Goal: Complete application form: Complete application form

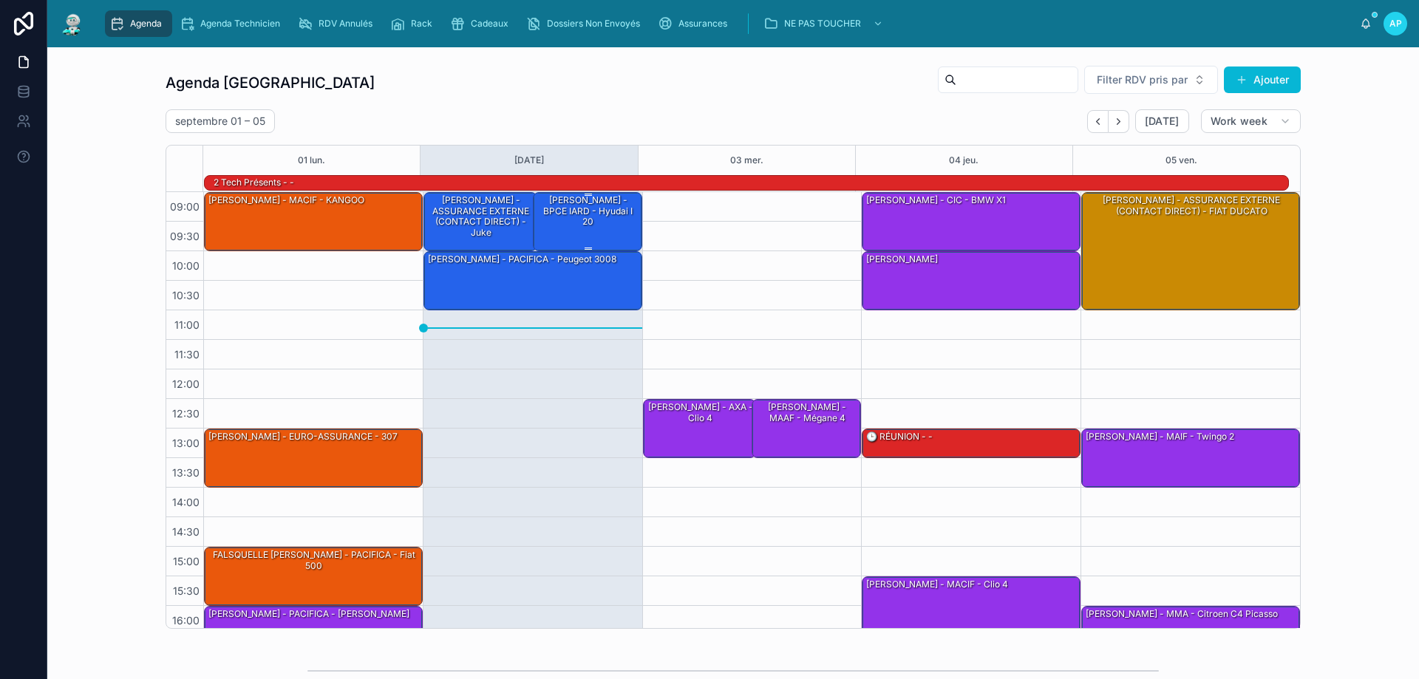
click at [582, 222] on div "[PERSON_NAME] - BPCE IARD - hyudai i 20" at bounding box center [588, 221] width 105 height 56
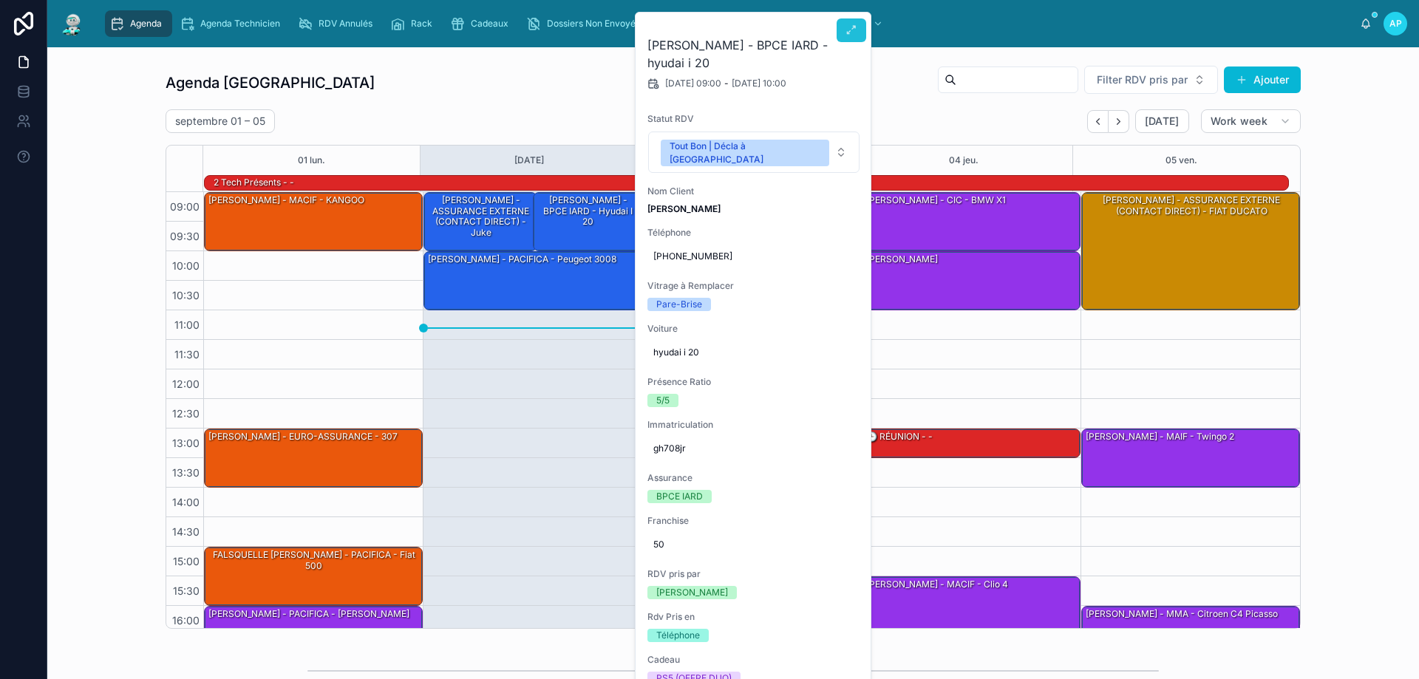
click at [853, 30] on icon at bounding box center [852, 30] width 12 height 12
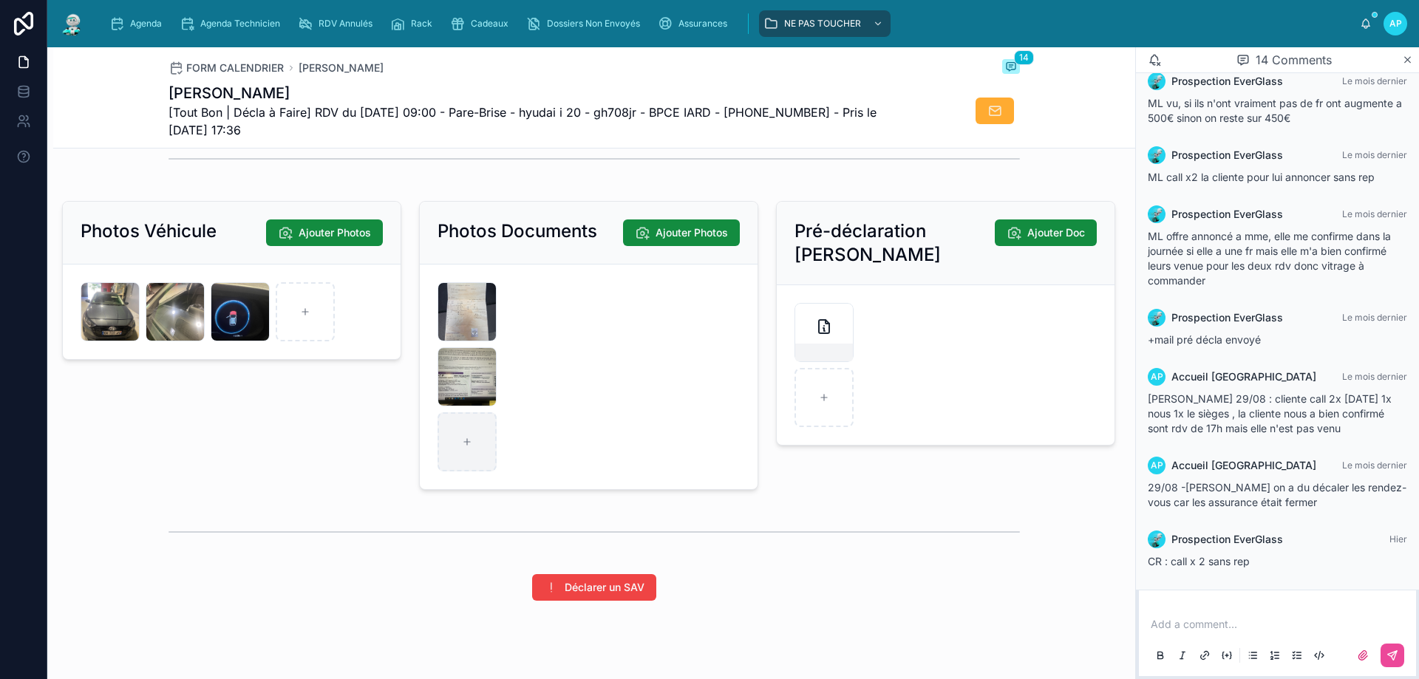
scroll to position [1999, 0]
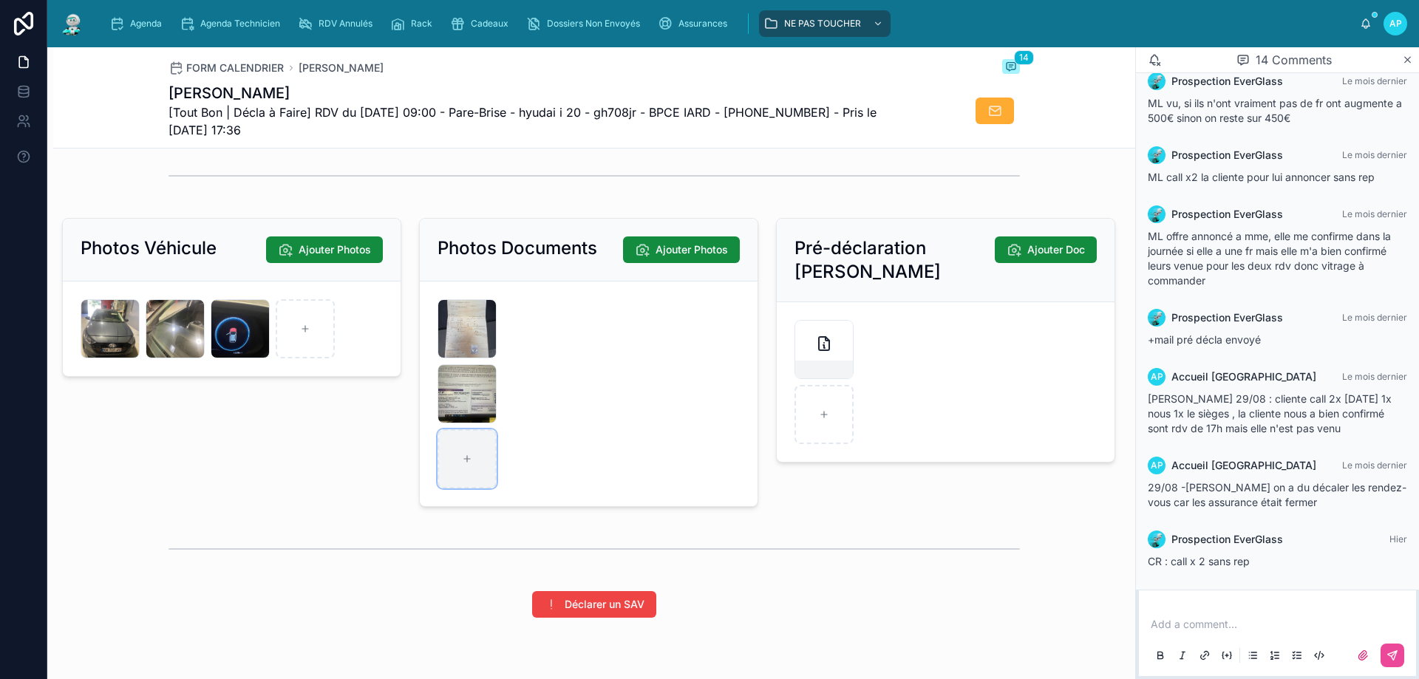
click at [457, 477] on div at bounding box center [467, 458] width 59 height 59
type input "**********"
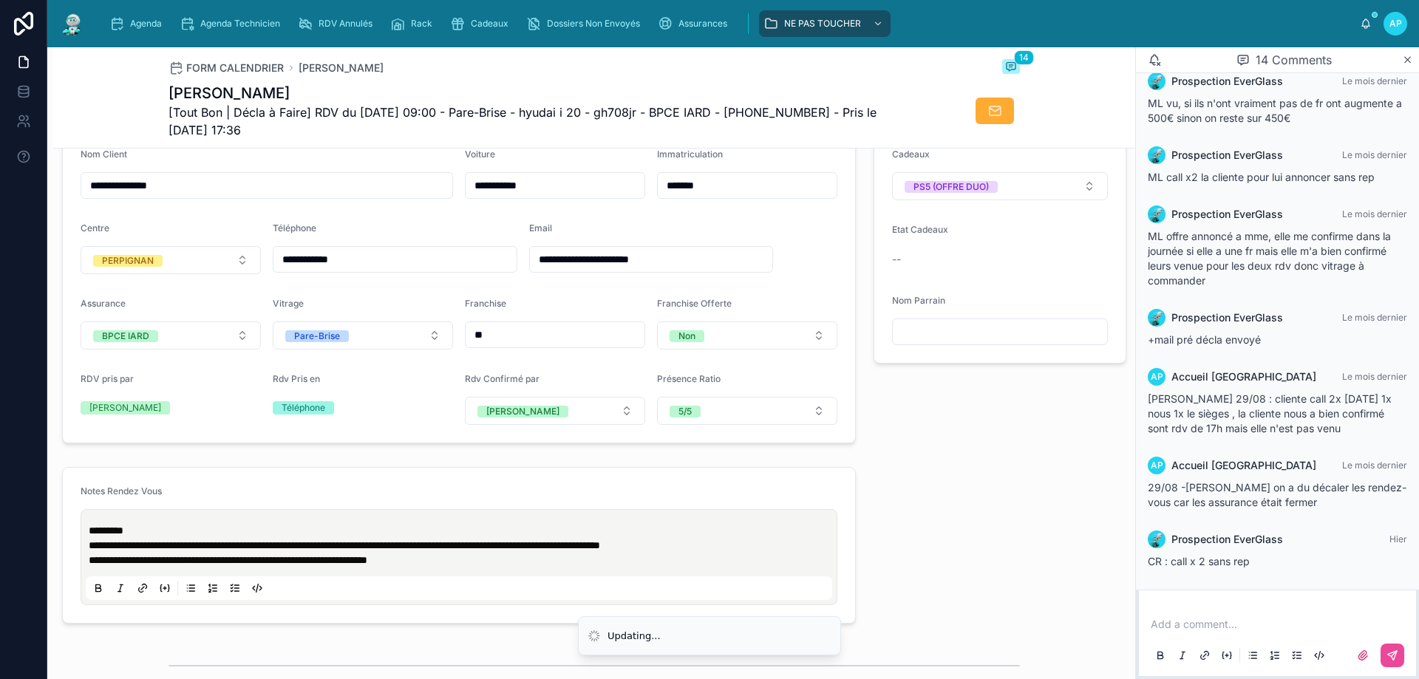
scroll to position [0, 0]
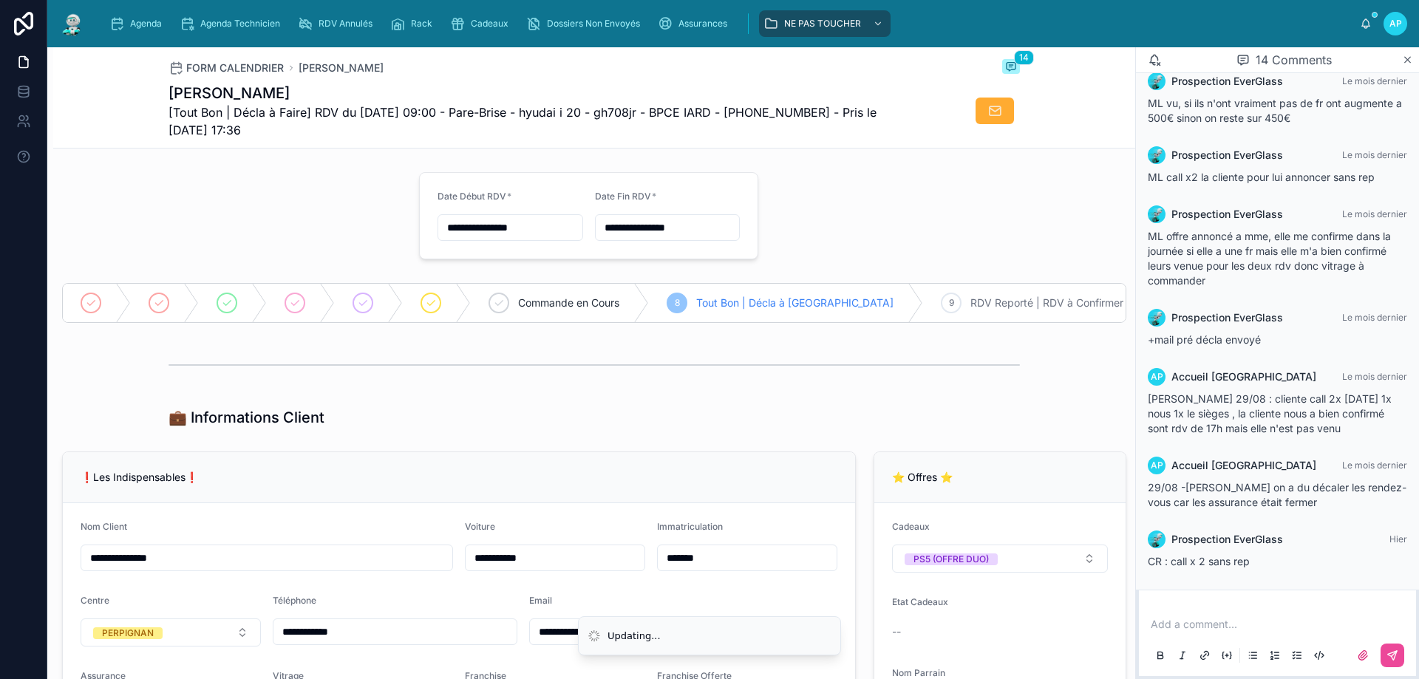
click at [77, 20] on img at bounding box center [72, 24] width 27 height 24
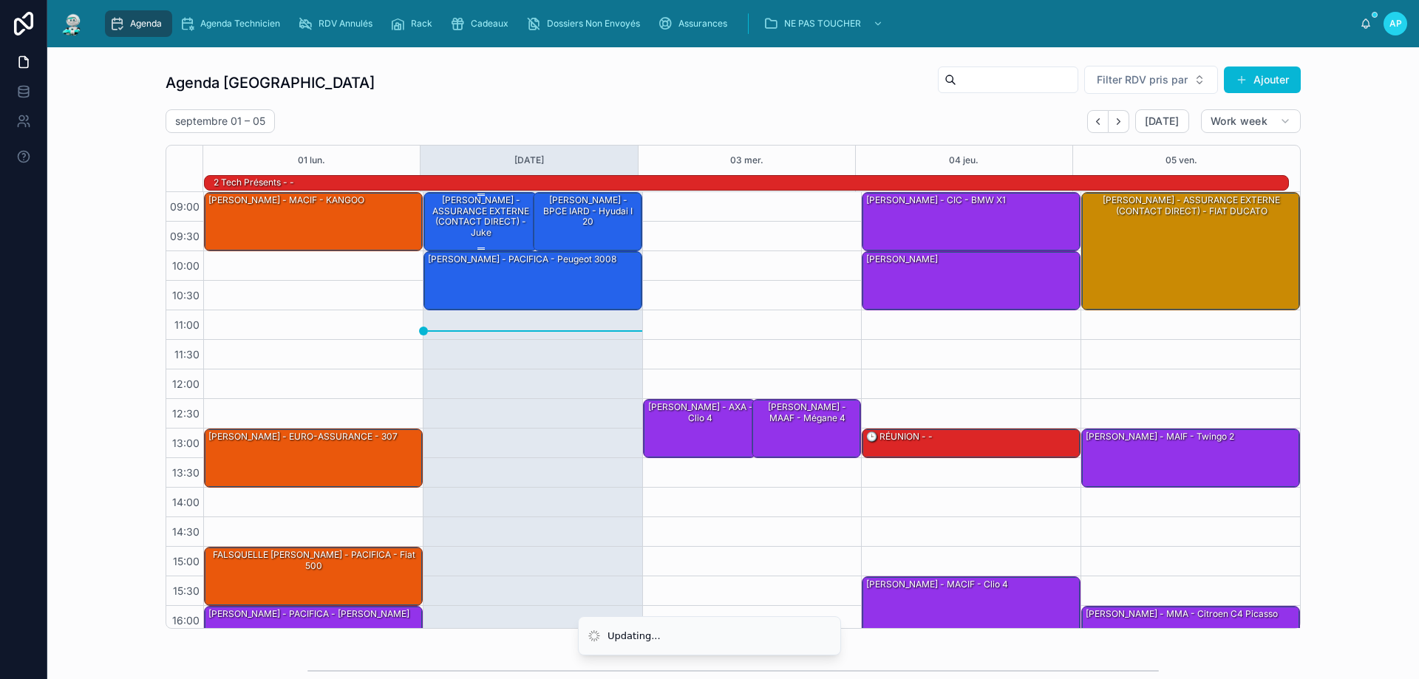
click at [465, 210] on div "[PERSON_NAME] - ASSURANCE EXTERNE (CONTACT DIRECT) - juke" at bounding box center [480, 217] width 109 height 46
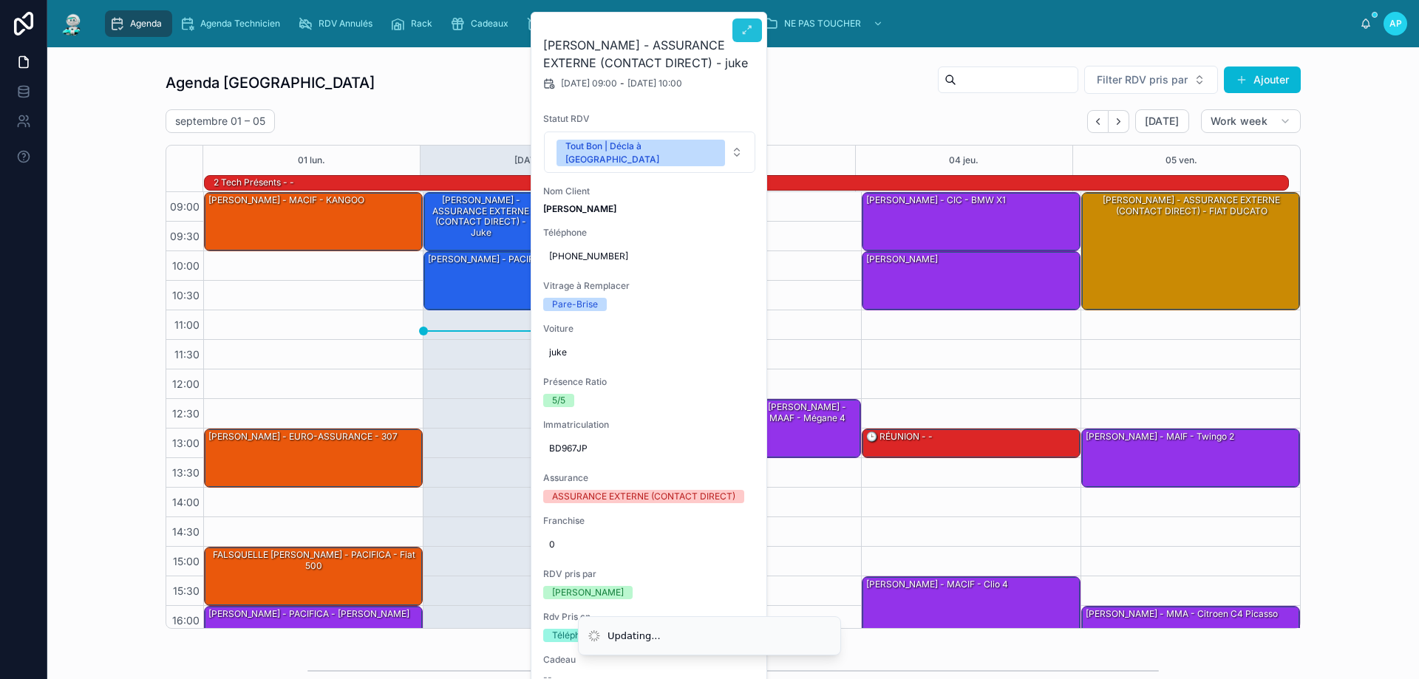
click at [753, 24] on button at bounding box center [748, 30] width 30 height 24
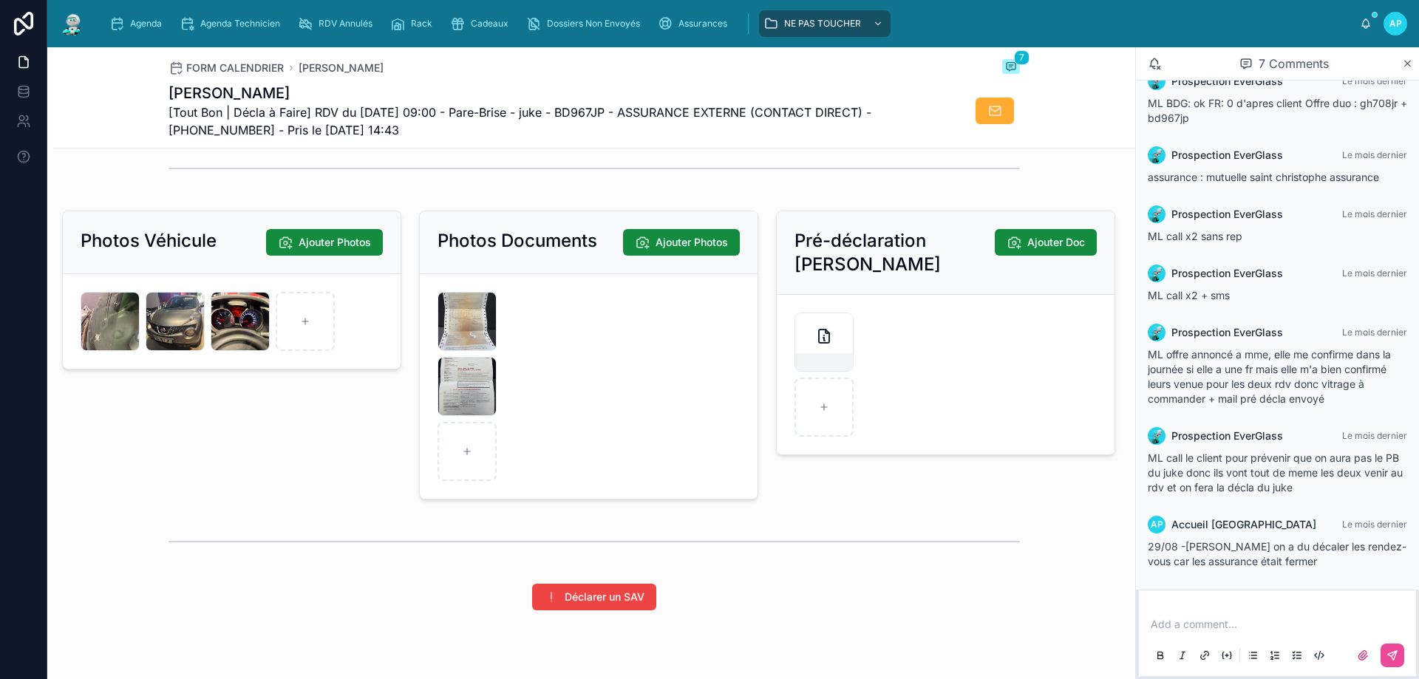
scroll to position [1999, 0]
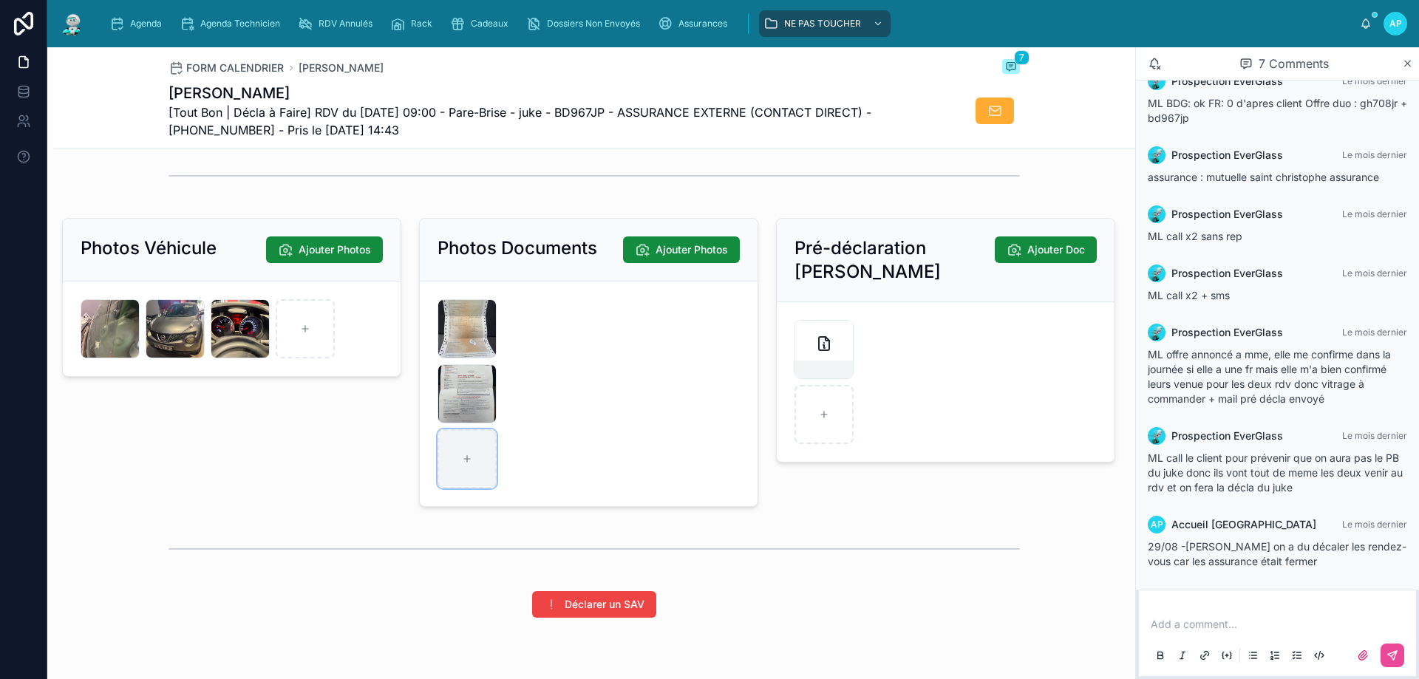
click at [468, 481] on div at bounding box center [467, 458] width 59 height 59
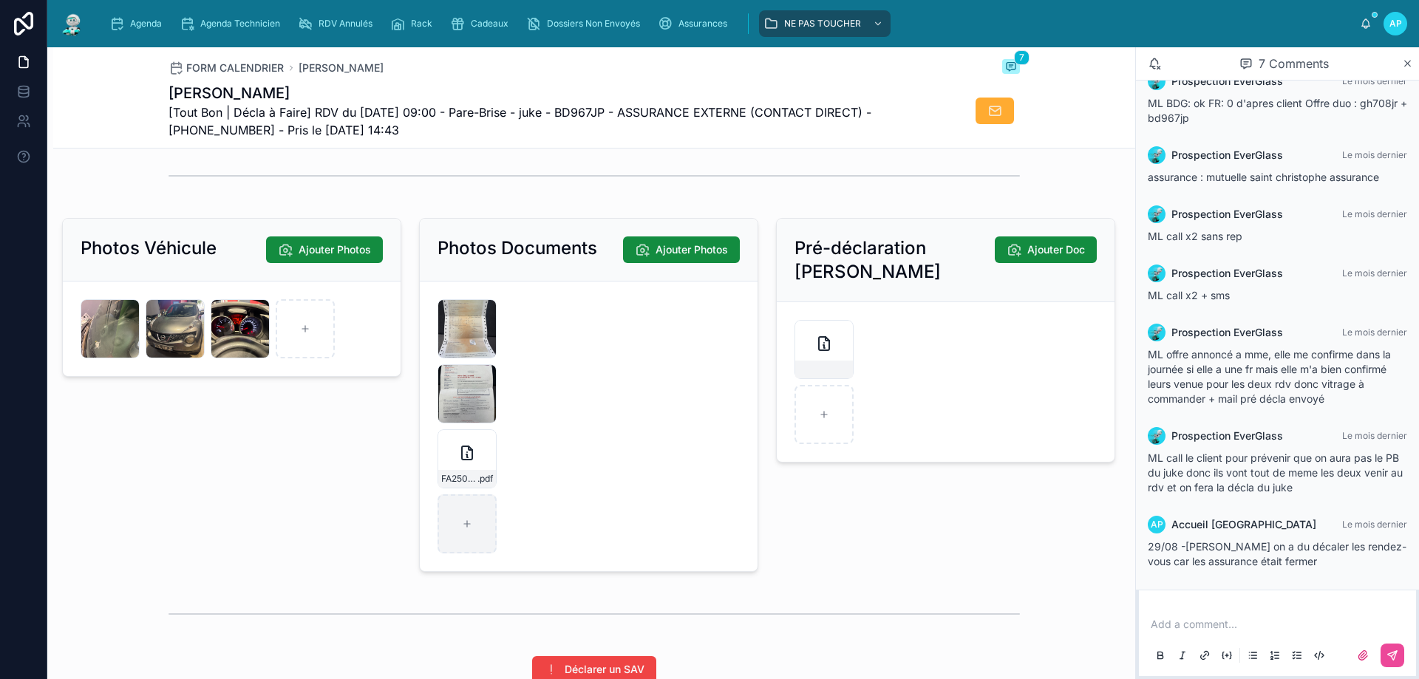
type input "**********"
type input "*********"
type input "**********"
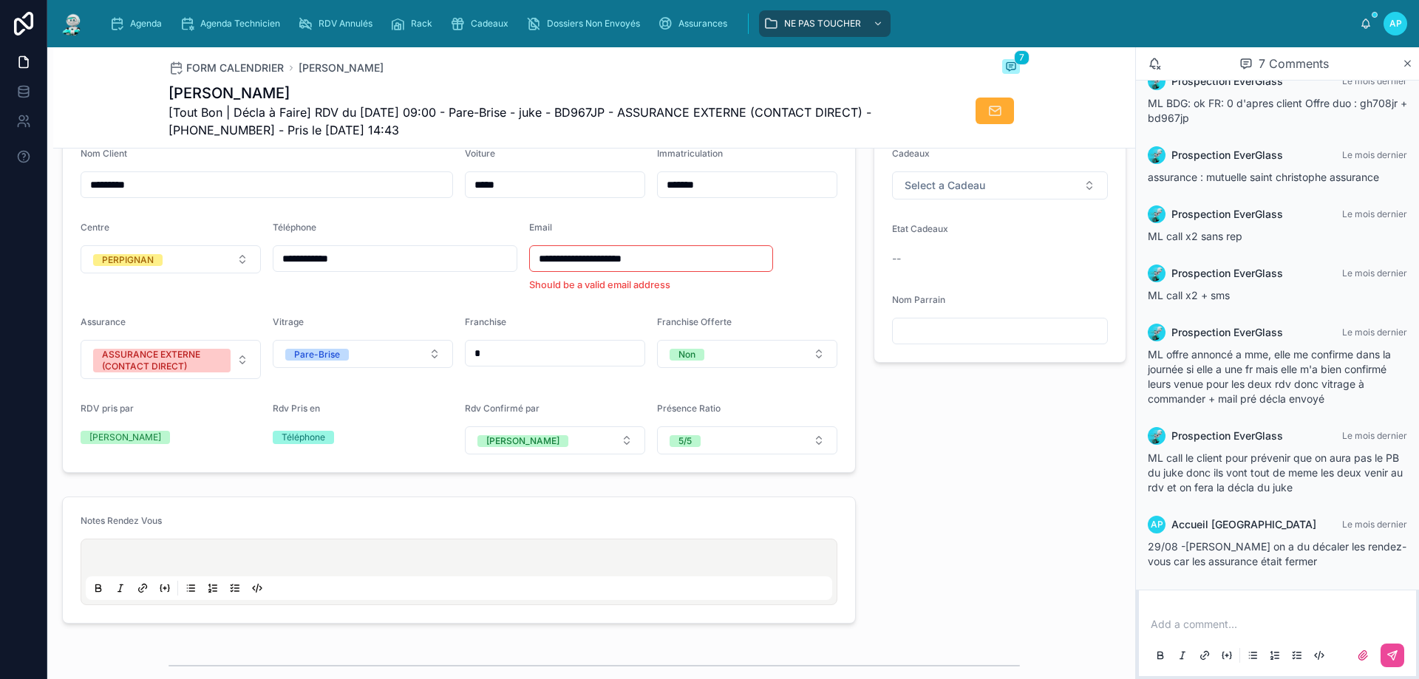
scroll to position [152, 0]
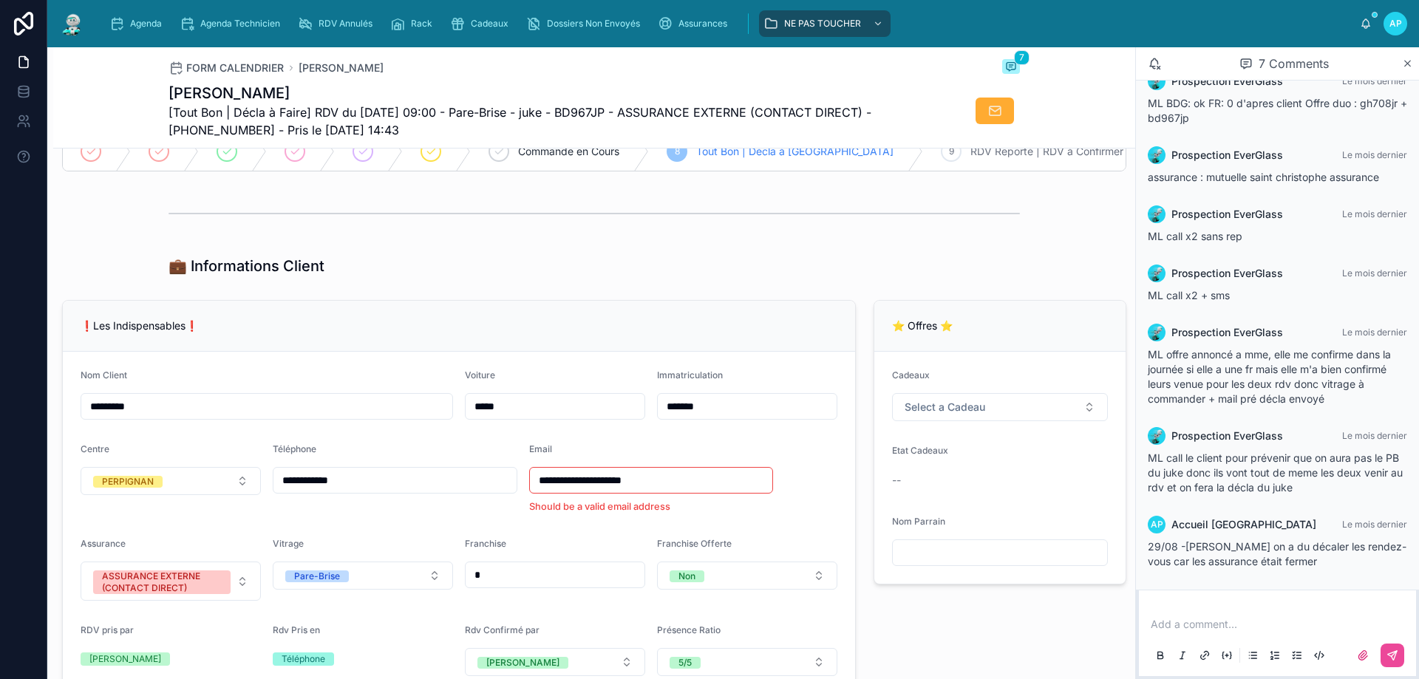
click at [78, 21] on img at bounding box center [72, 24] width 27 height 24
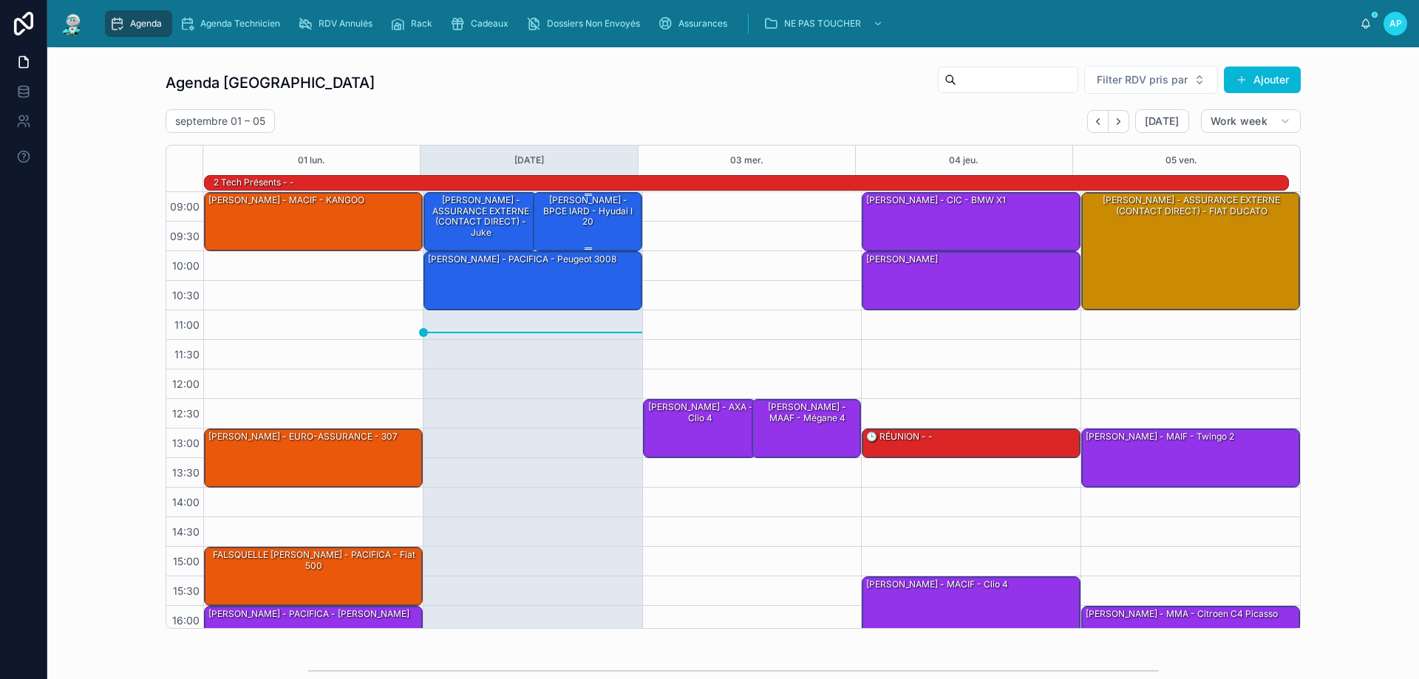
click at [593, 220] on div "[PERSON_NAME] - BPCE IARD - hyudai i 20" at bounding box center [588, 221] width 105 height 56
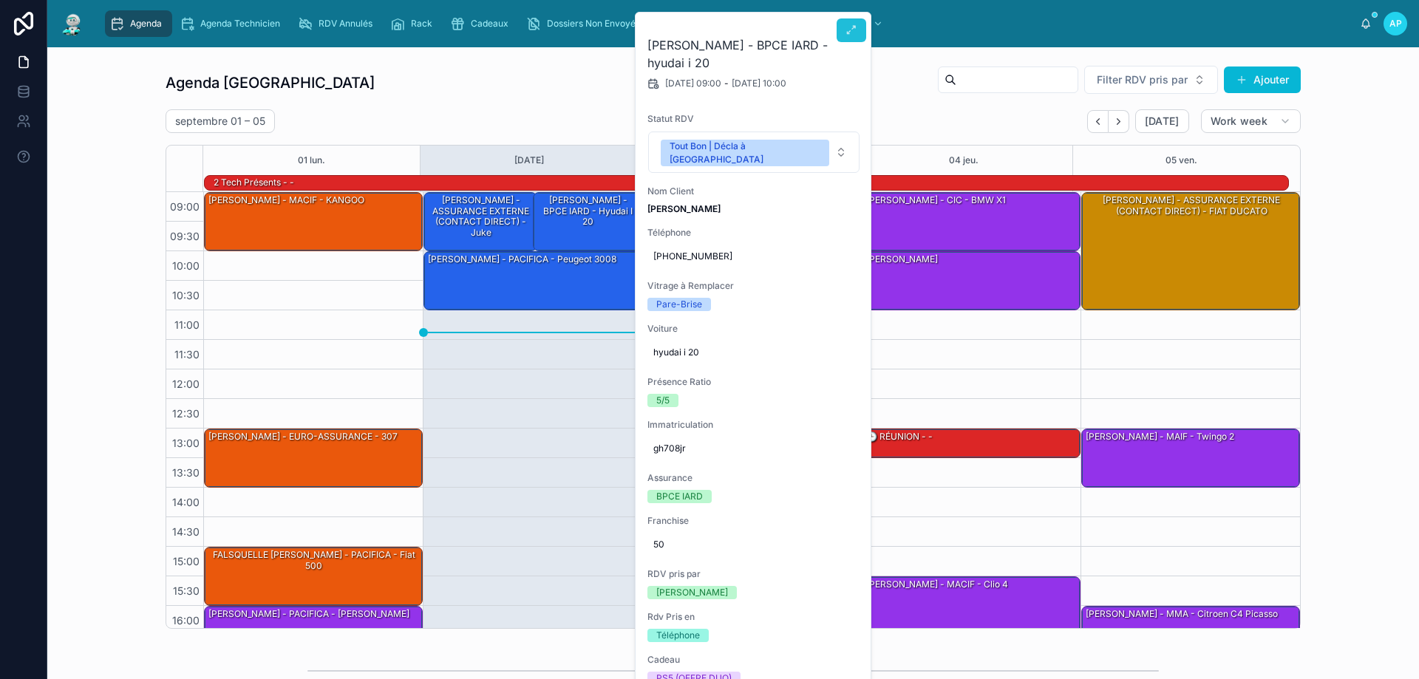
click at [845, 27] on button at bounding box center [852, 30] width 30 height 24
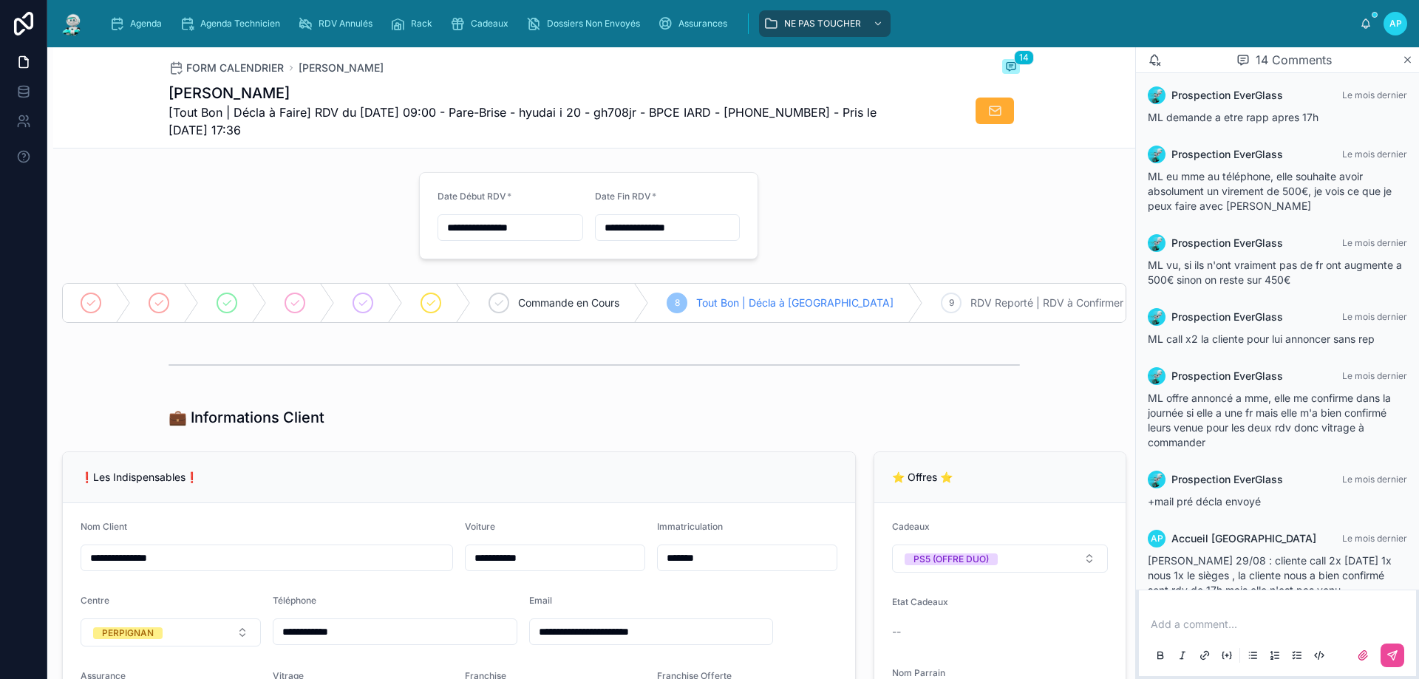
scroll to position [625, 0]
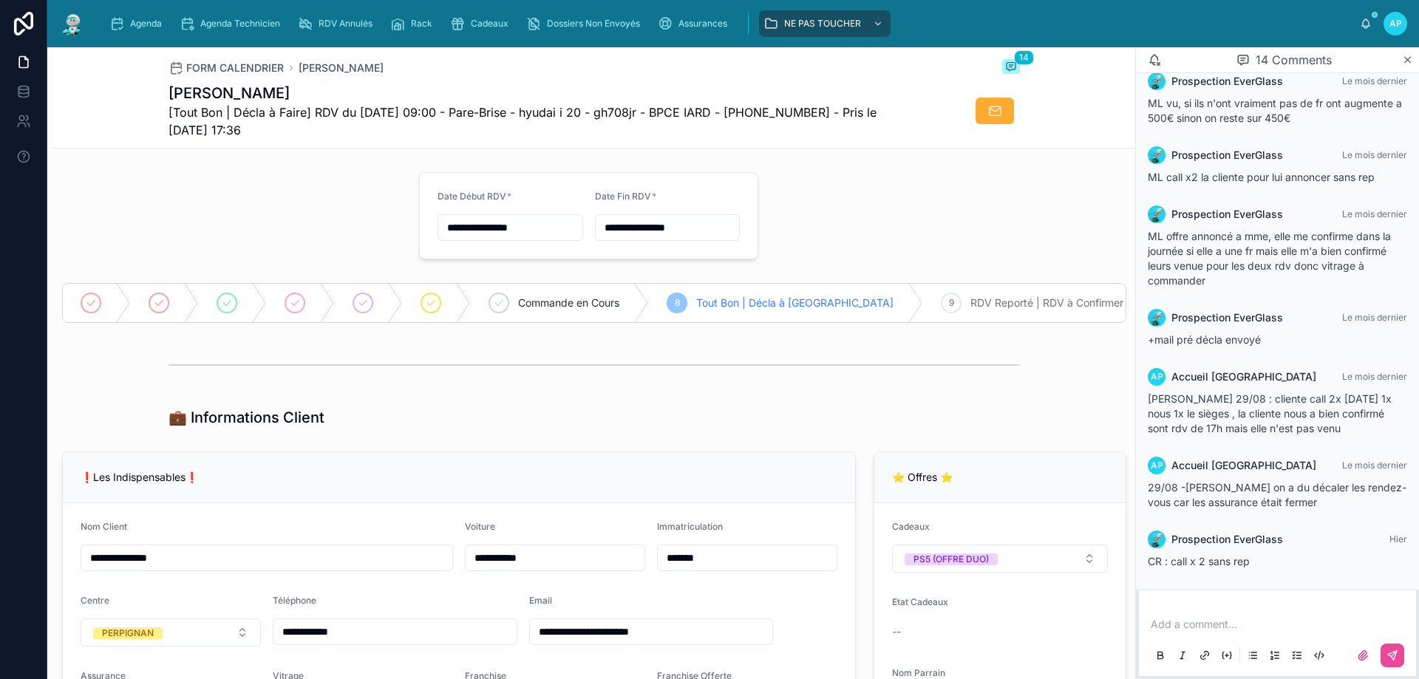
click at [76, 24] on img at bounding box center [72, 24] width 27 height 24
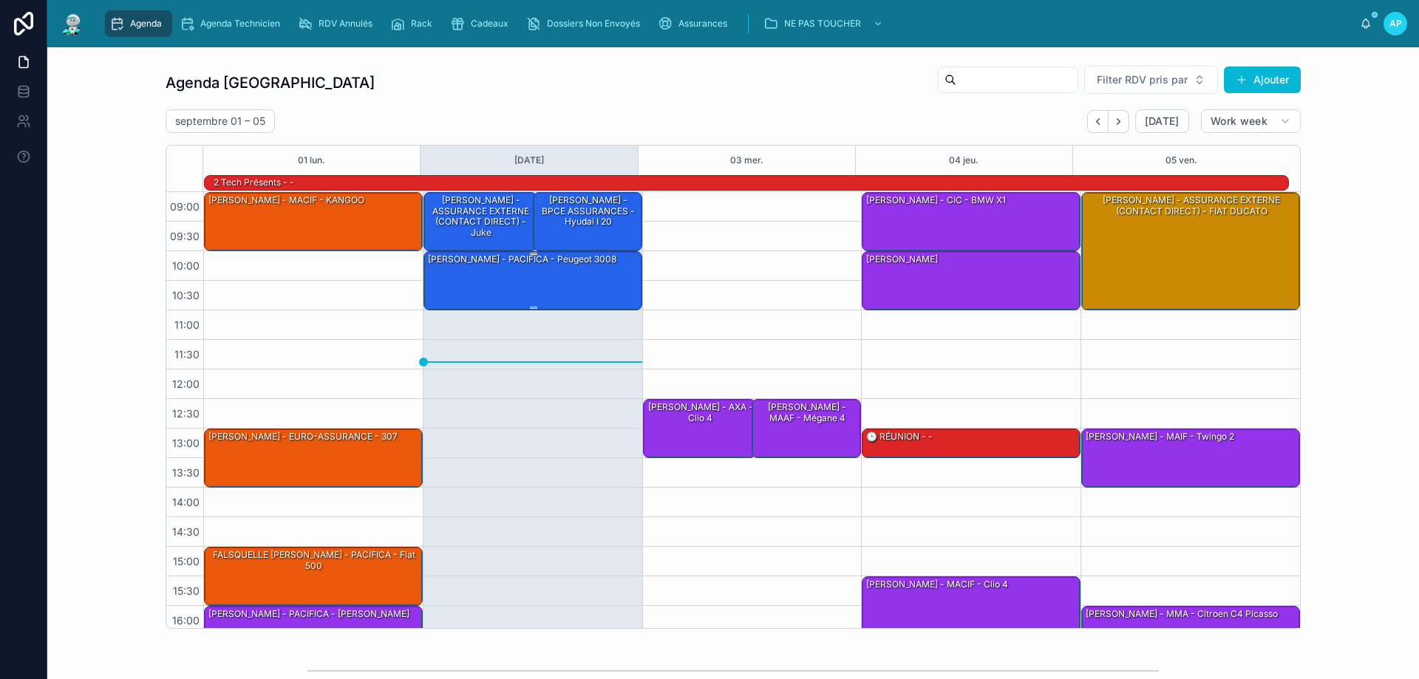
click at [507, 289] on div "[PERSON_NAME] - PACIFICA - Peugeot 3008" at bounding box center [533, 280] width 214 height 56
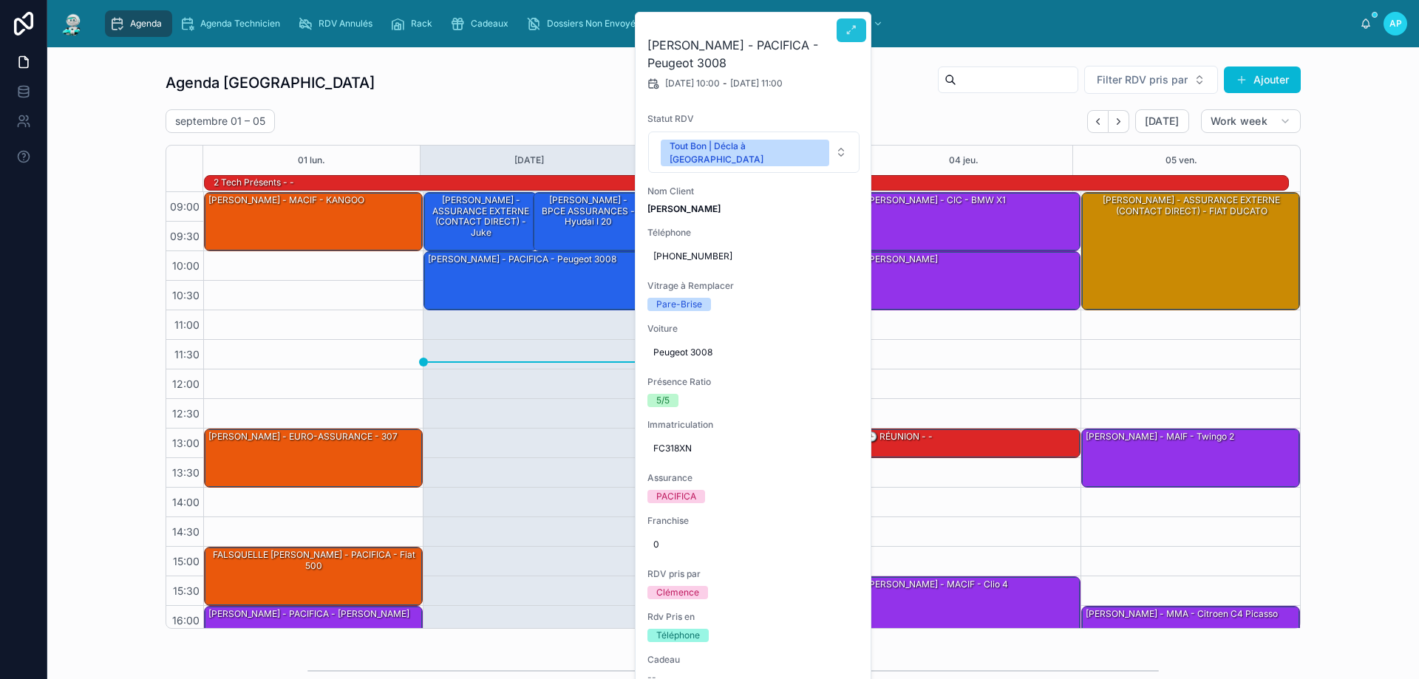
click at [857, 34] on button at bounding box center [852, 30] width 30 height 24
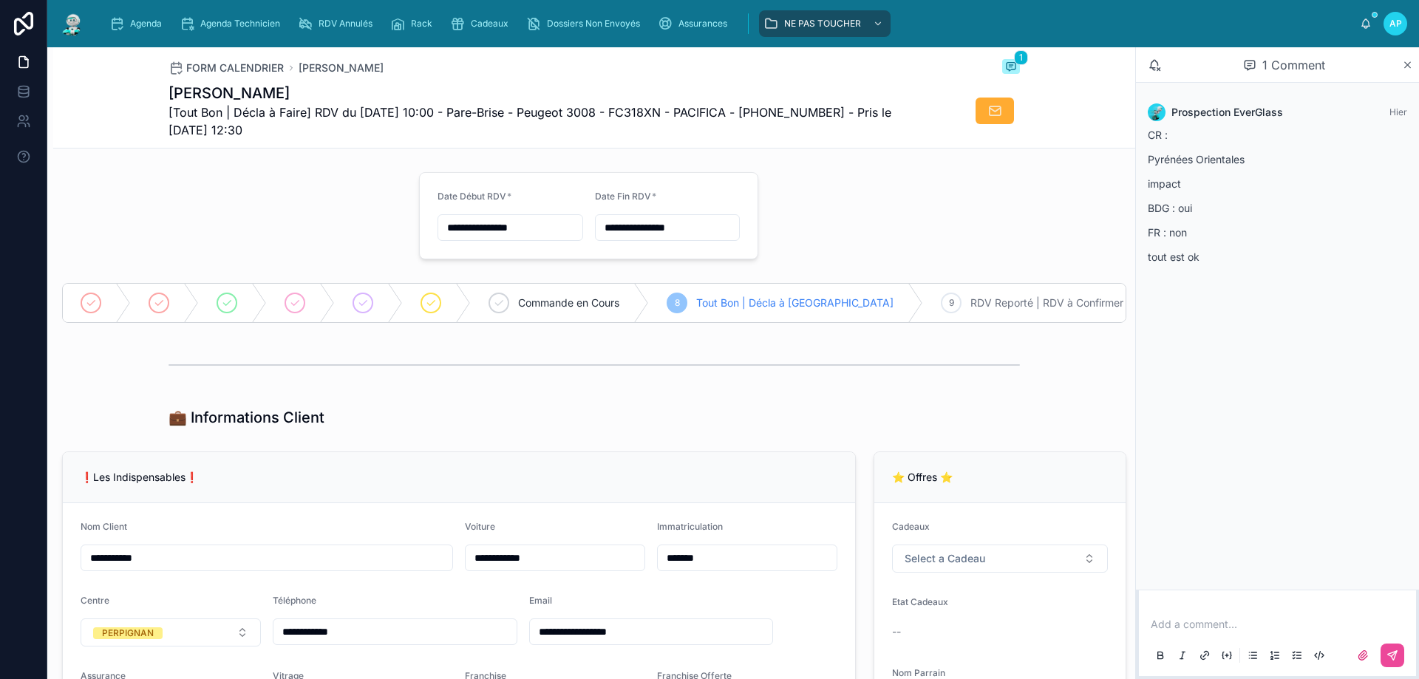
click at [334, 193] on div at bounding box center [231, 215] width 357 height 99
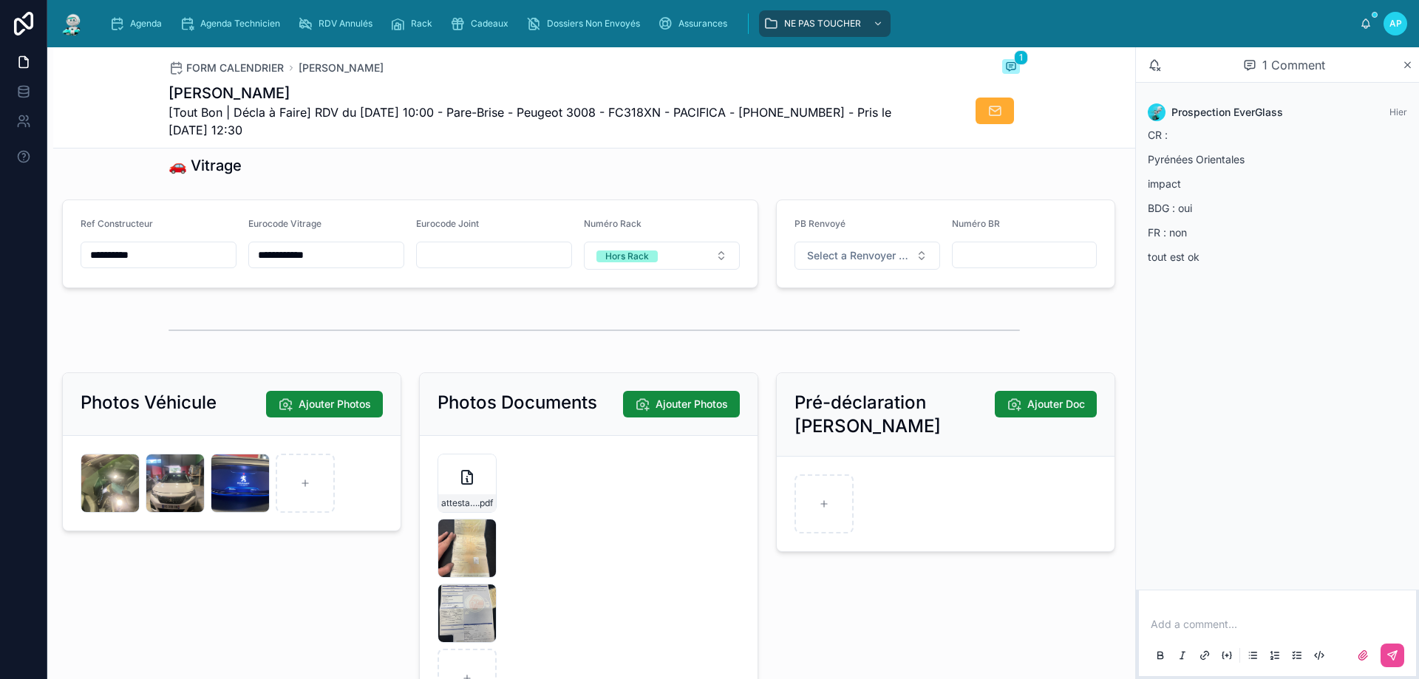
scroll to position [1996, 0]
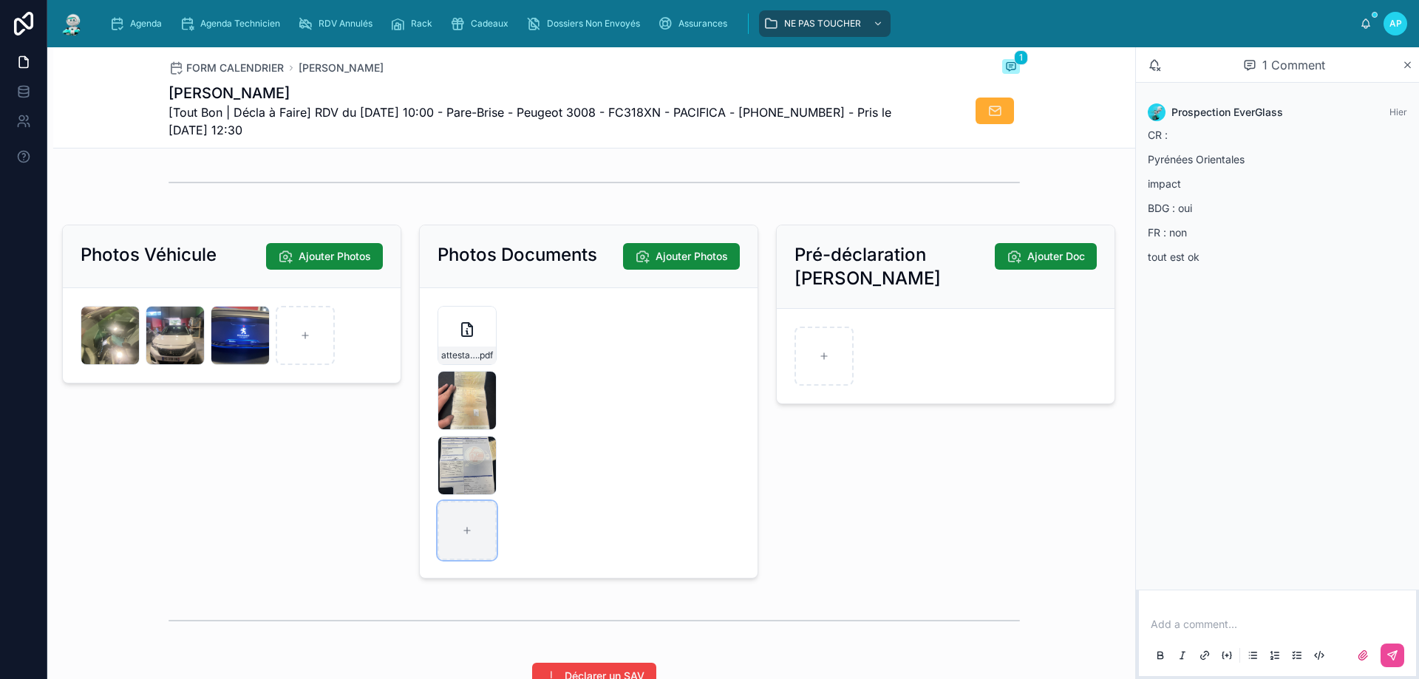
click at [452, 528] on div at bounding box center [467, 530] width 59 height 59
type input "**********"
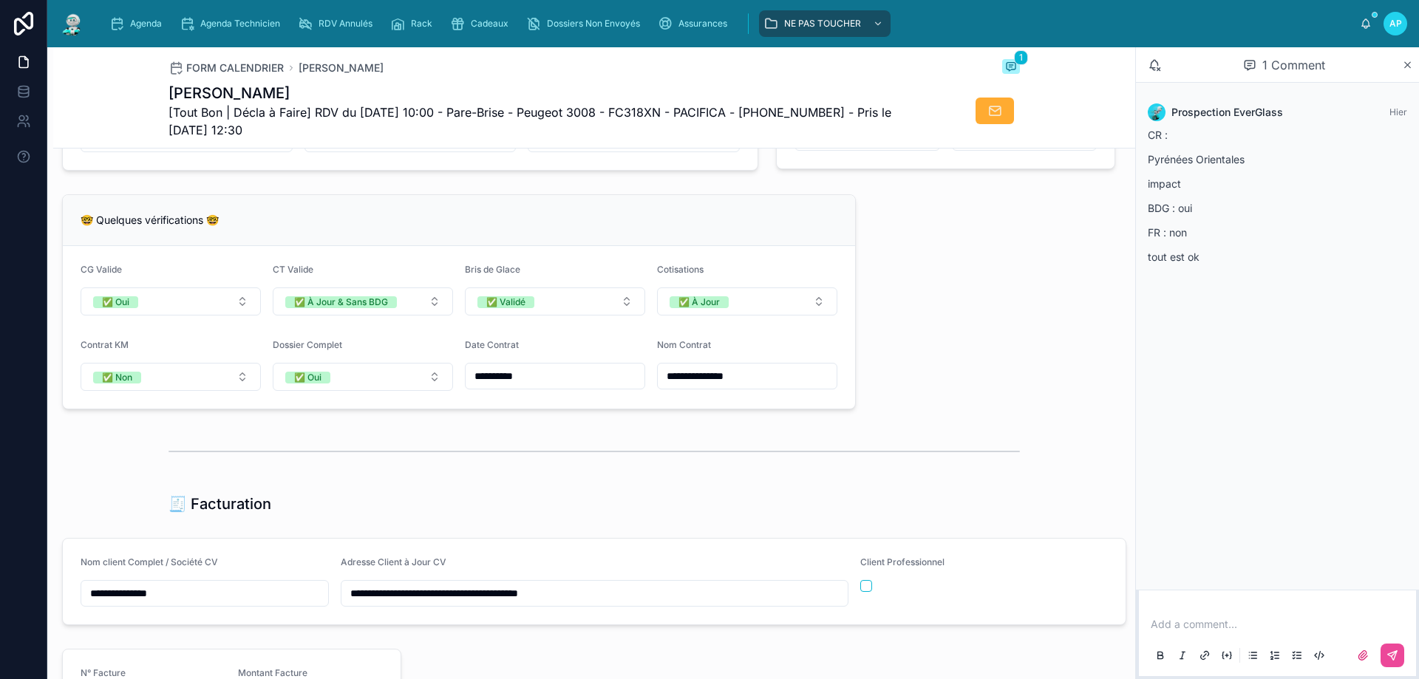
scroll to position [961, 0]
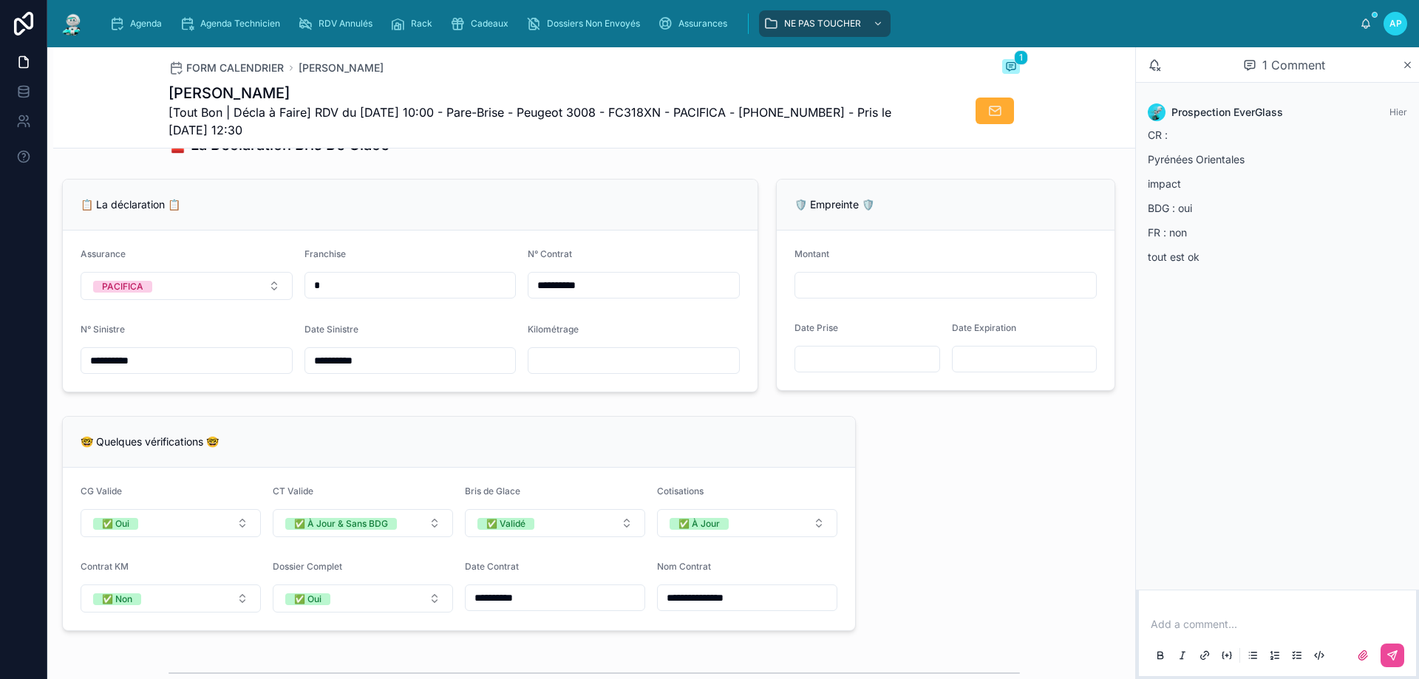
click at [552, 371] on input "text" at bounding box center [634, 360] width 211 height 21
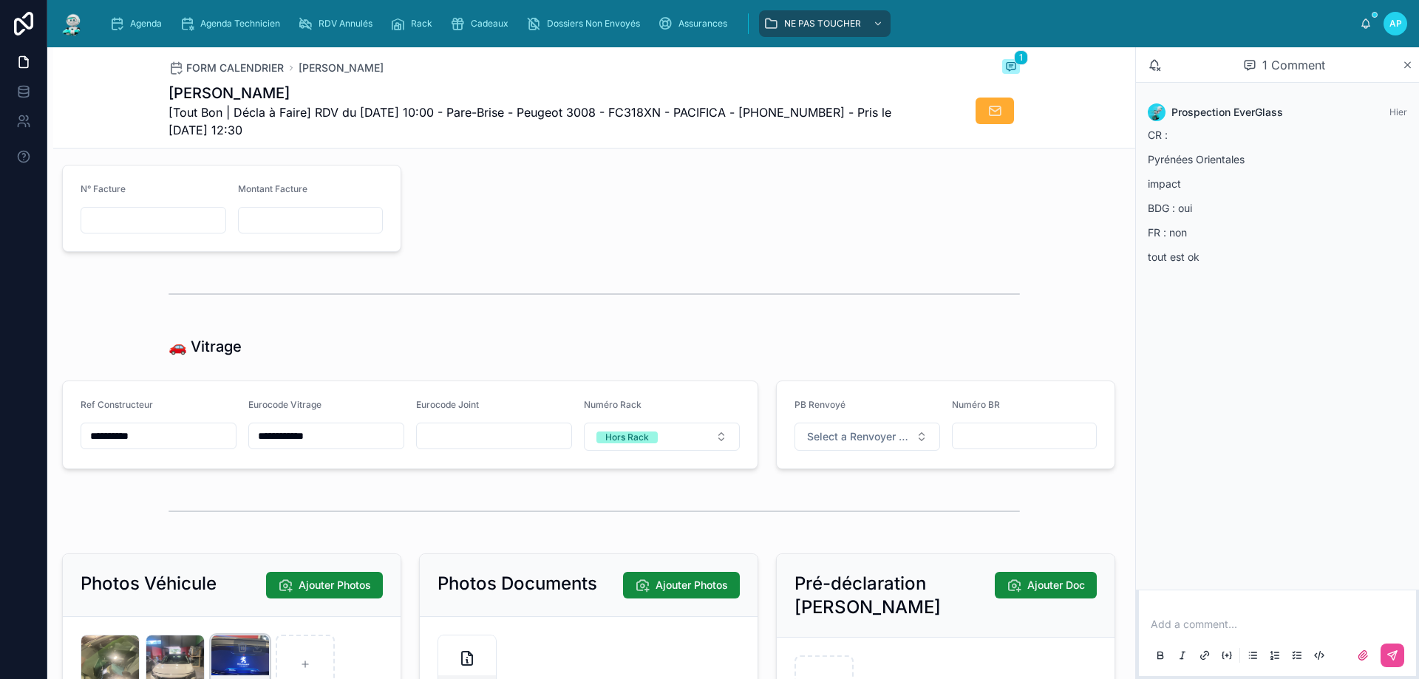
scroll to position [1774, 0]
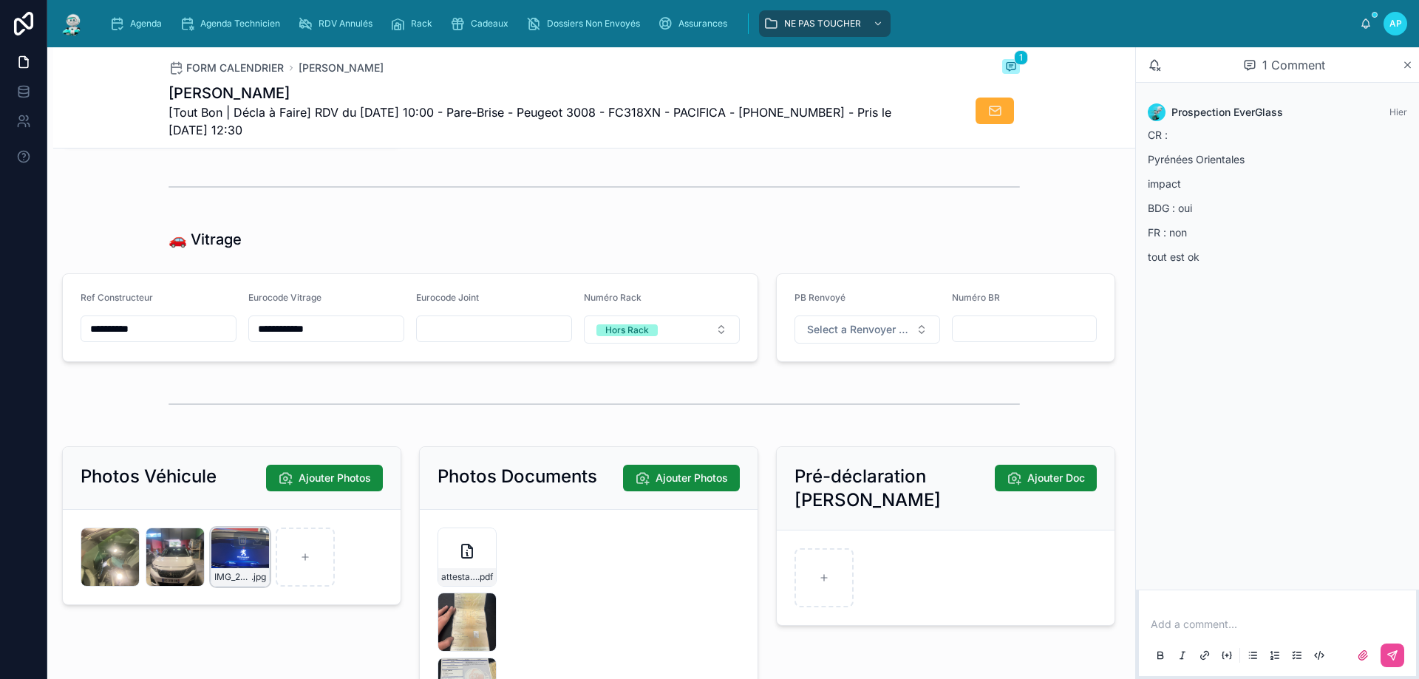
click at [236, 566] on div "IMG_2600 .jpg" at bounding box center [240, 557] width 59 height 59
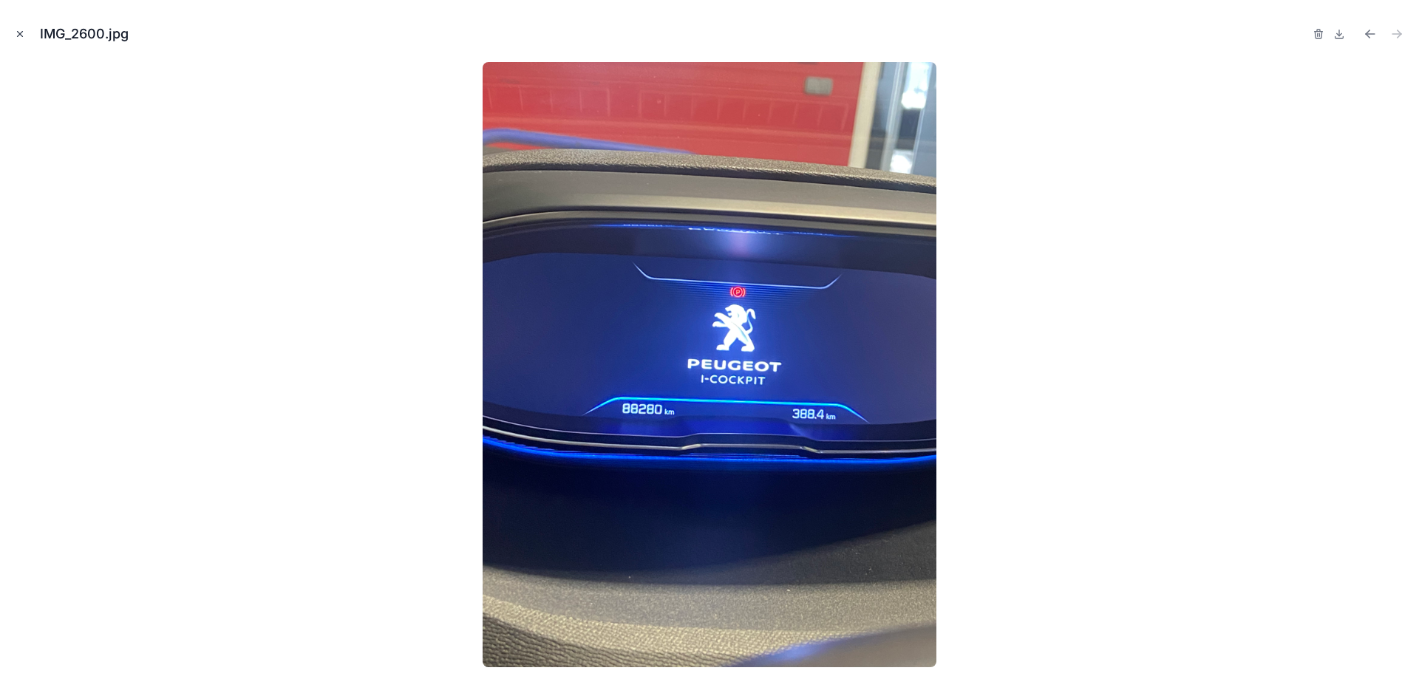
click at [18, 28] on button "Close modal" at bounding box center [20, 34] width 16 height 16
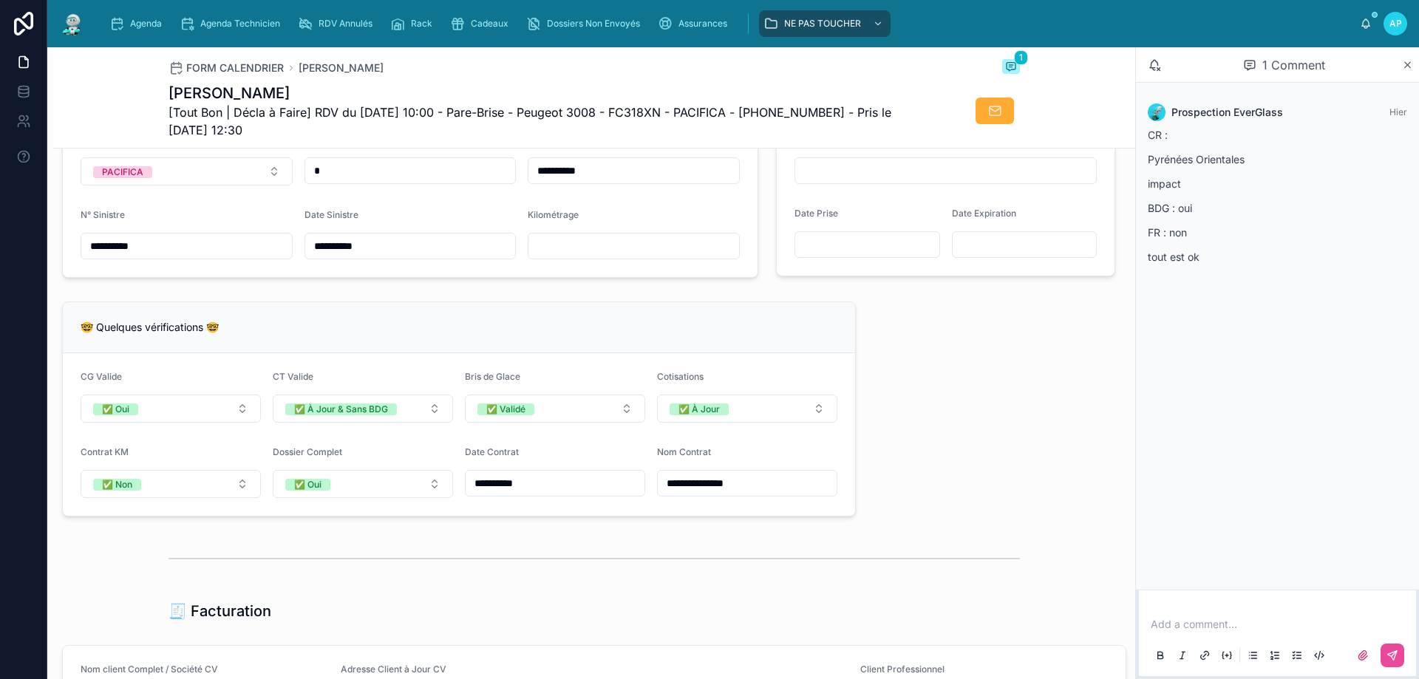
scroll to position [961, 0]
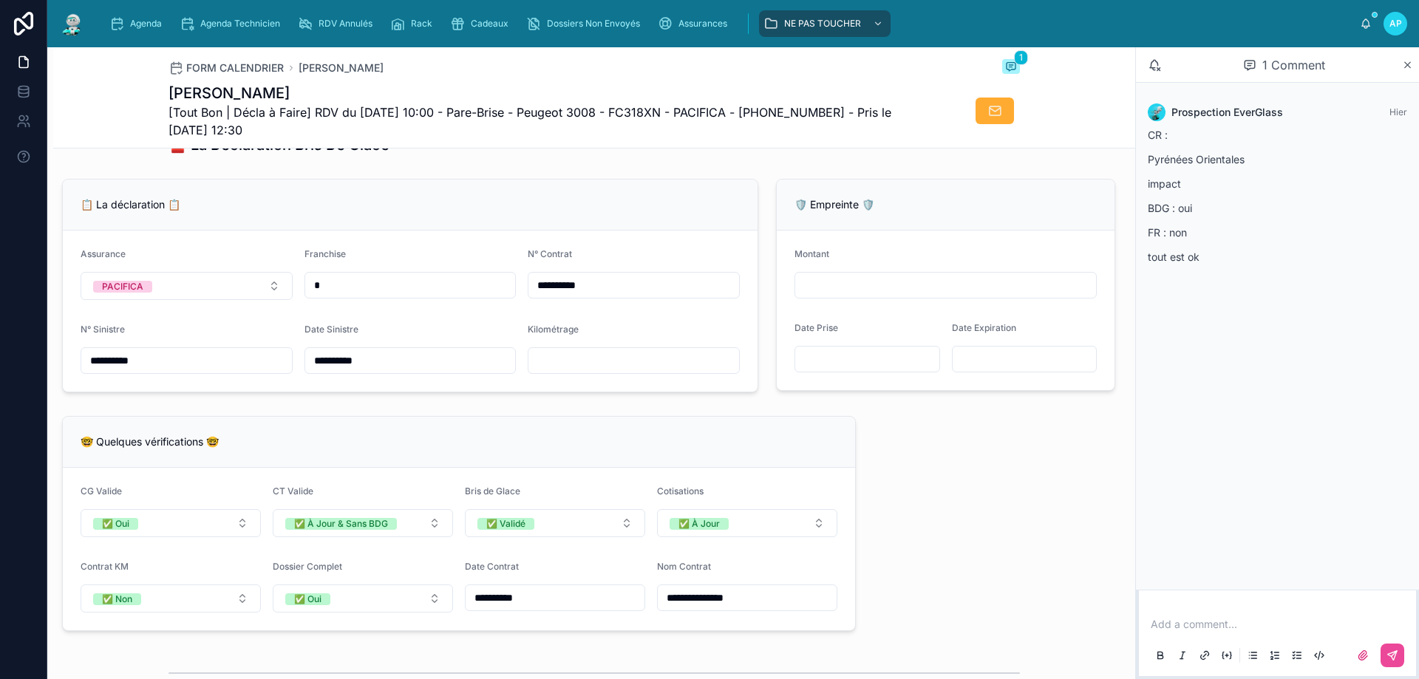
click at [645, 367] on input "text" at bounding box center [634, 360] width 211 height 21
type input "*****"
click at [445, 295] on input "*" at bounding box center [410, 285] width 211 height 21
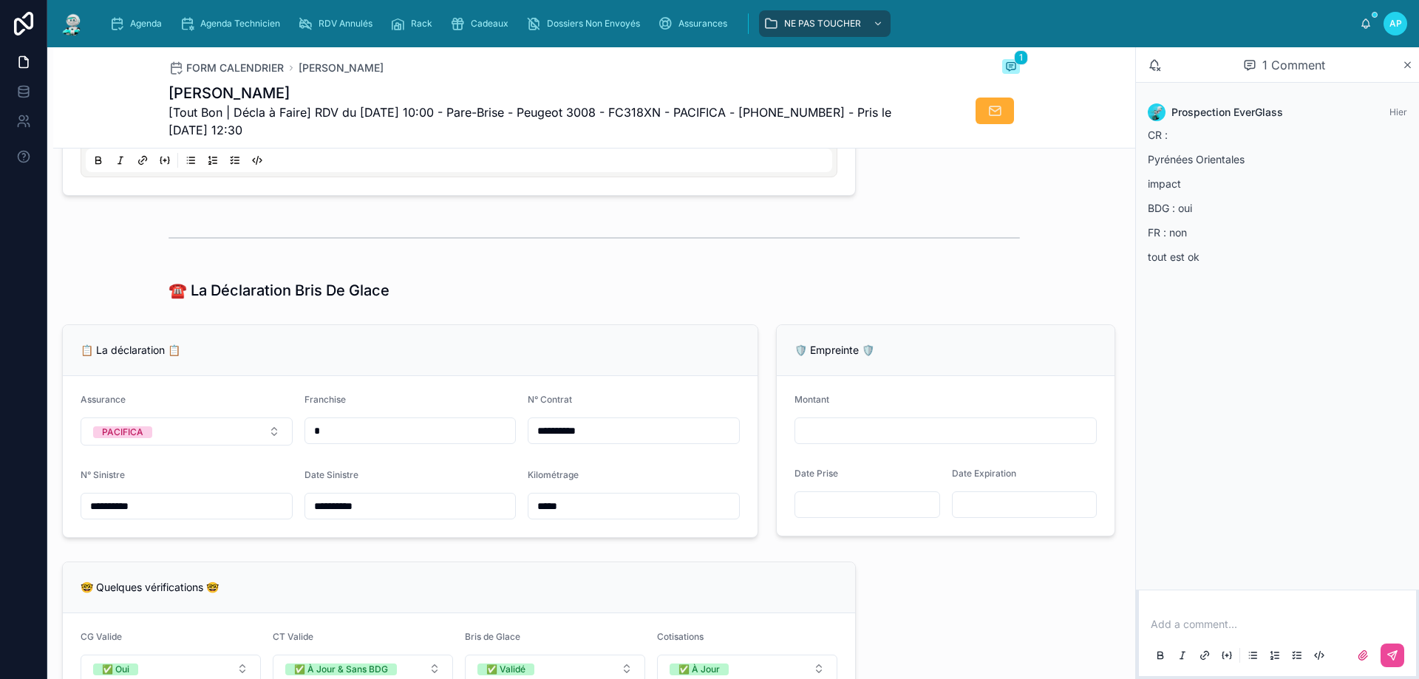
scroll to position [813, 0]
click at [914, 441] on input "text" at bounding box center [945, 433] width 301 height 21
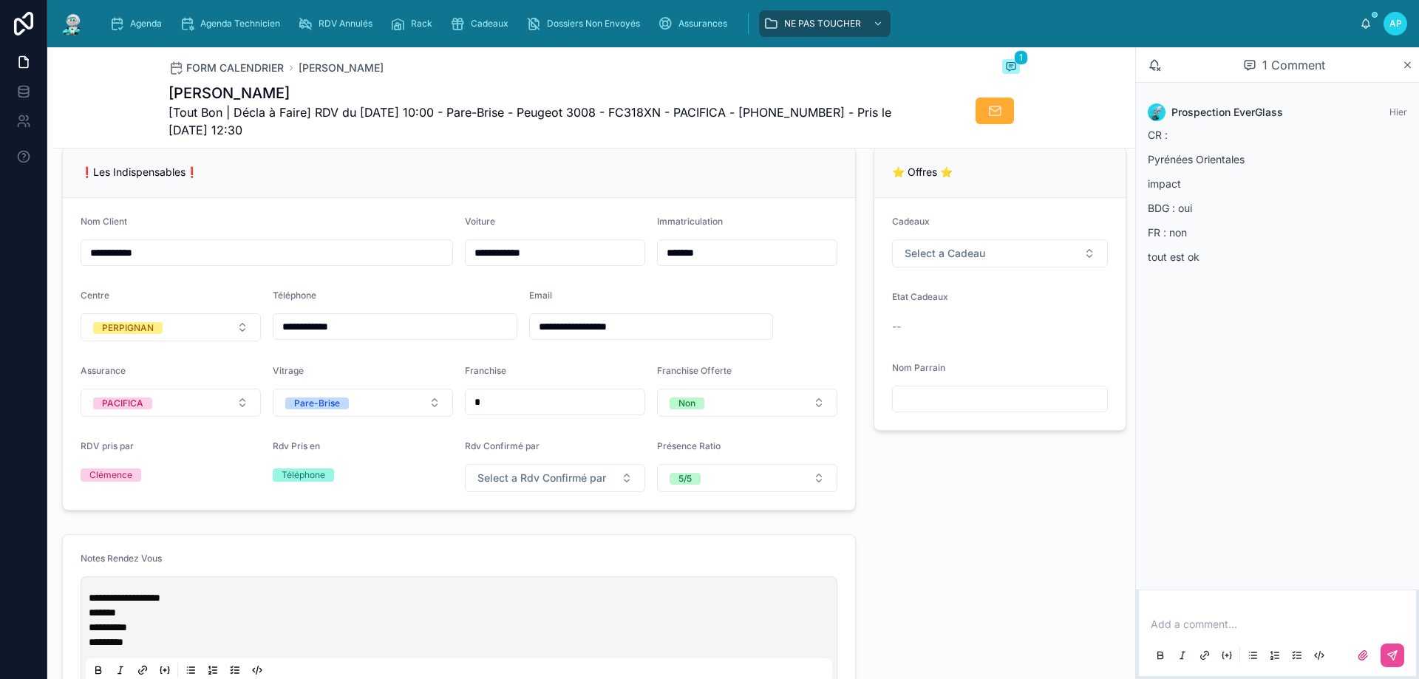
scroll to position [222, 0]
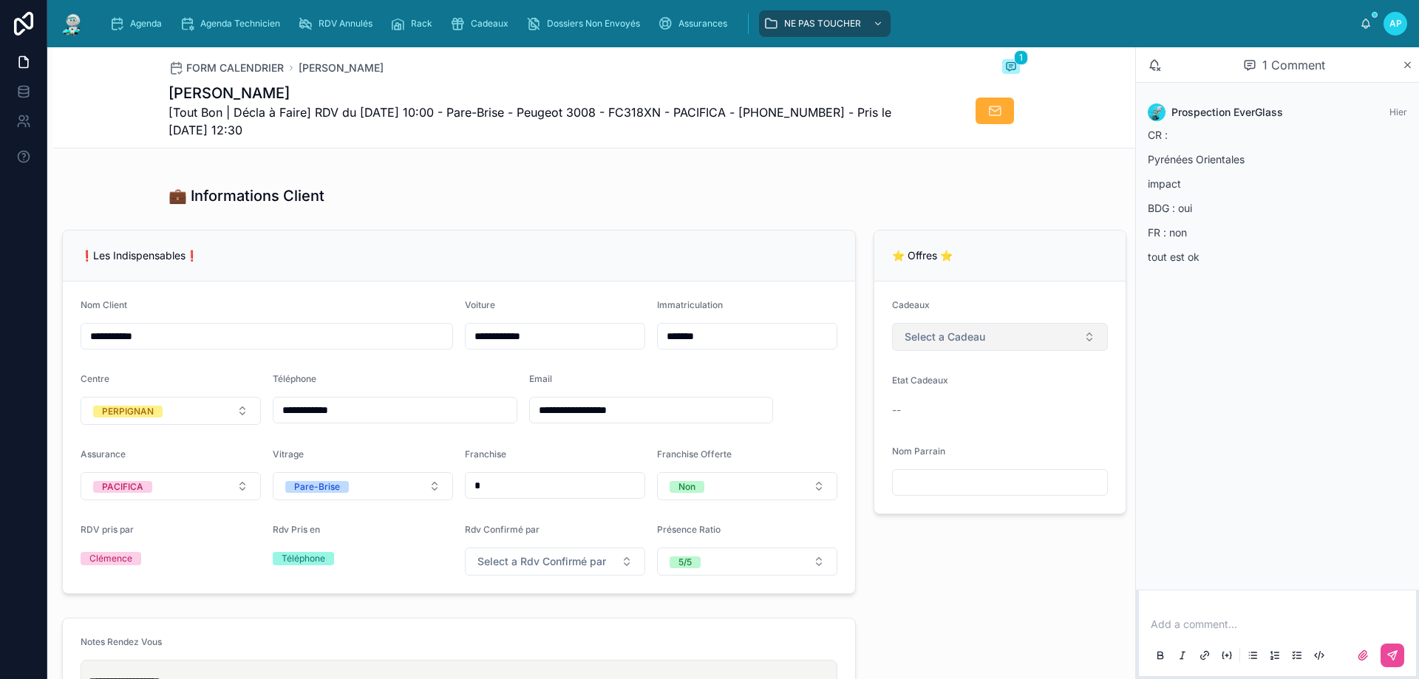
click at [952, 351] on button "Select a Cadeau" at bounding box center [1000, 337] width 216 height 28
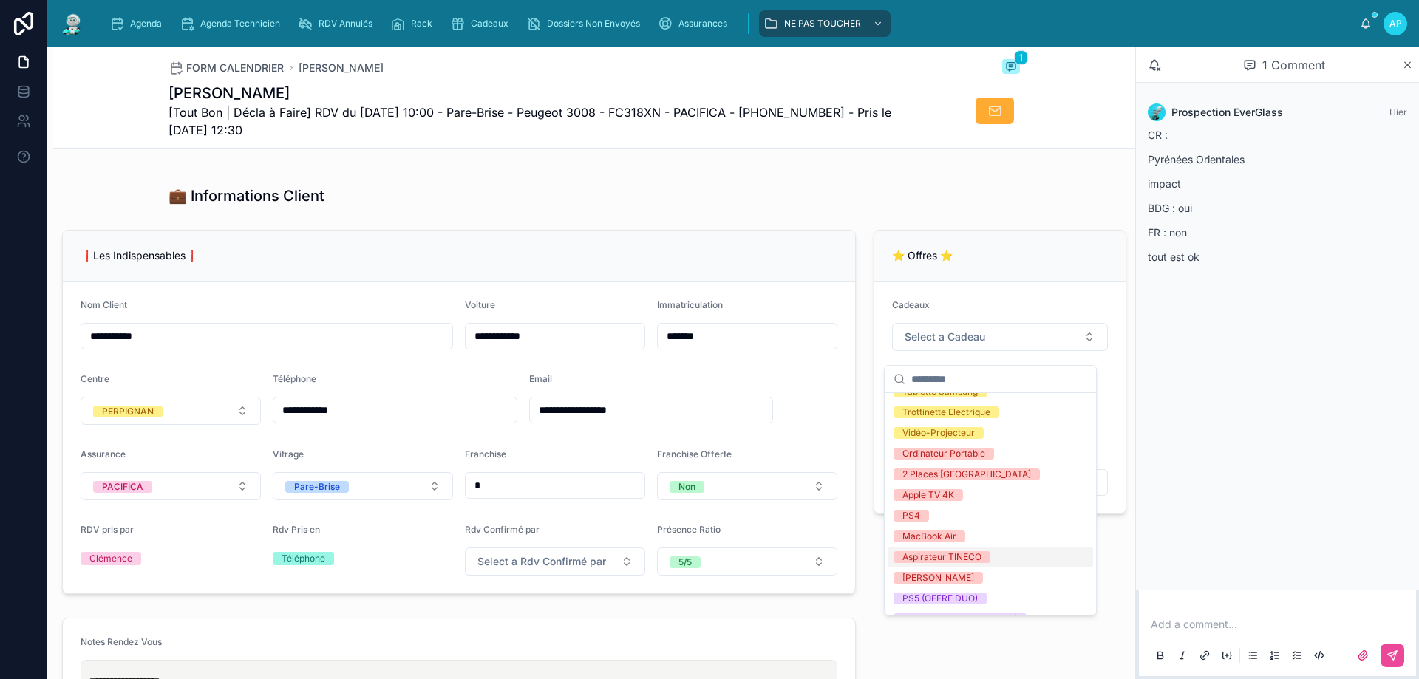
click at [962, 554] on div "Aspirateur TINECO" at bounding box center [942, 557] width 79 height 12
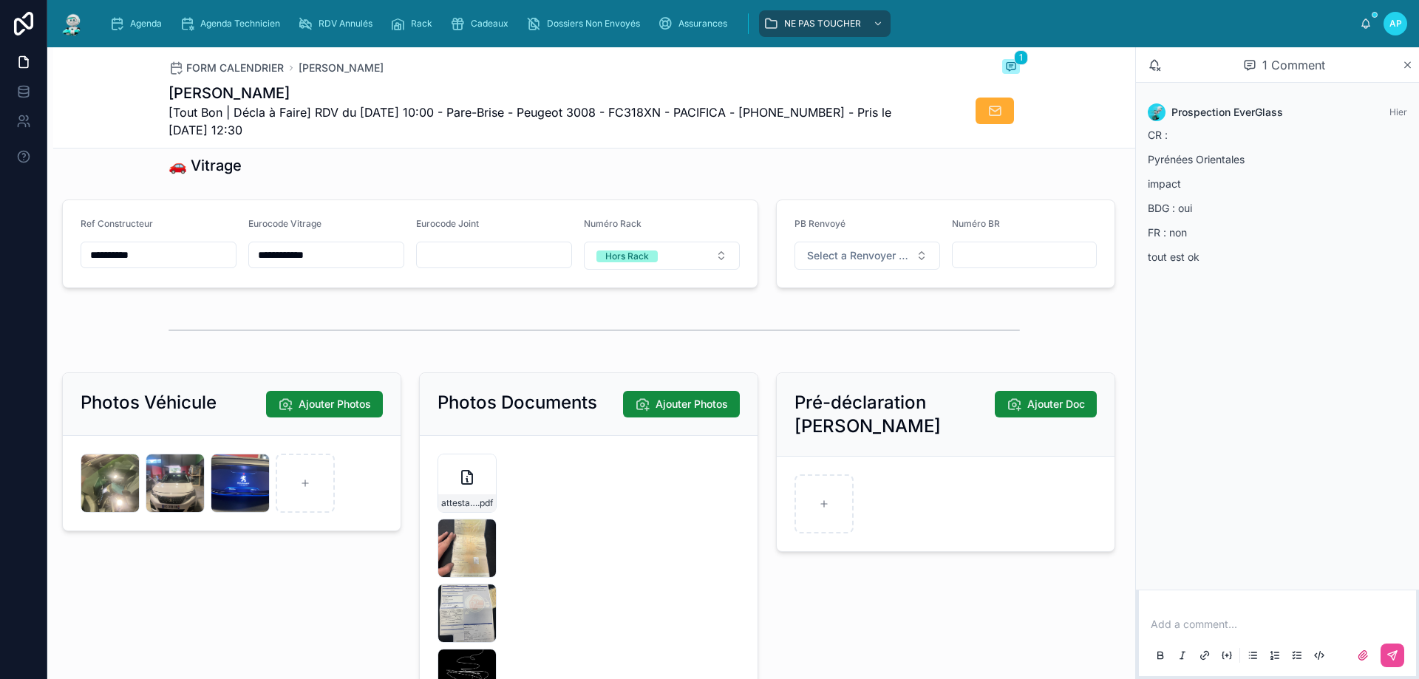
scroll to position [2070, 0]
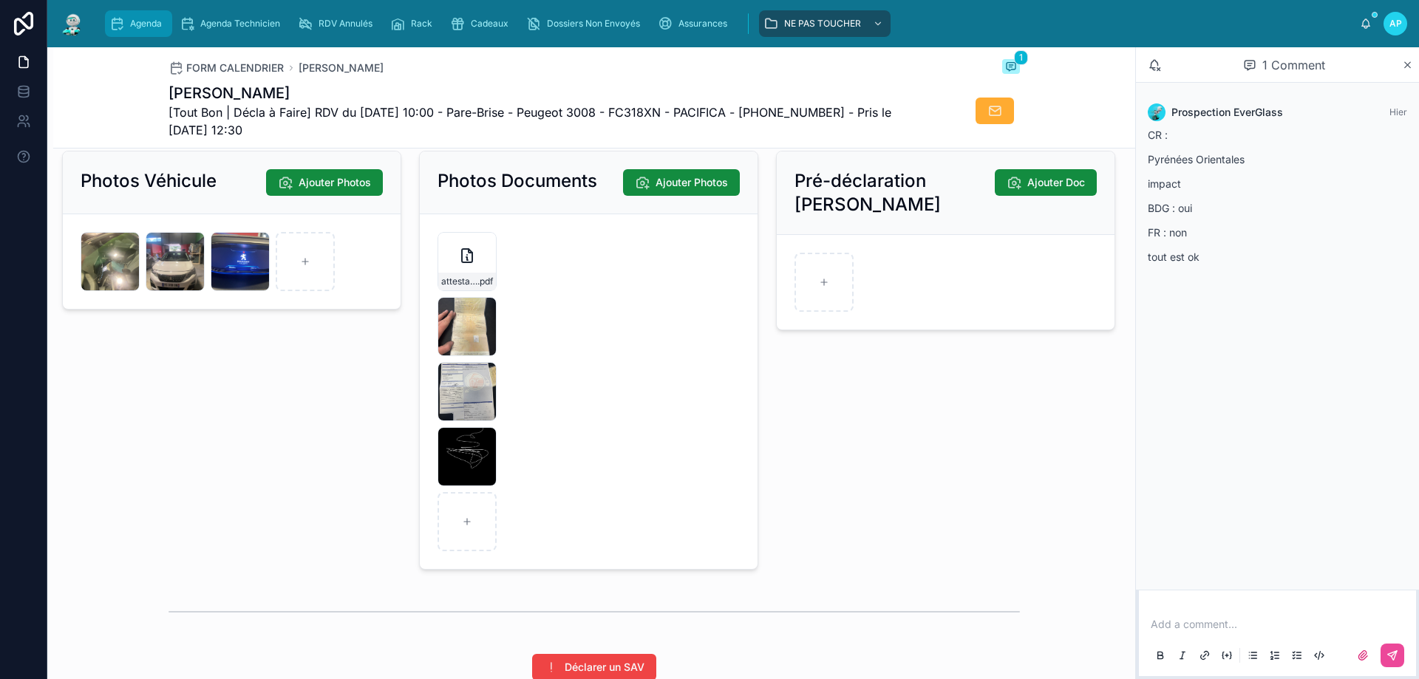
click at [156, 33] on div "Agenda" at bounding box center [138, 24] width 58 height 24
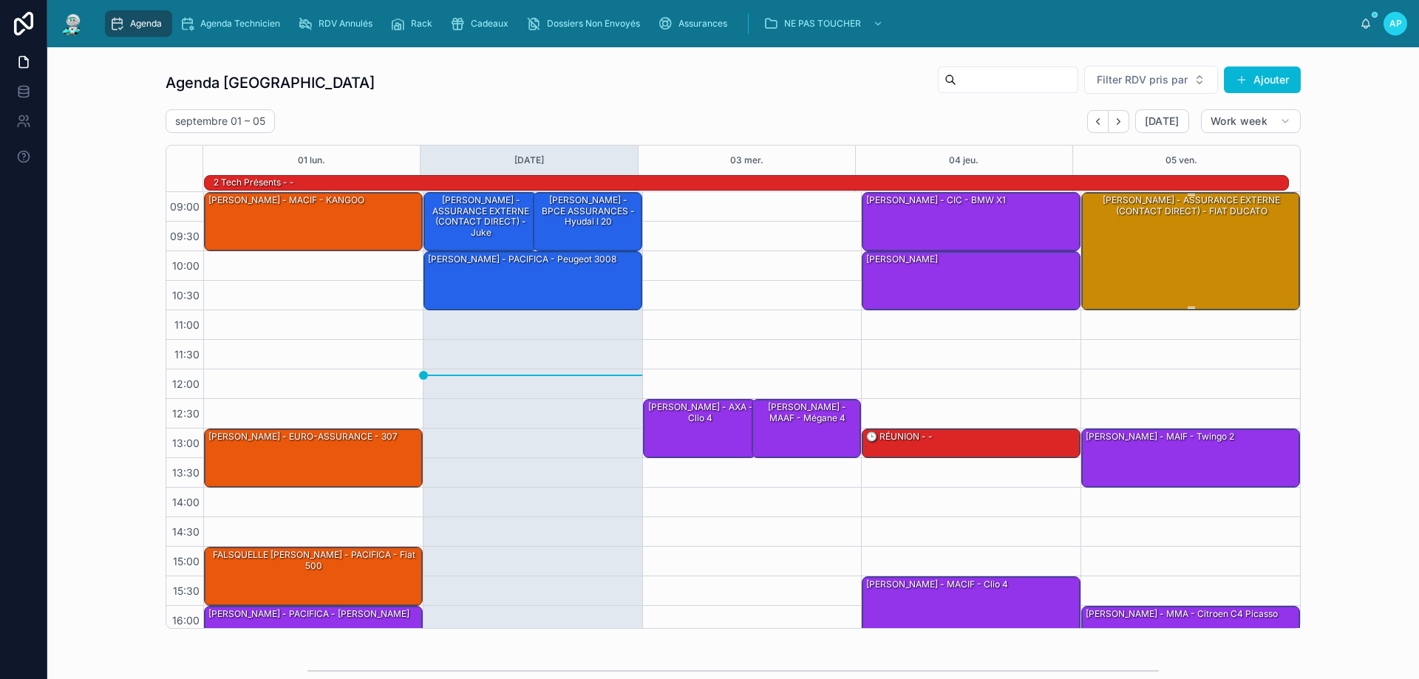
click at [1227, 256] on div "[PERSON_NAME] - ASSURANCE EXTERNE (CONTACT DIRECT) - FIAT DUCATO" at bounding box center [1191, 250] width 214 height 115
click at [1192, 260] on div "[PERSON_NAME] - ASSURANCE EXTERNE (CONTACT DIRECT) - FIAT DUCATO" at bounding box center [1191, 250] width 214 height 115
click at [1187, 260] on div "[PERSON_NAME] - ASSURANCE EXTERNE (CONTACT DIRECT) - FIAT DUCATO" at bounding box center [1191, 250] width 214 height 115
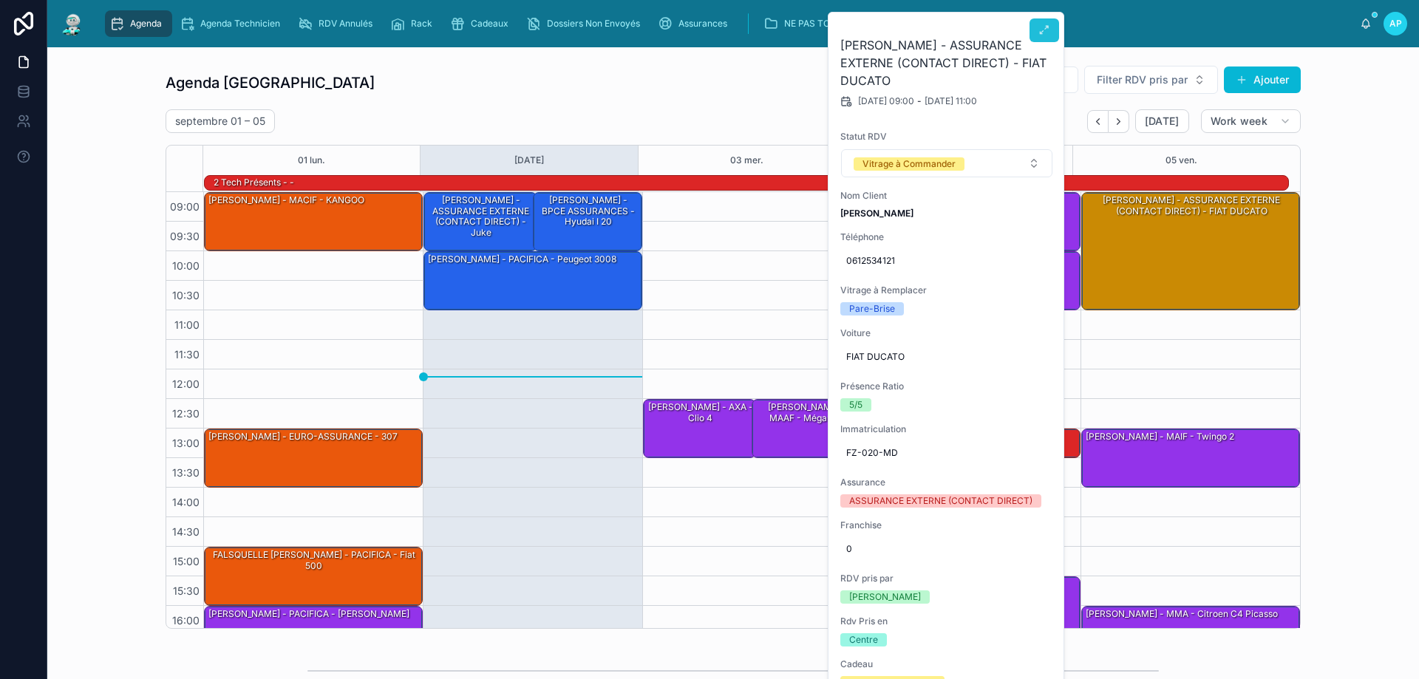
click at [1041, 34] on icon at bounding box center [1045, 30] width 12 height 12
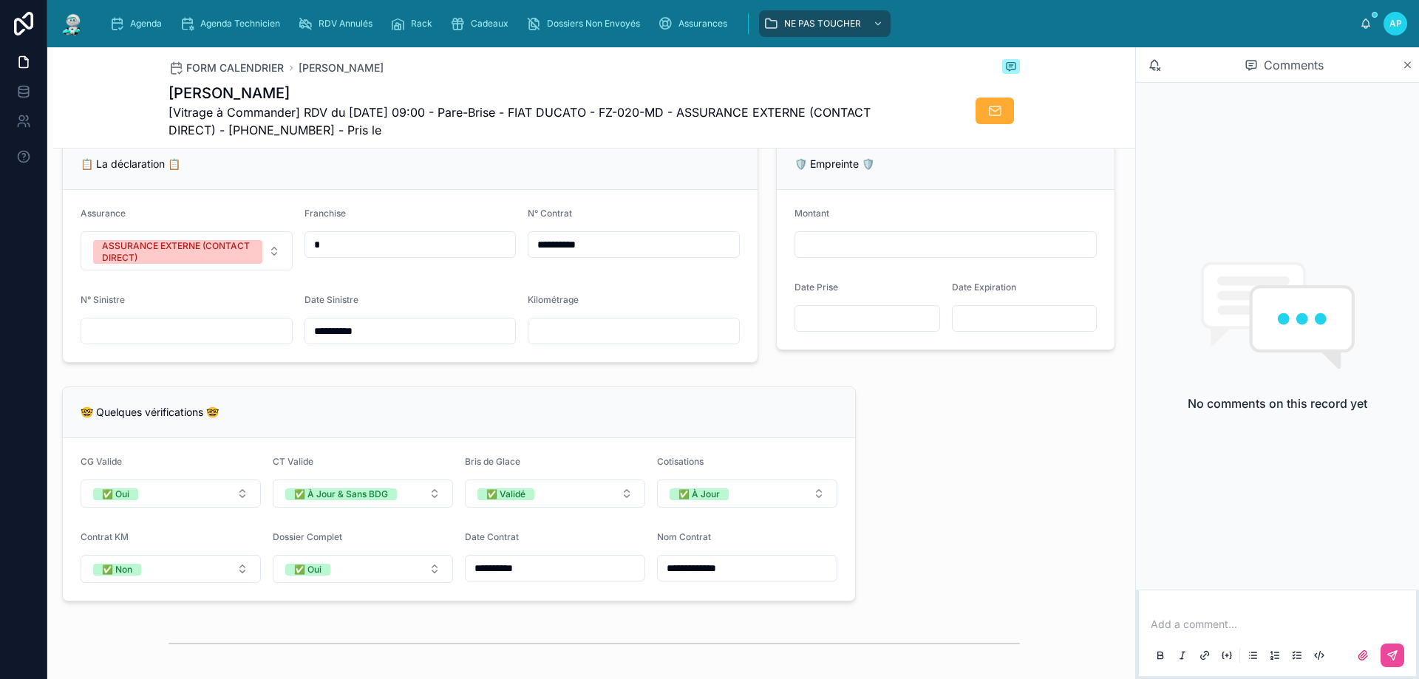
scroll to position [961, 0]
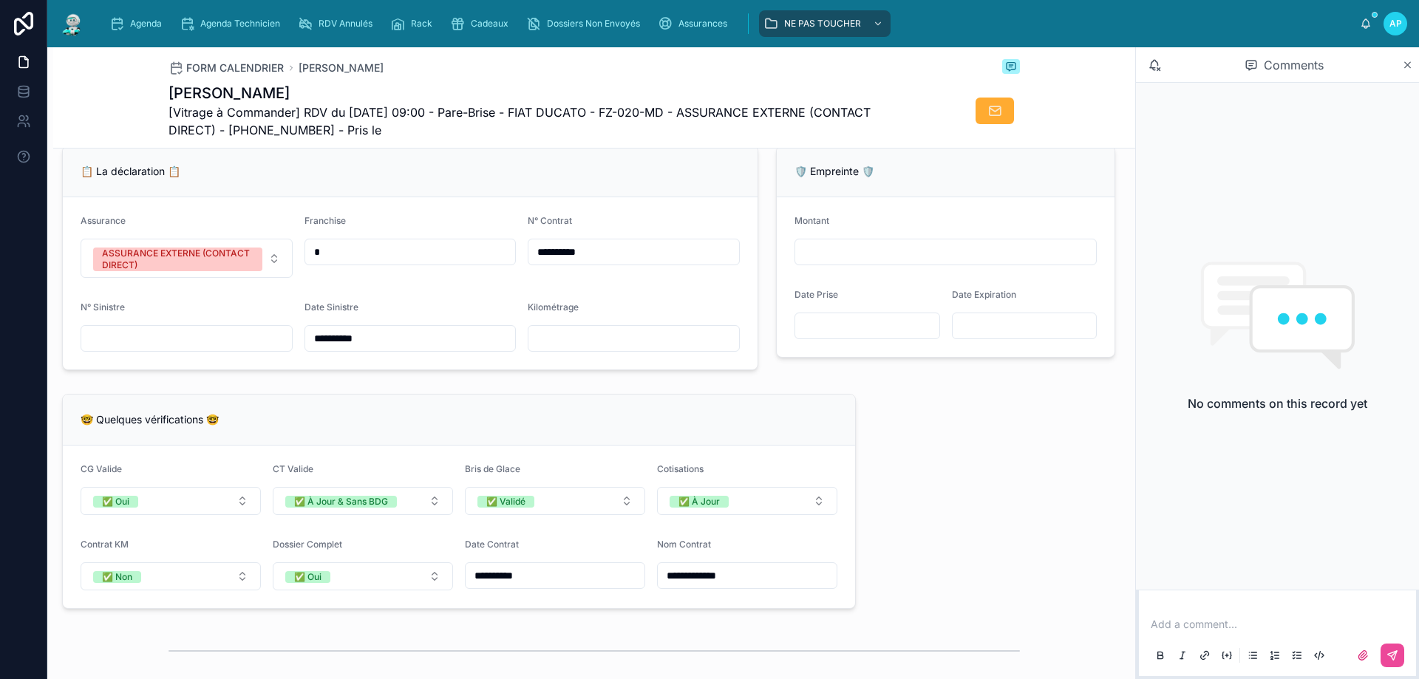
click at [1168, 624] on p at bounding box center [1280, 624] width 259 height 15
click at [118, 22] on icon "scrollable content" at bounding box center [116, 23] width 15 height 15
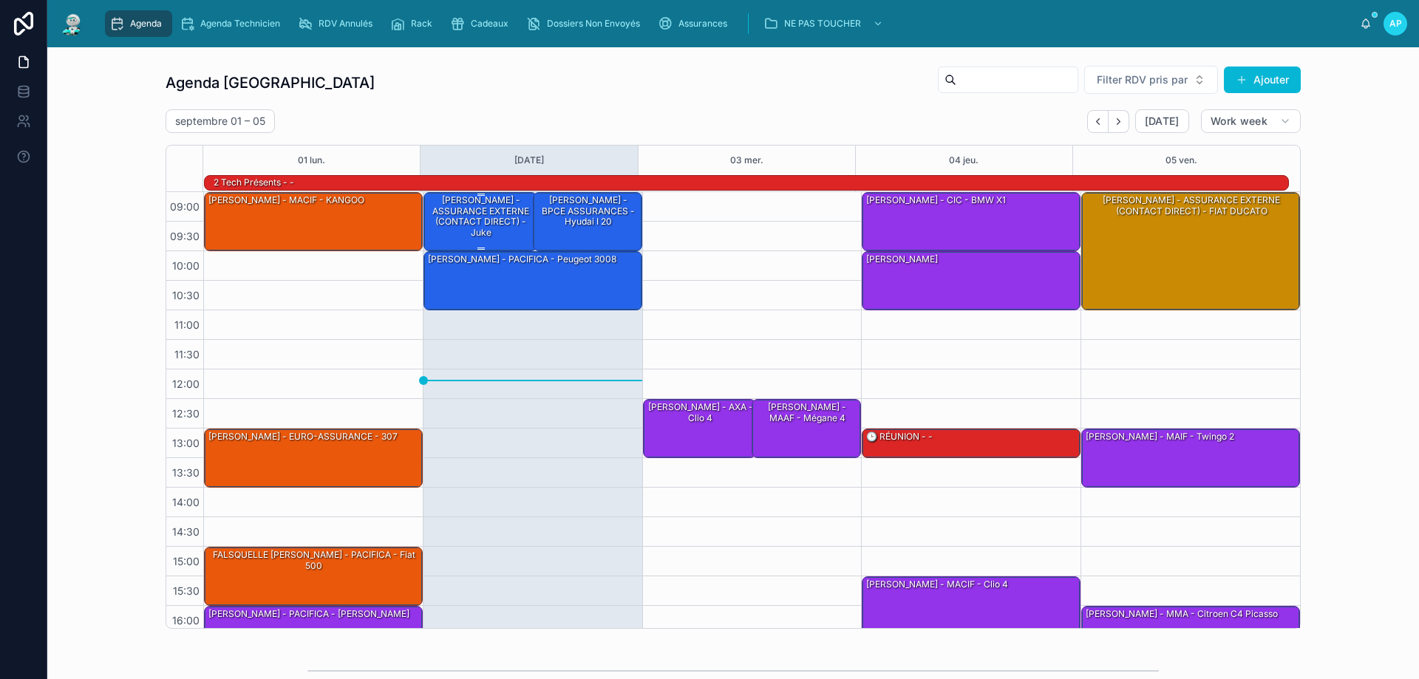
click at [484, 222] on div "[PERSON_NAME] - ASSURANCE EXTERNE (CONTACT DIRECT) - juke" at bounding box center [480, 217] width 109 height 46
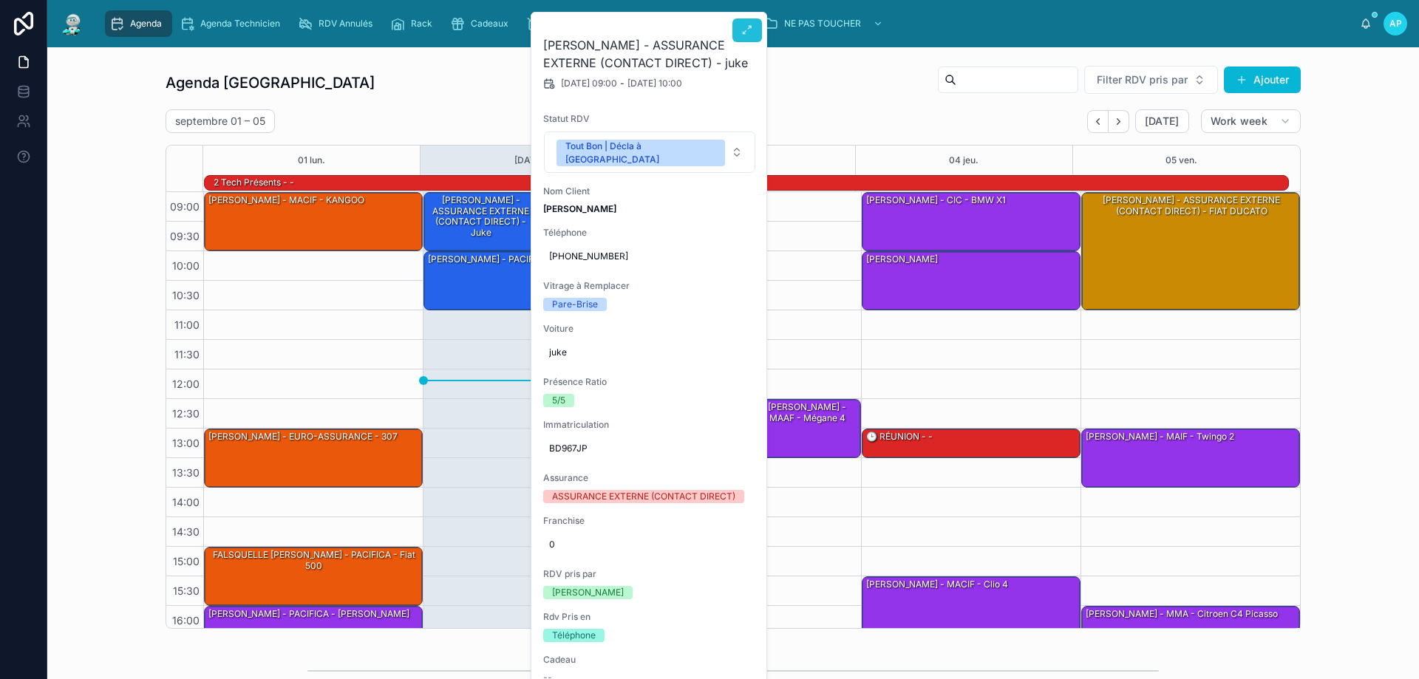
click at [742, 27] on icon at bounding box center [747, 30] width 12 height 12
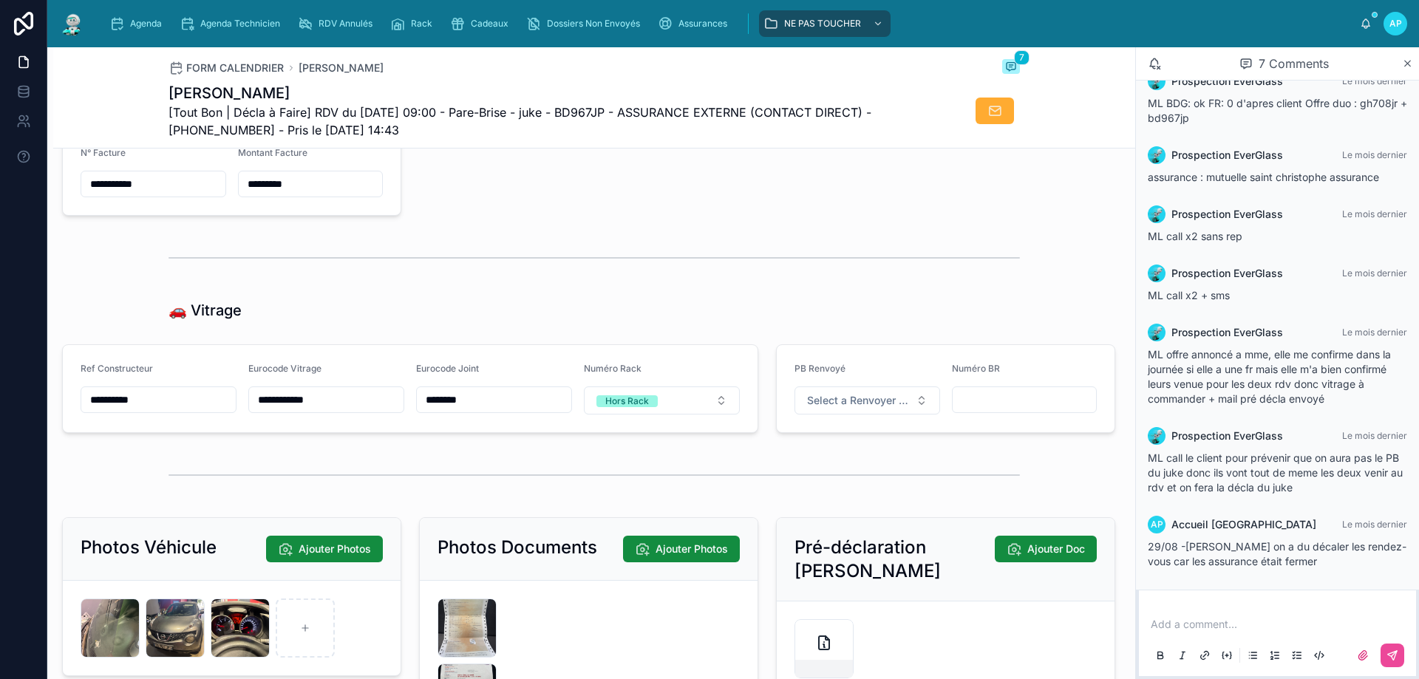
scroll to position [1848, 0]
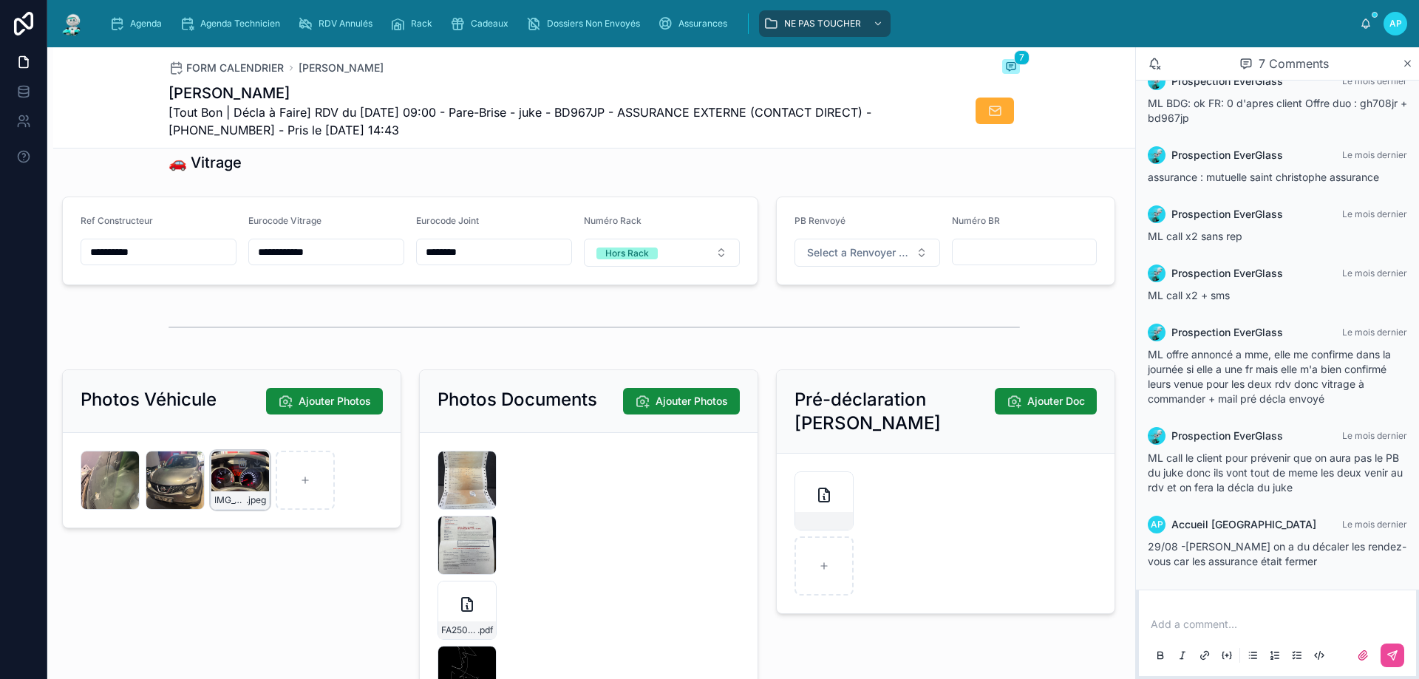
click at [238, 498] on div "IMG_5007 .jpeg" at bounding box center [240, 480] width 59 height 59
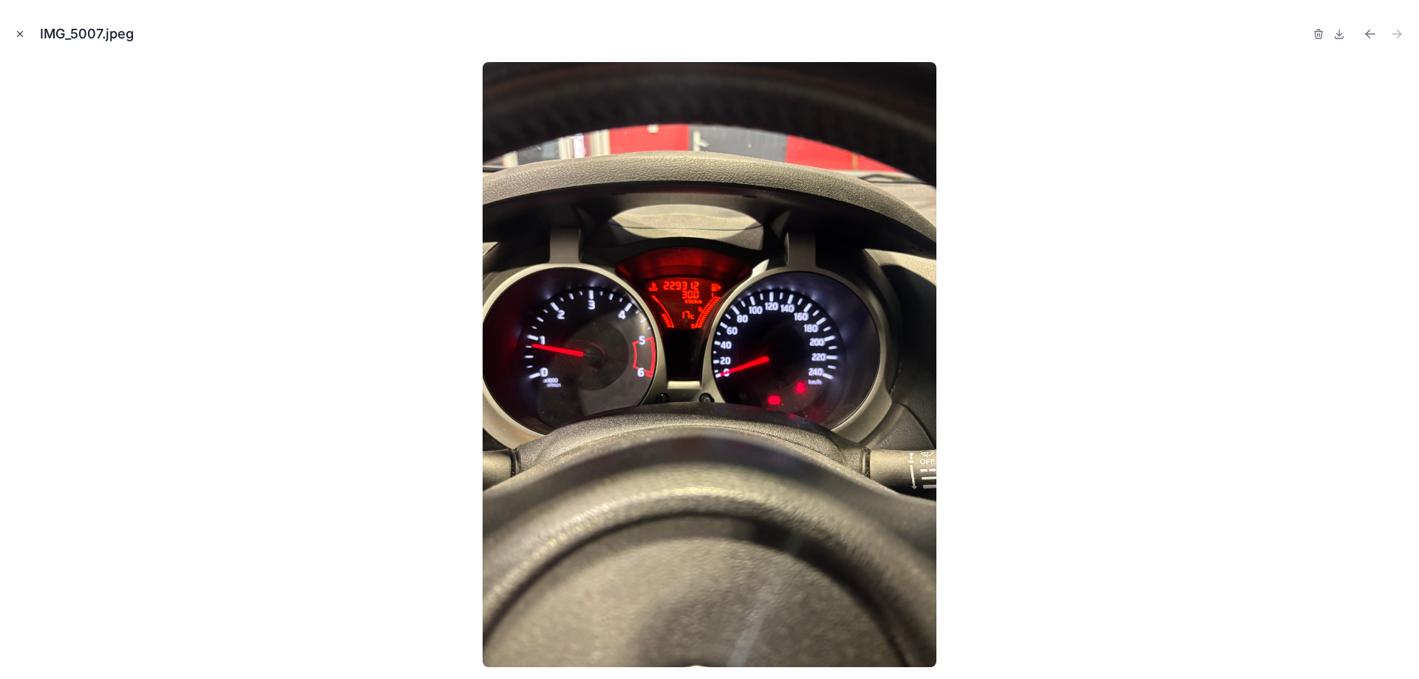
click at [18, 32] on icon "Close modal" at bounding box center [20, 34] width 5 height 5
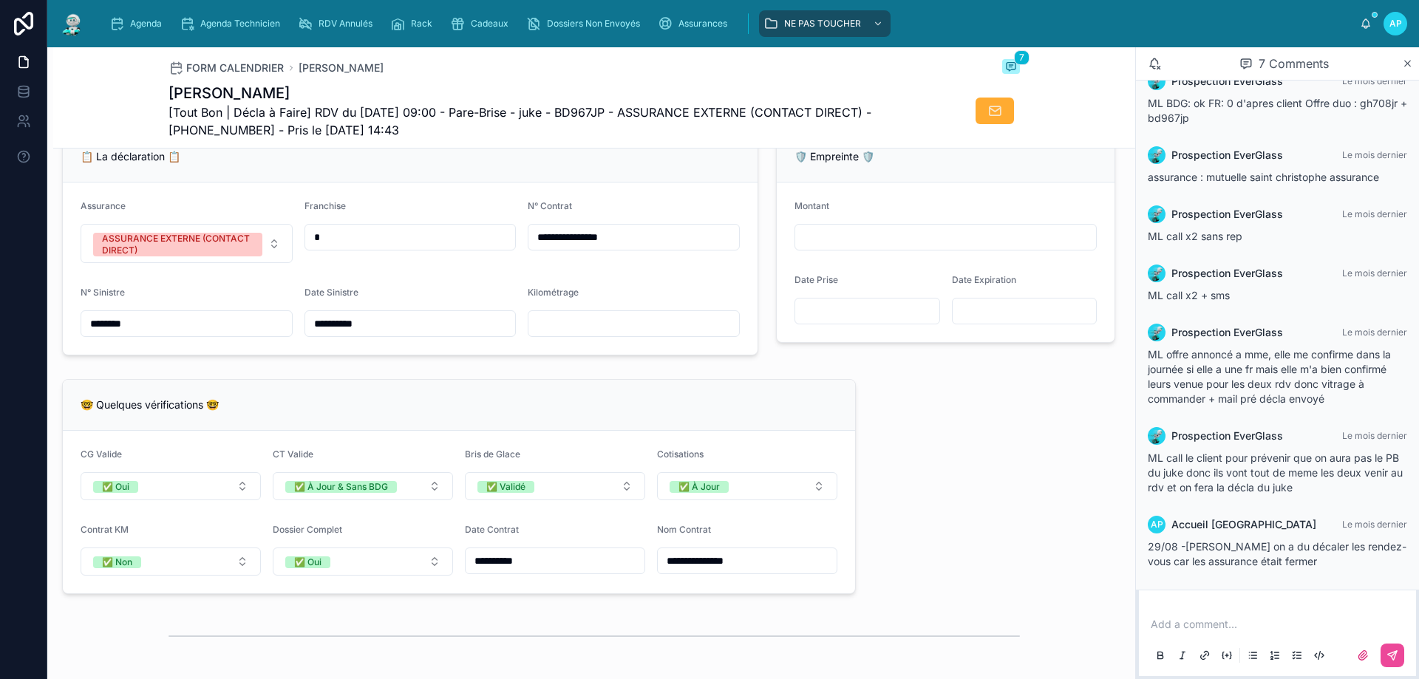
scroll to position [887, 0]
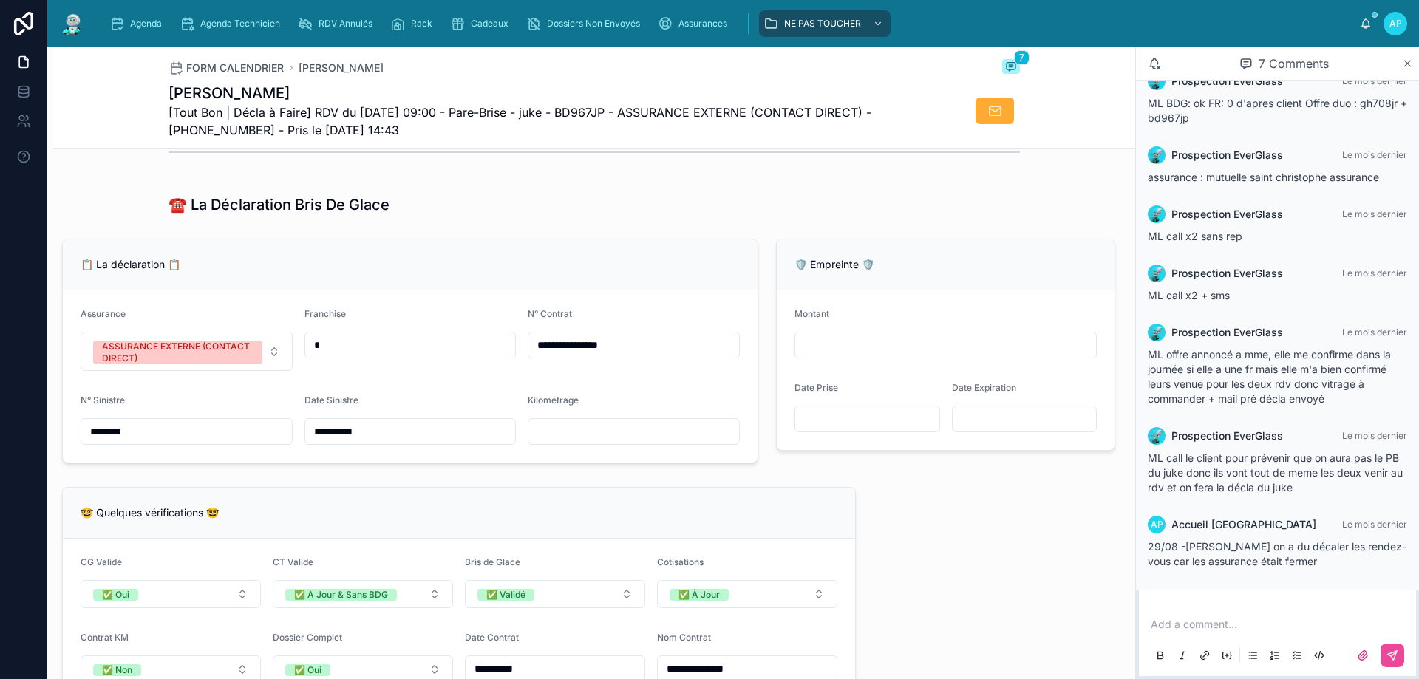
click at [577, 438] on input "text" at bounding box center [634, 431] width 211 height 21
click at [477, 356] on input "*" at bounding box center [410, 345] width 211 height 21
click at [700, 437] on input "******" at bounding box center [634, 431] width 211 height 21
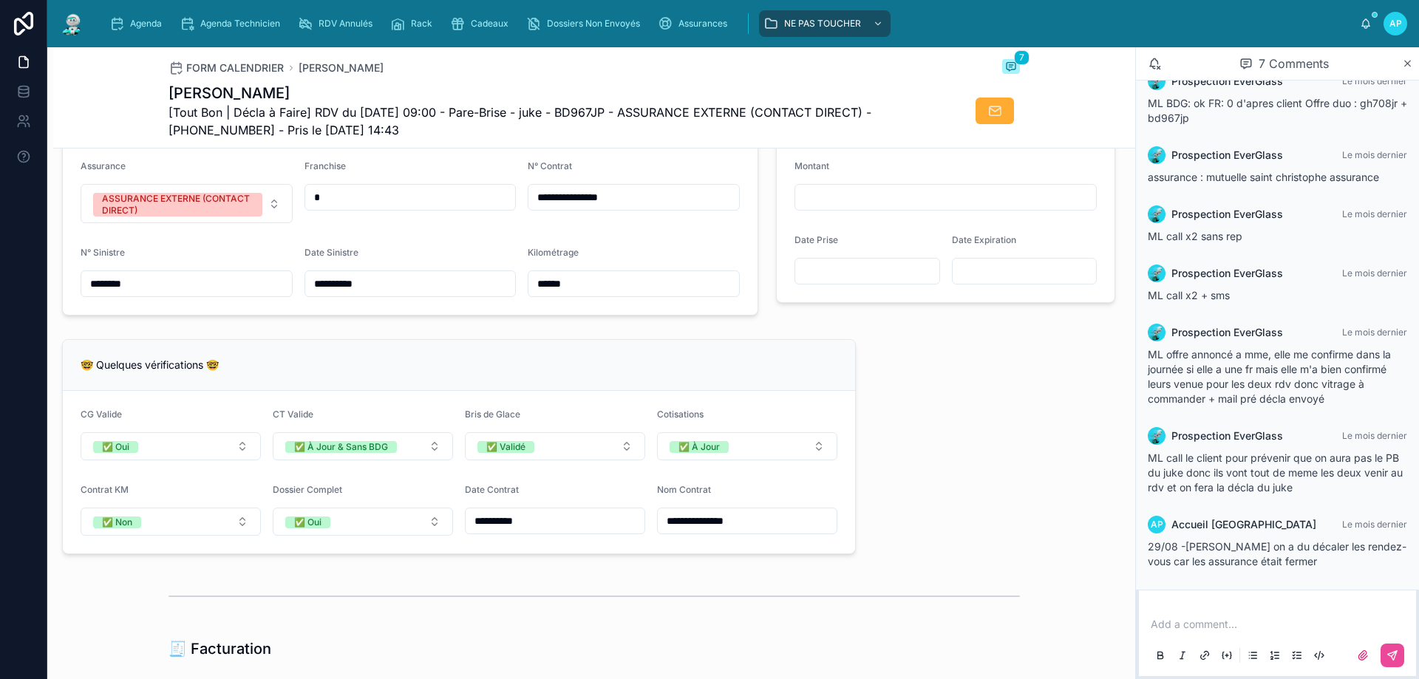
scroll to position [1183, 0]
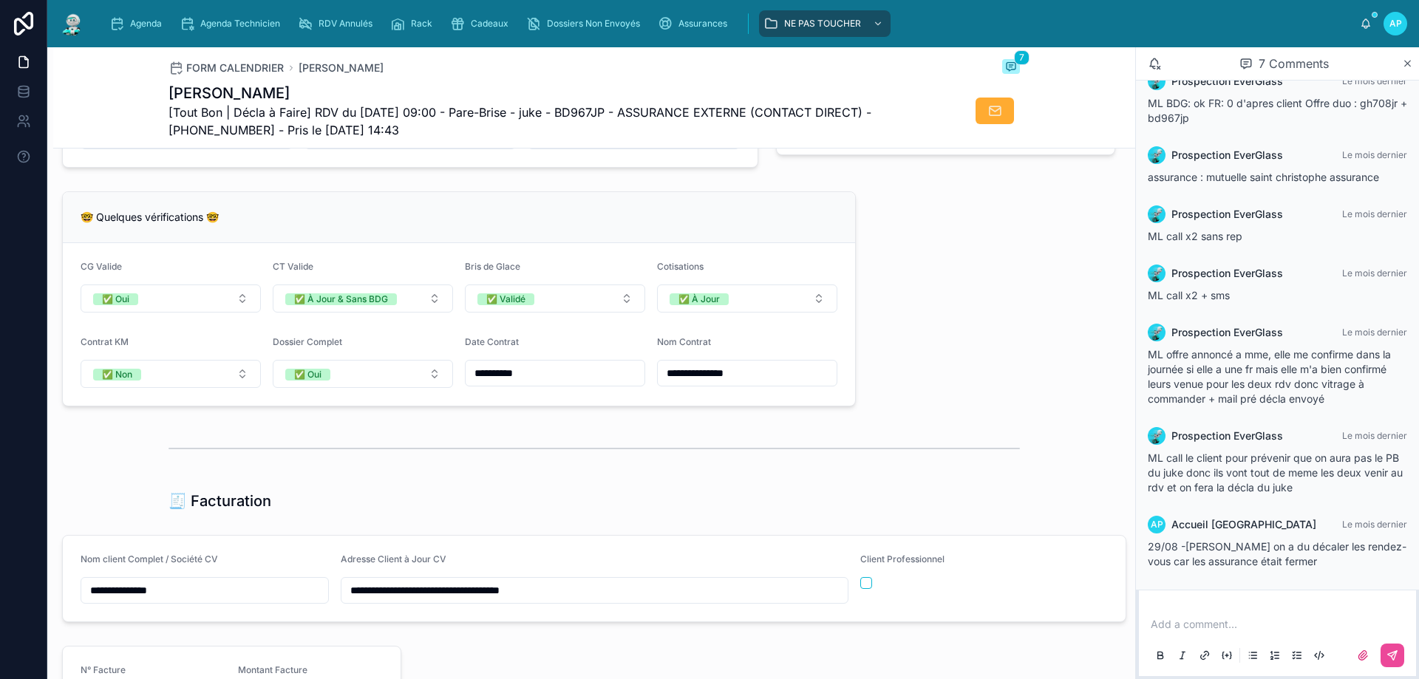
type input "***"
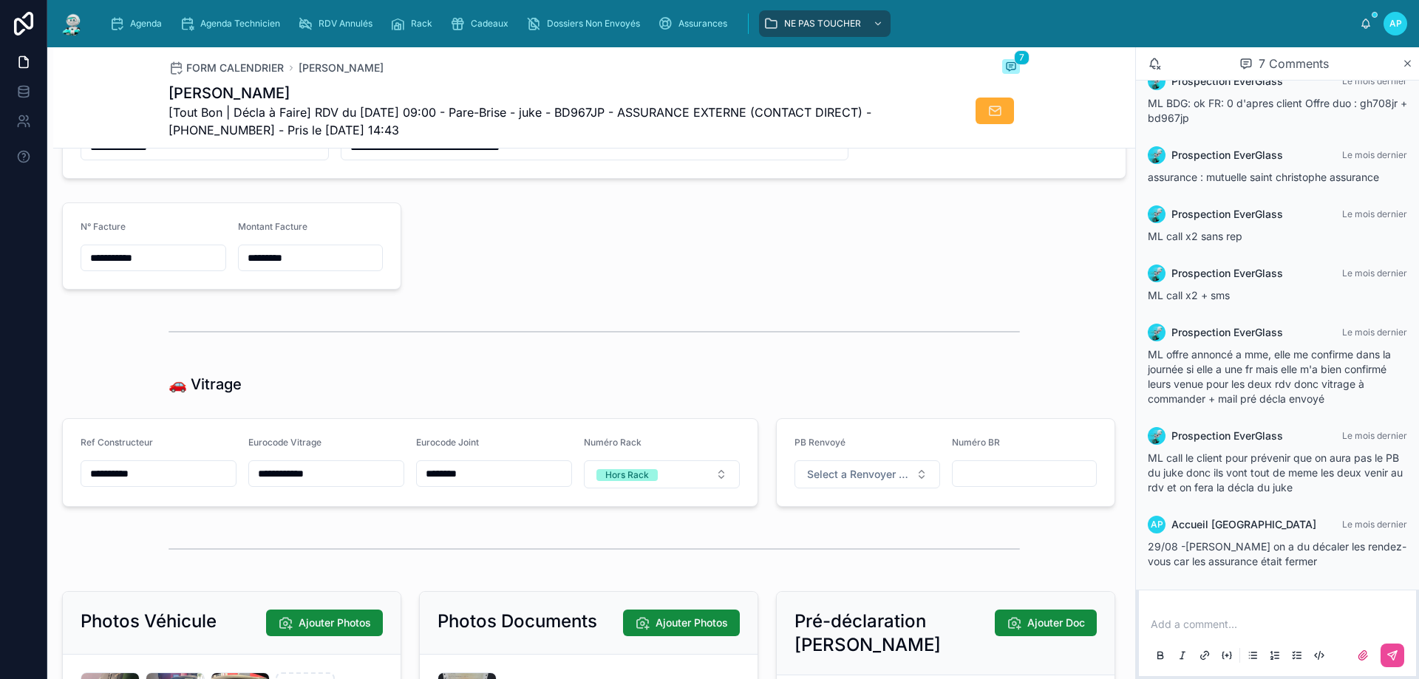
scroll to position [1727, 0]
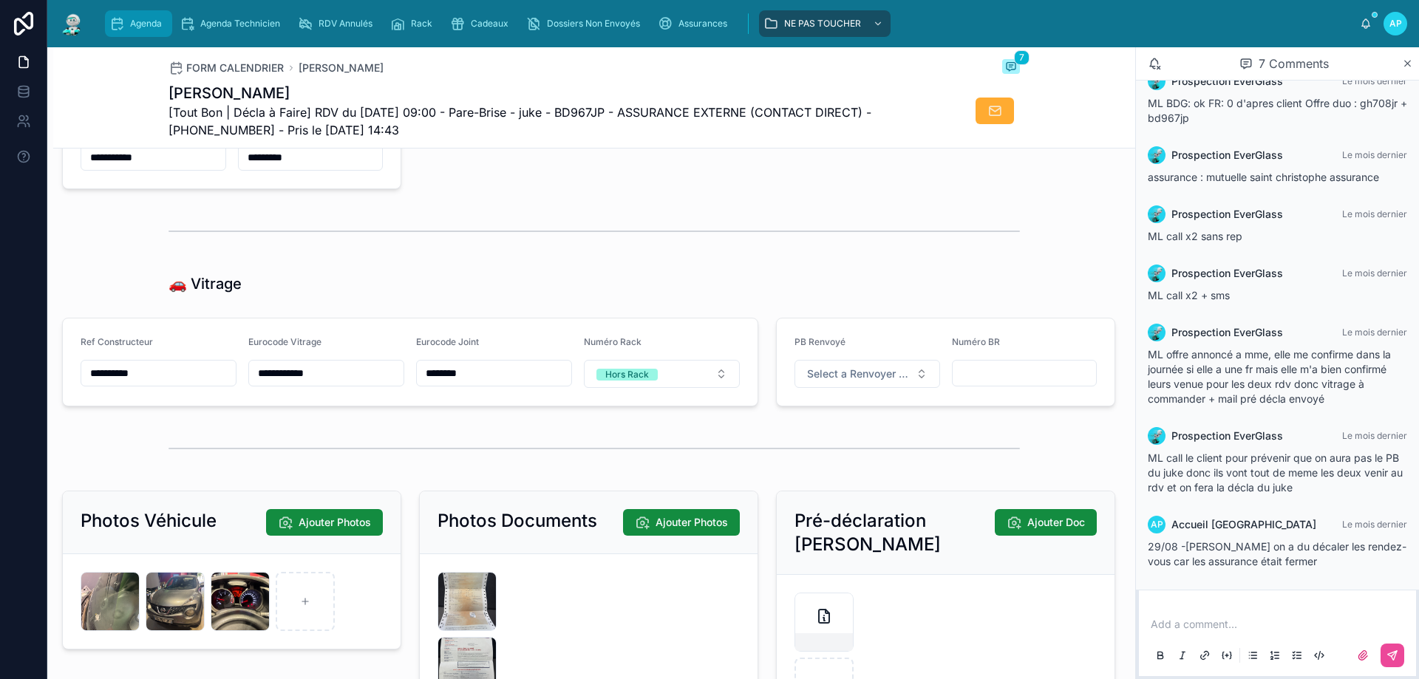
click at [145, 21] on span "Agenda" at bounding box center [146, 24] width 32 height 12
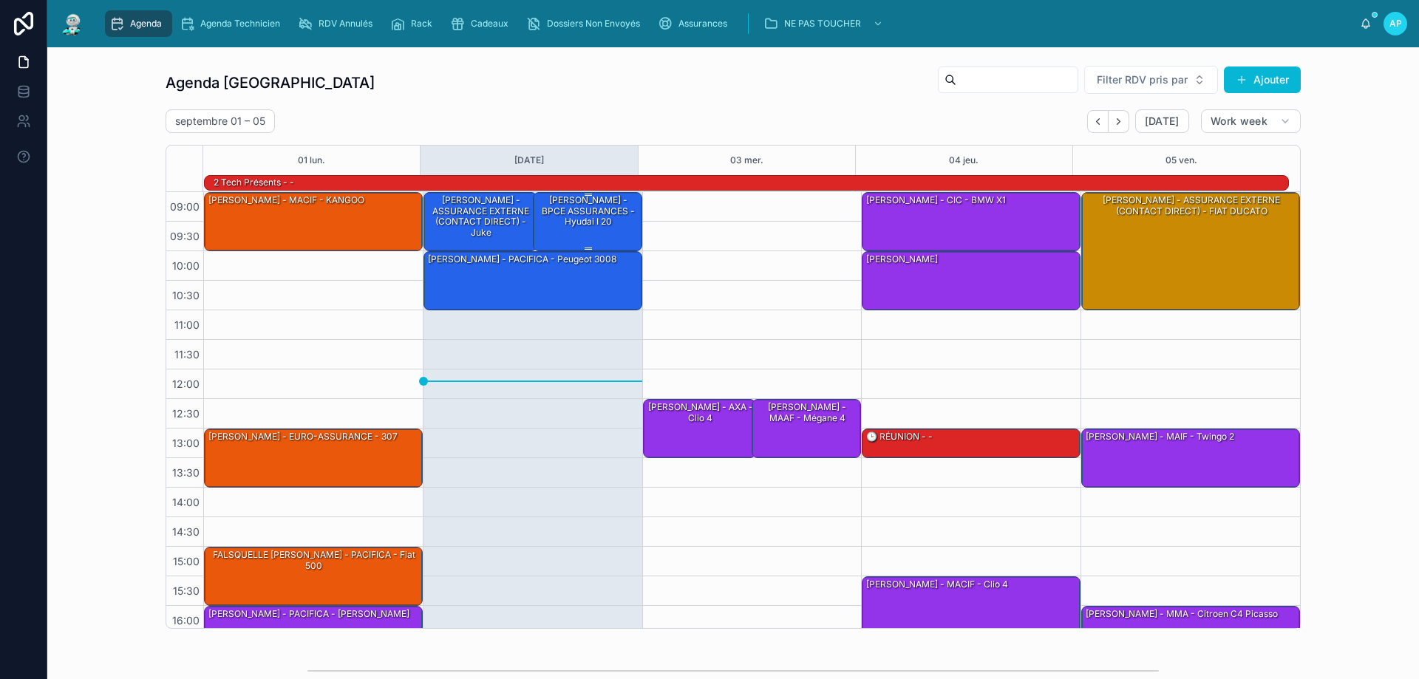
click at [611, 205] on div "[PERSON_NAME] - BPCE ASSURANCES - hyudai i 20" at bounding box center [588, 211] width 105 height 35
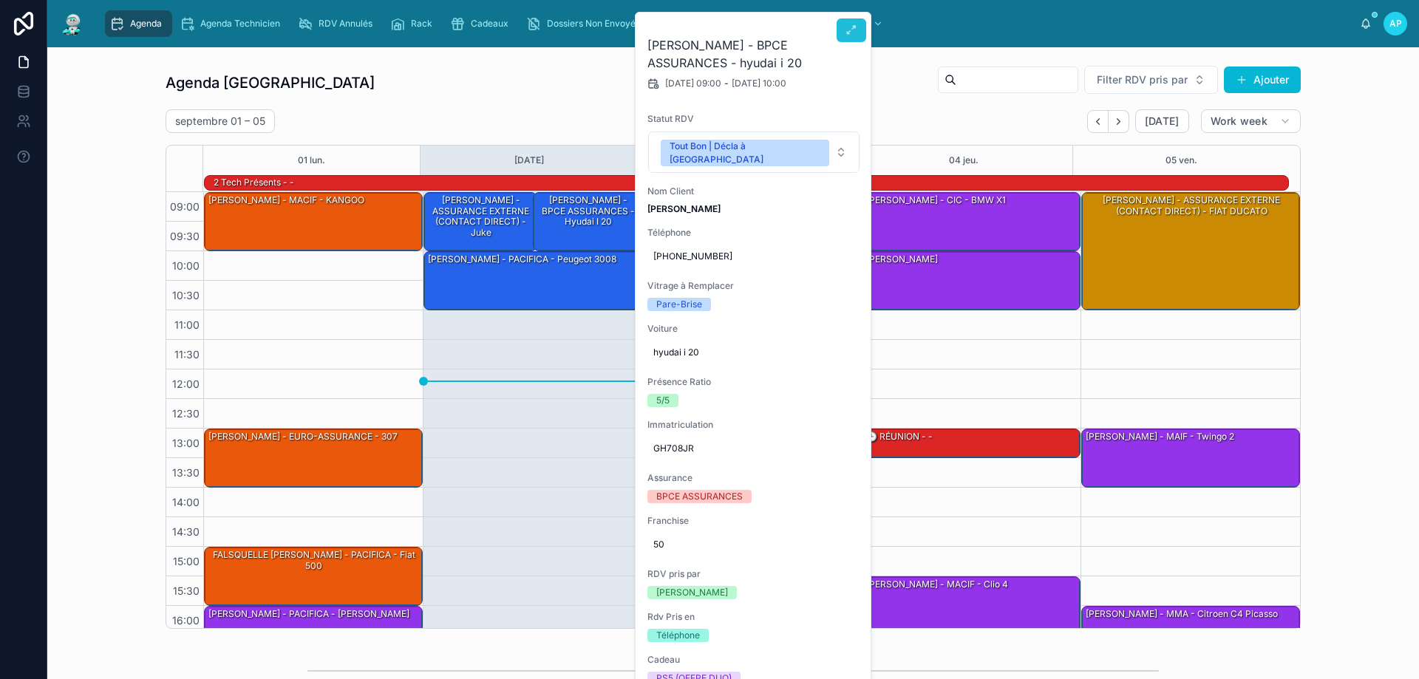
click at [855, 30] on icon at bounding box center [852, 30] width 12 height 12
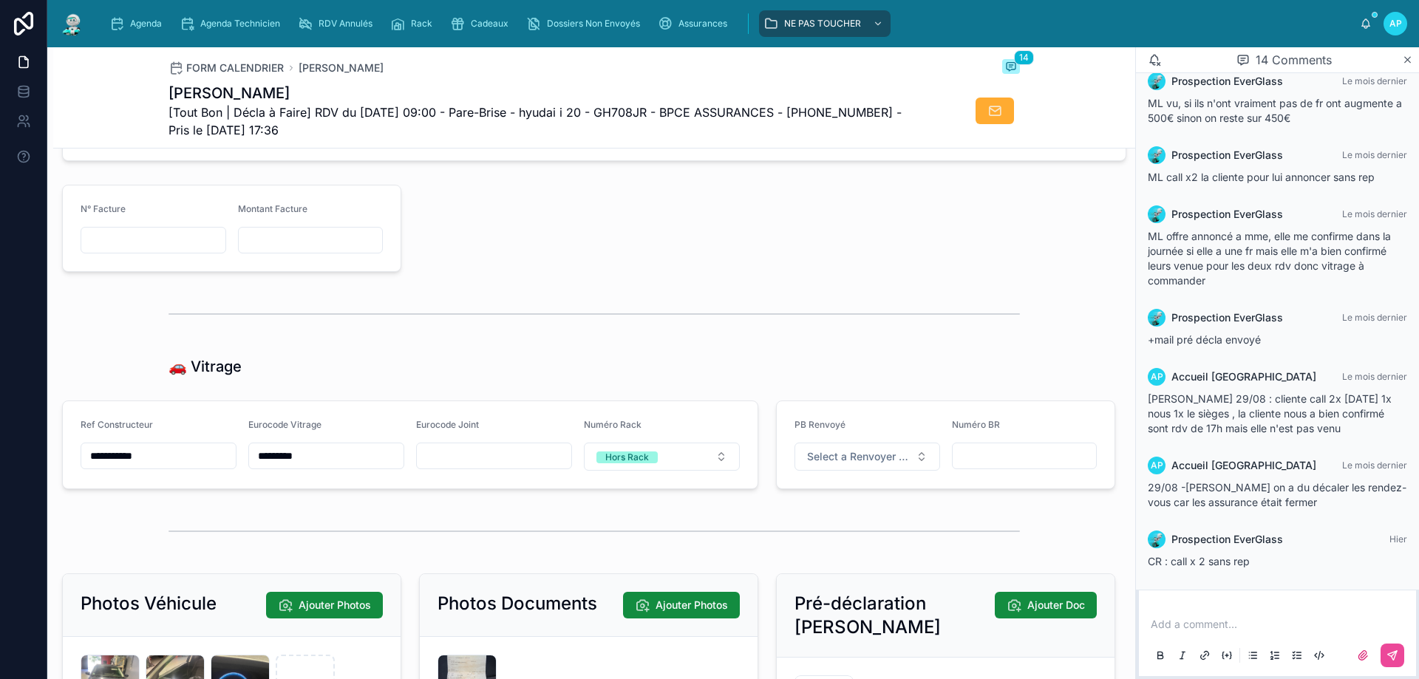
scroll to position [1922, 0]
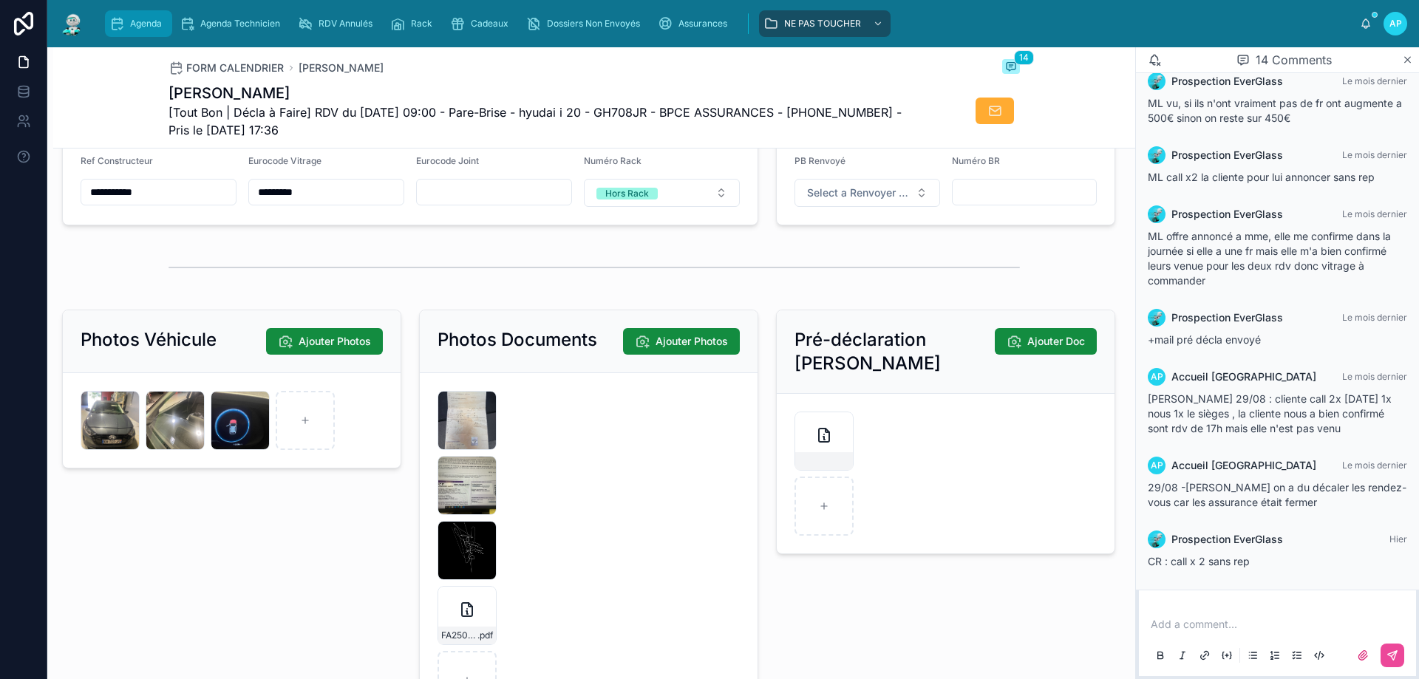
click at [138, 13] on div "Agenda" at bounding box center [138, 24] width 58 height 24
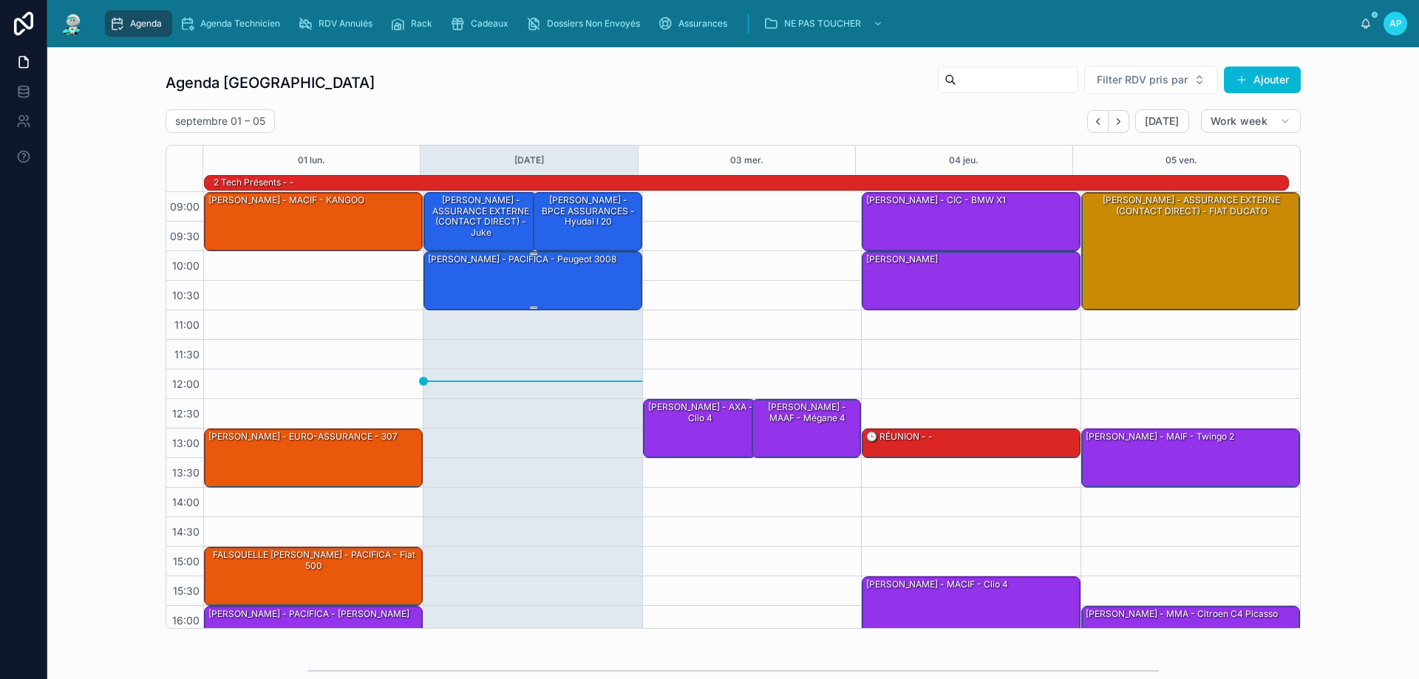
click at [520, 274] on div "[PERSON_NAME] - PACIFICA - Peugeot 3008" at bounding box center [533, 280] width 214 height 56
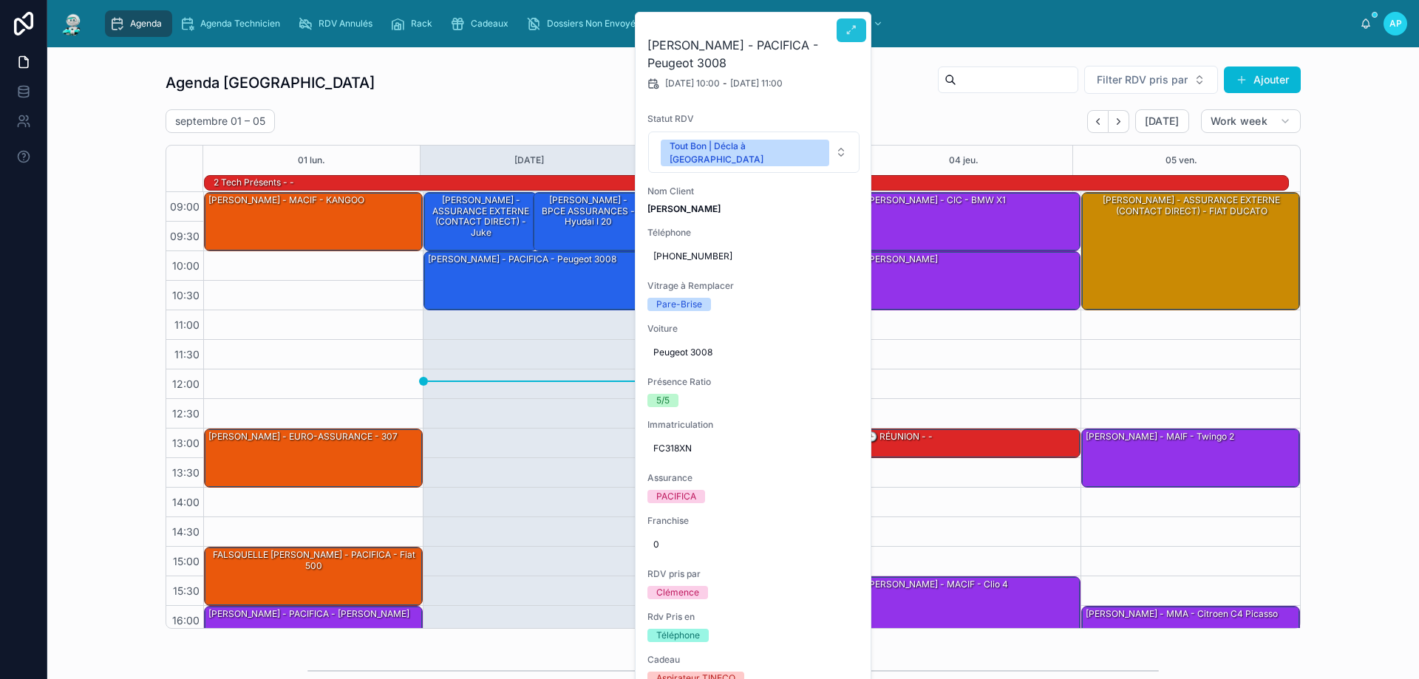
click at [854, 37] on button at bounding box center [852, 30] width 30 height 24
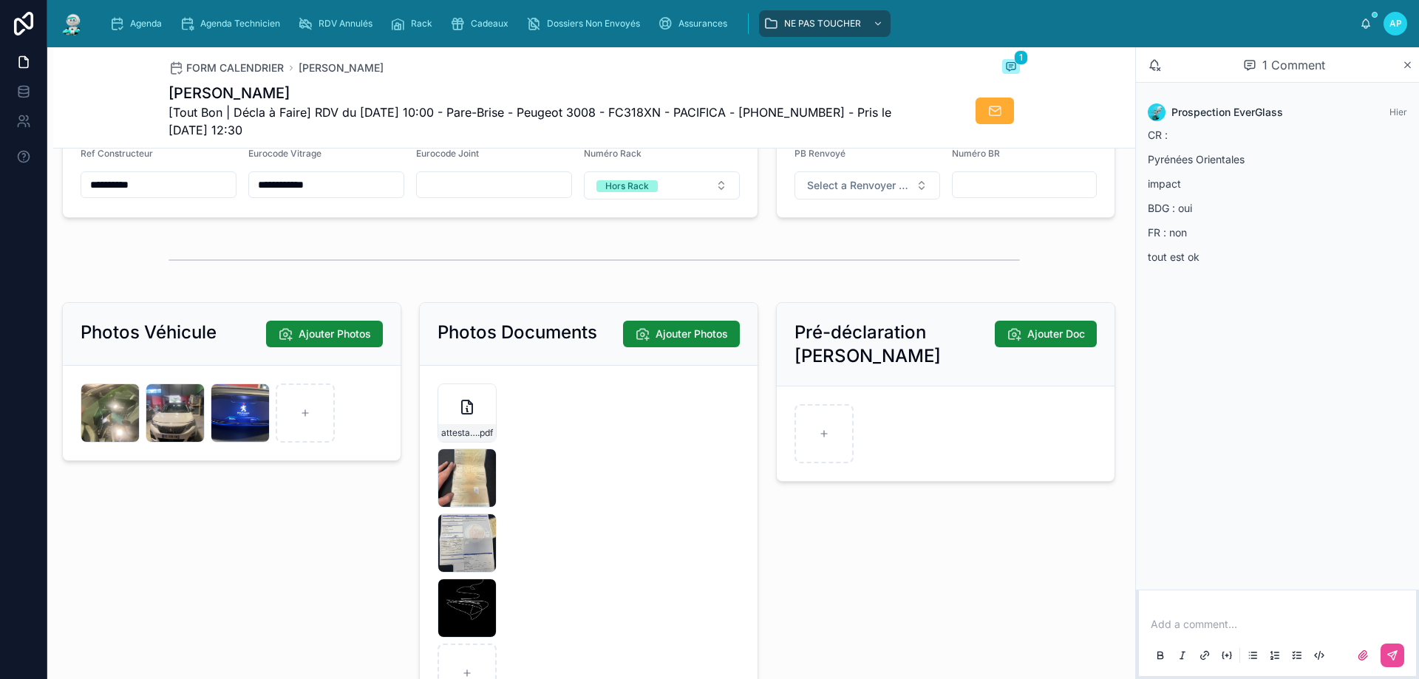
scroll to position [1922, 0]
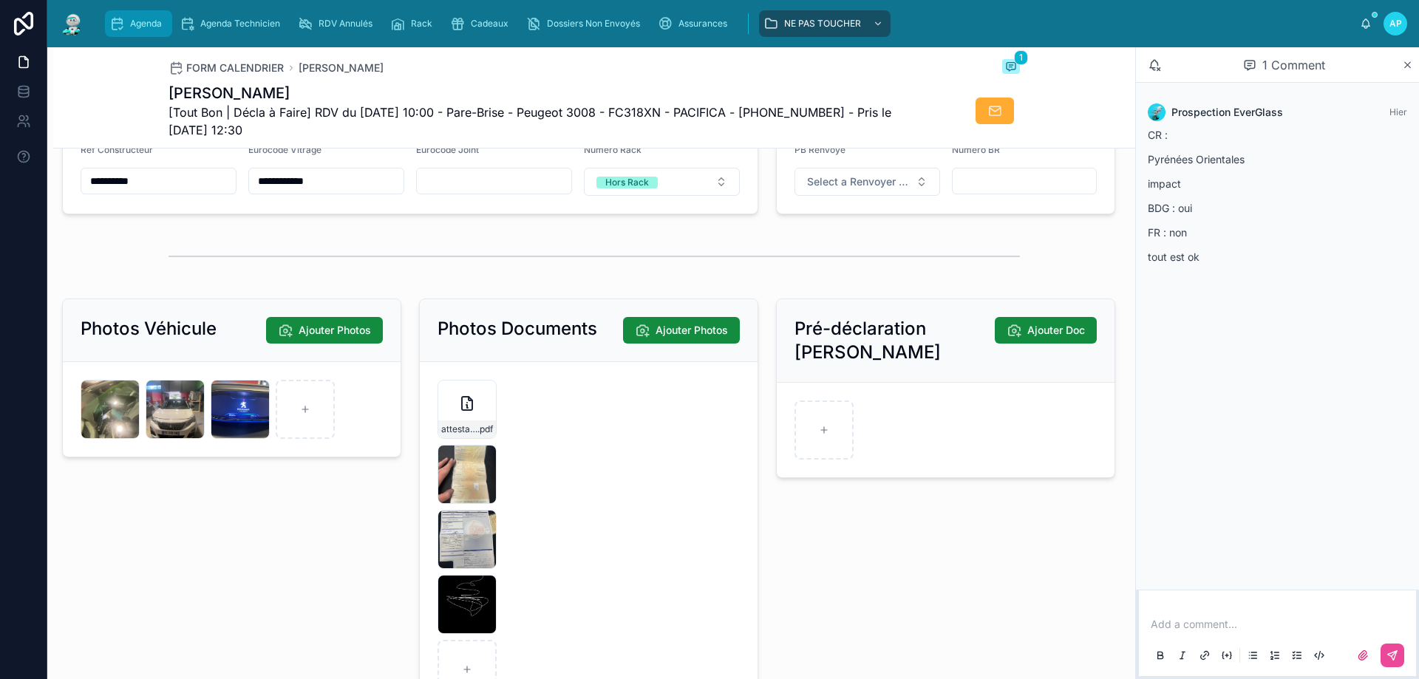
click at [144, 13] on div "Agenda" at bounding box center [138, 24] width 58 height 24
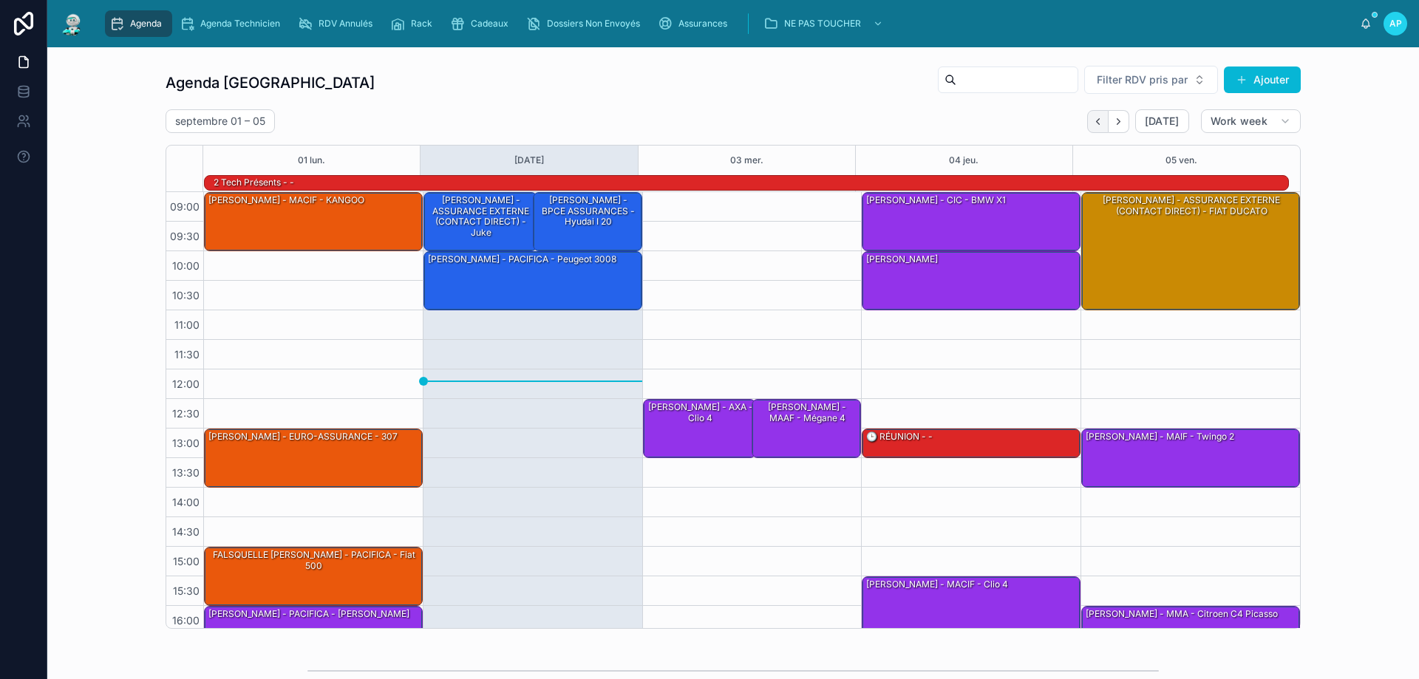
click at [1092, 118] on icon "Back" at bounding box center [1097, 121] width 11 height 11
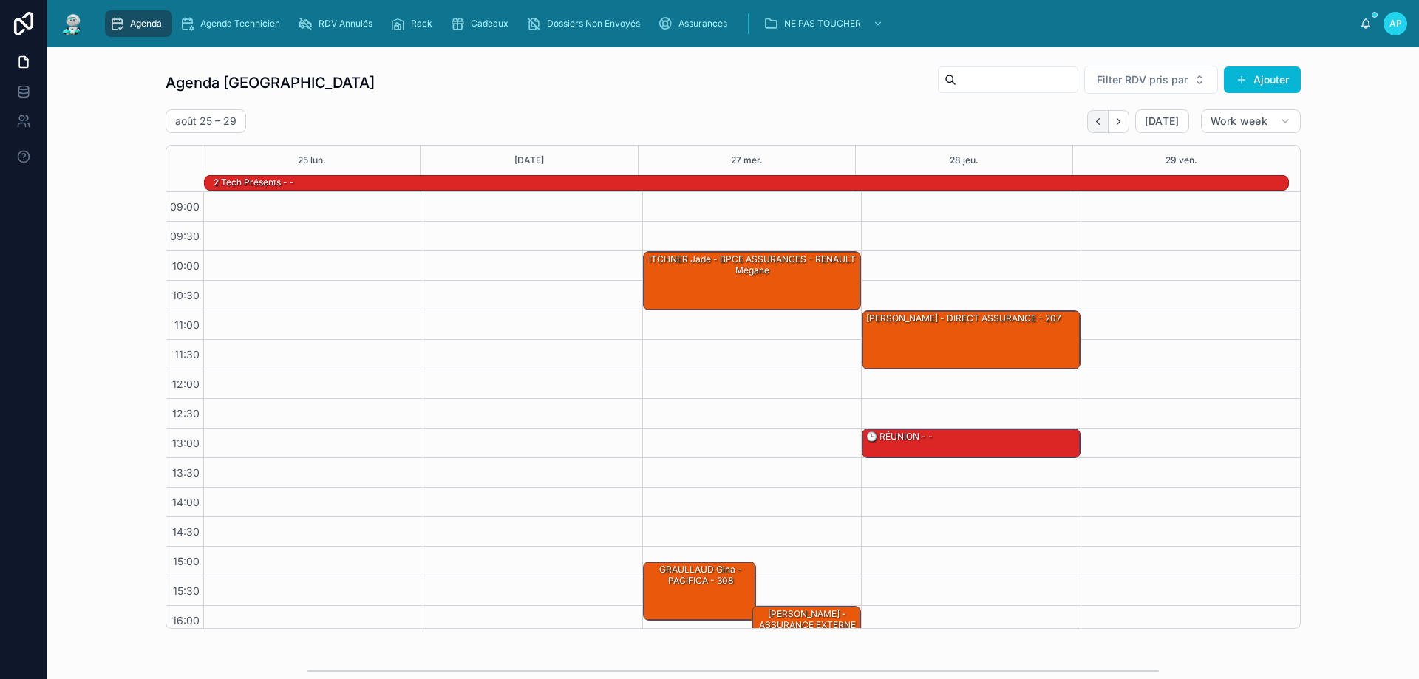
click at [1094, 127] on button "Back" at bounding box center [1097, 121] width 21 height 23
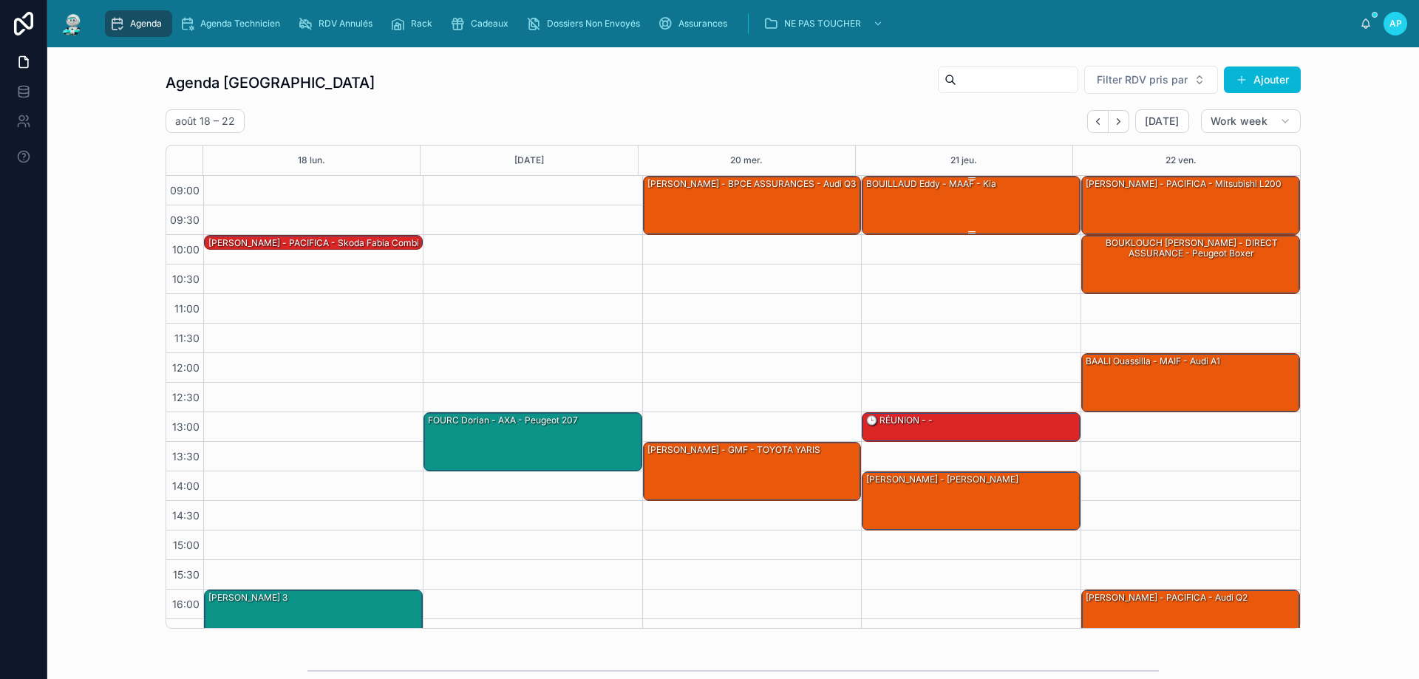
click at [973, 200] on div "BOUILLAUD Eddy - MAAF - kia" at bounding box center [972, 205] width 214 height 56
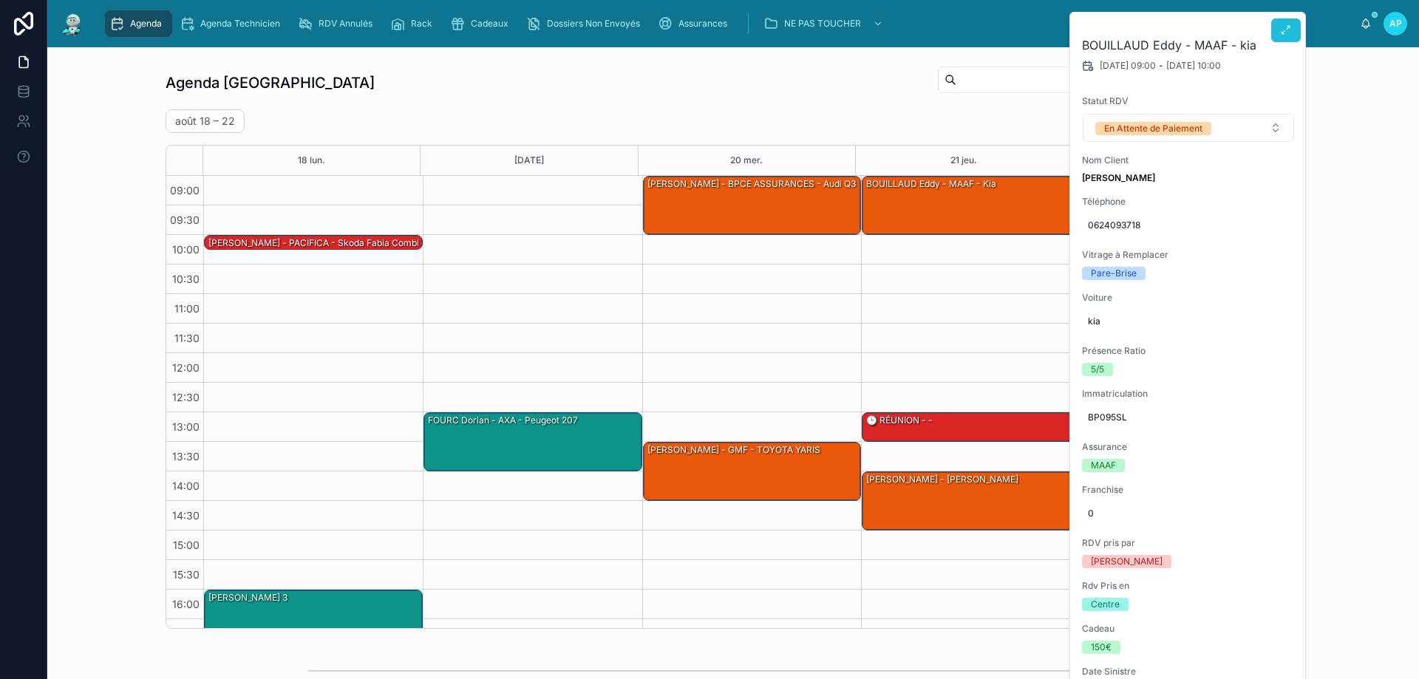
click at [1288, 31] on icon at bounding box center [1286, 30] width 12 height 12
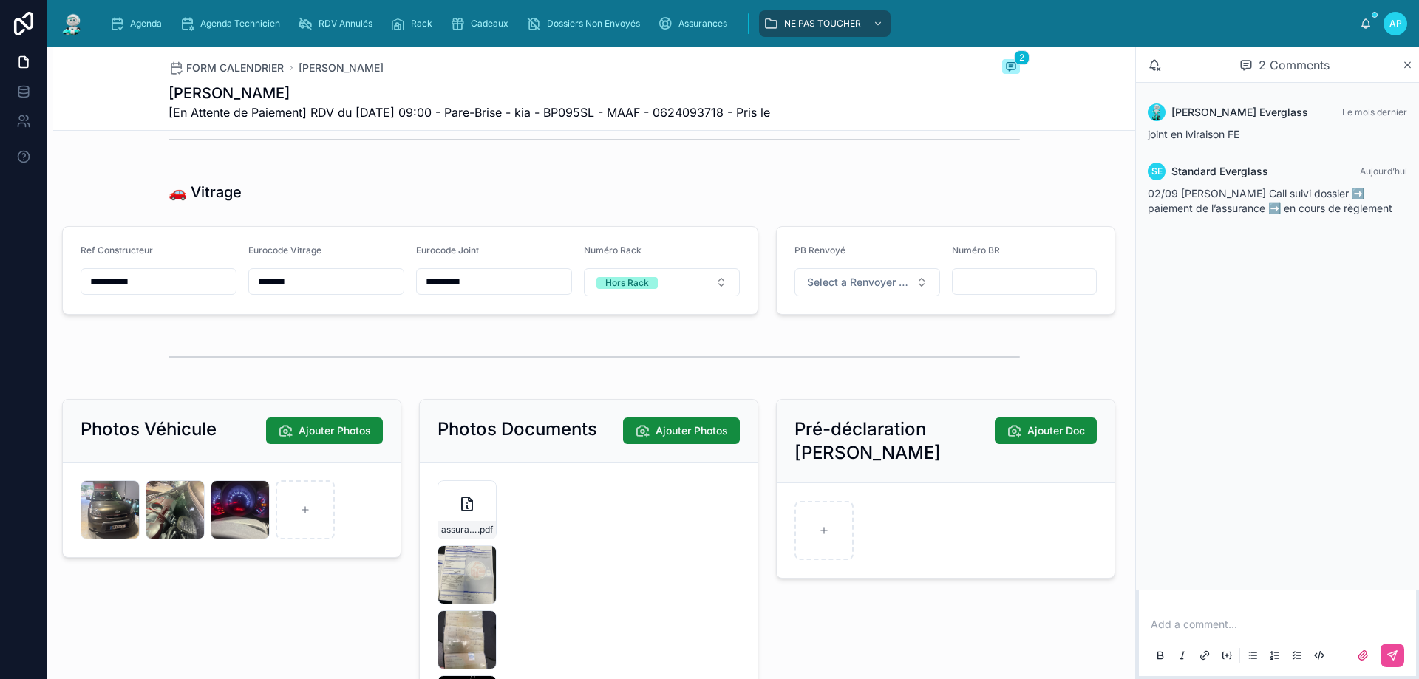
scroll to position [1922, 0]
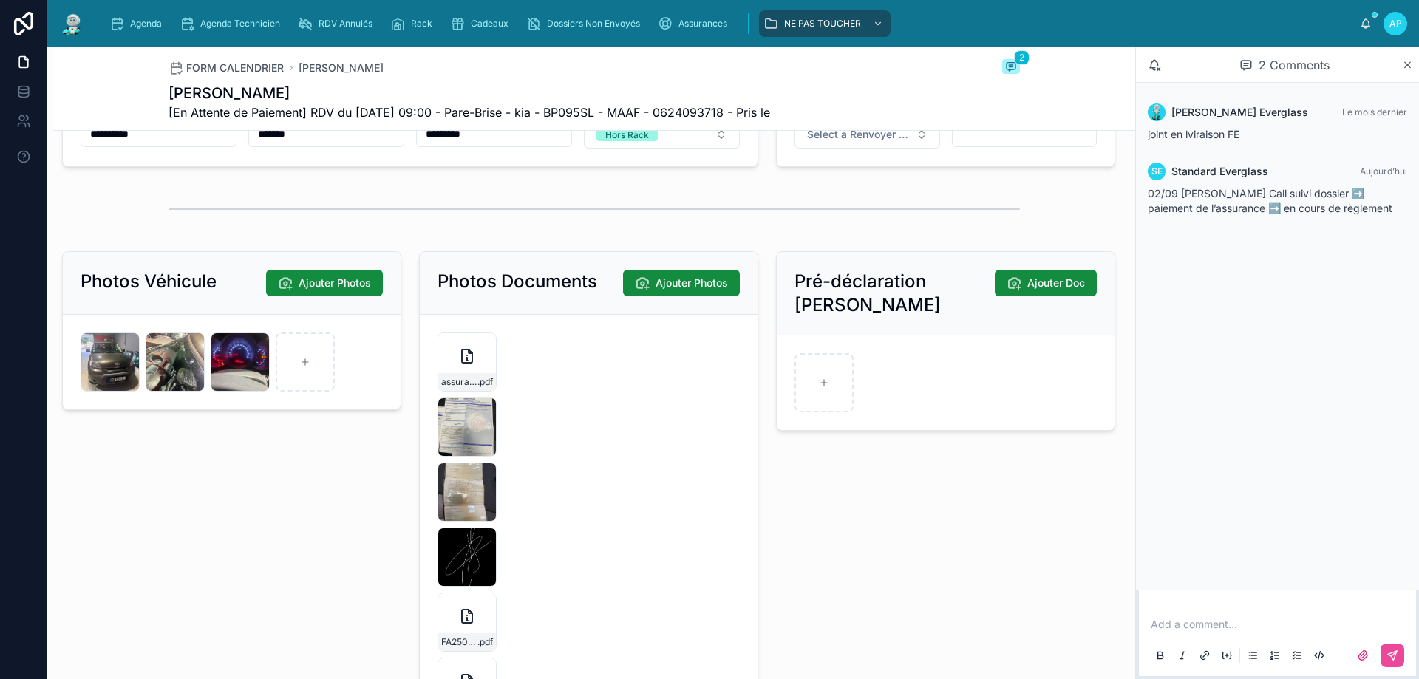
click at [63, 17] on img at bounding box center [72, 24] width 27 height 24
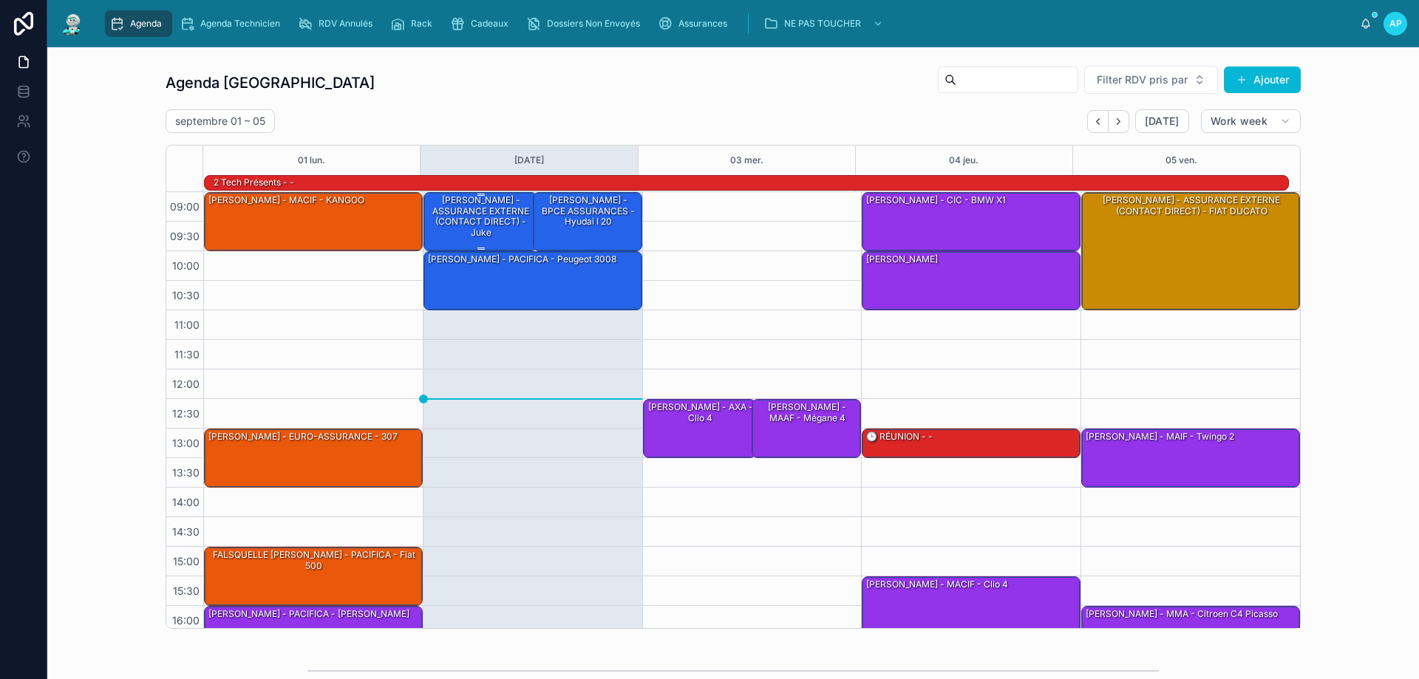
click at [488, 216] on div "[PERSON_NAME] - ASSURANCE EXTERNE (CONTACT DIRECT) - juke" at bounding box center [480, 217] width 109 height 46
click at [468, 222] on div "[PERSON_NAME] - ASSURANCE EXTERNE (CONTACT DIRECT) - juke" at bounding box center [480, 217] width 109 height 46
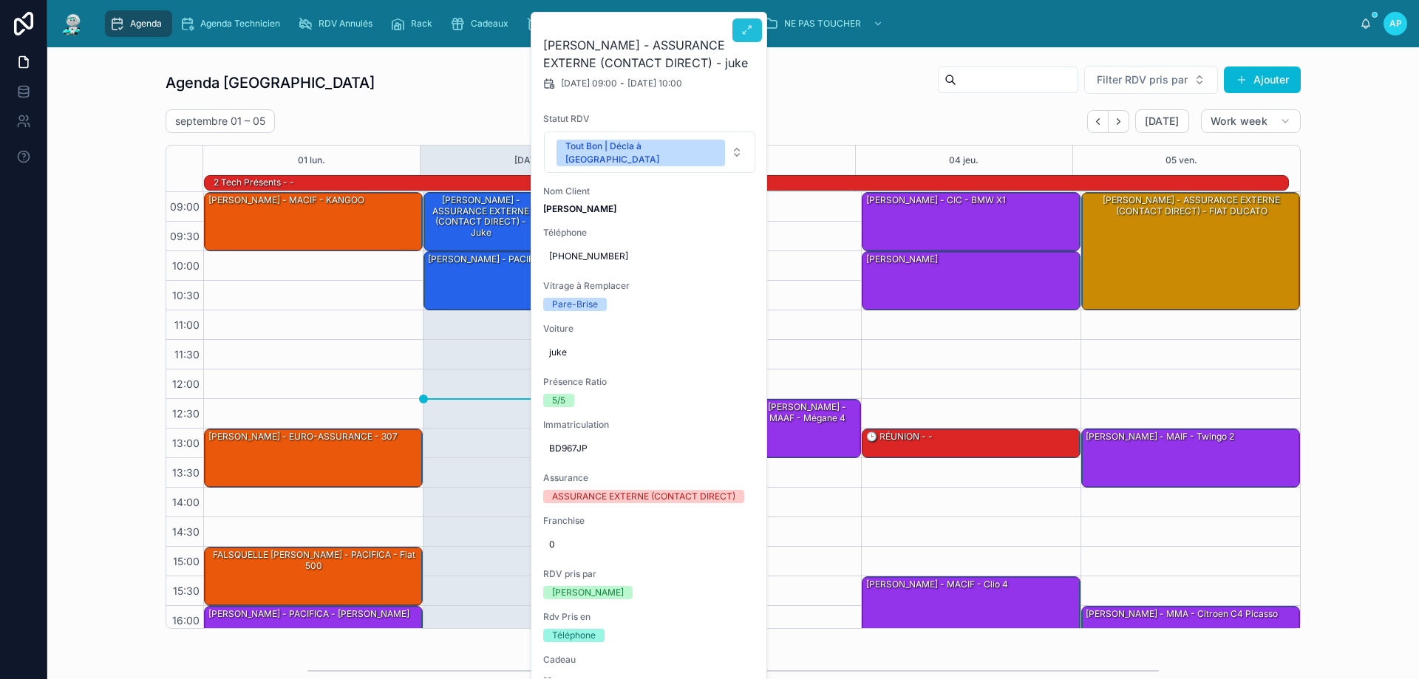
click at [744, 24] on icon at bounding box center [747, 30] width 12 height 12
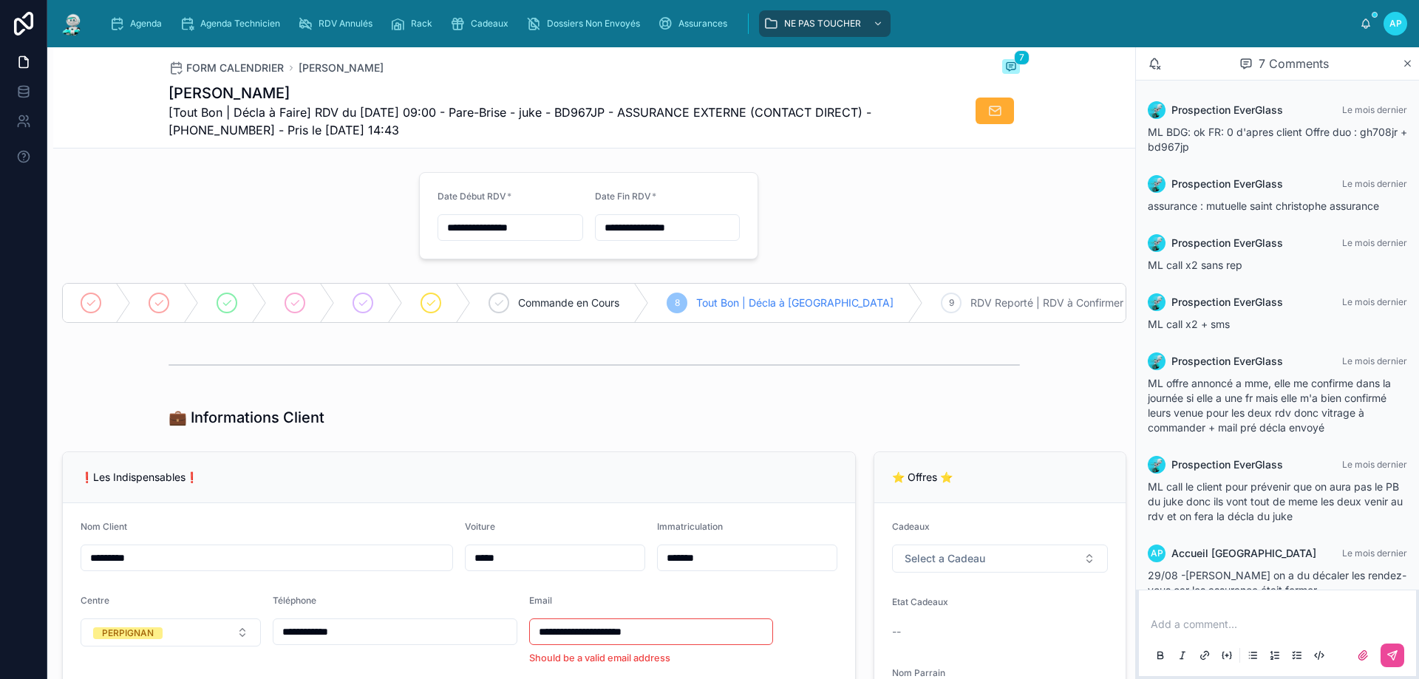
scroll to position [29, 0]
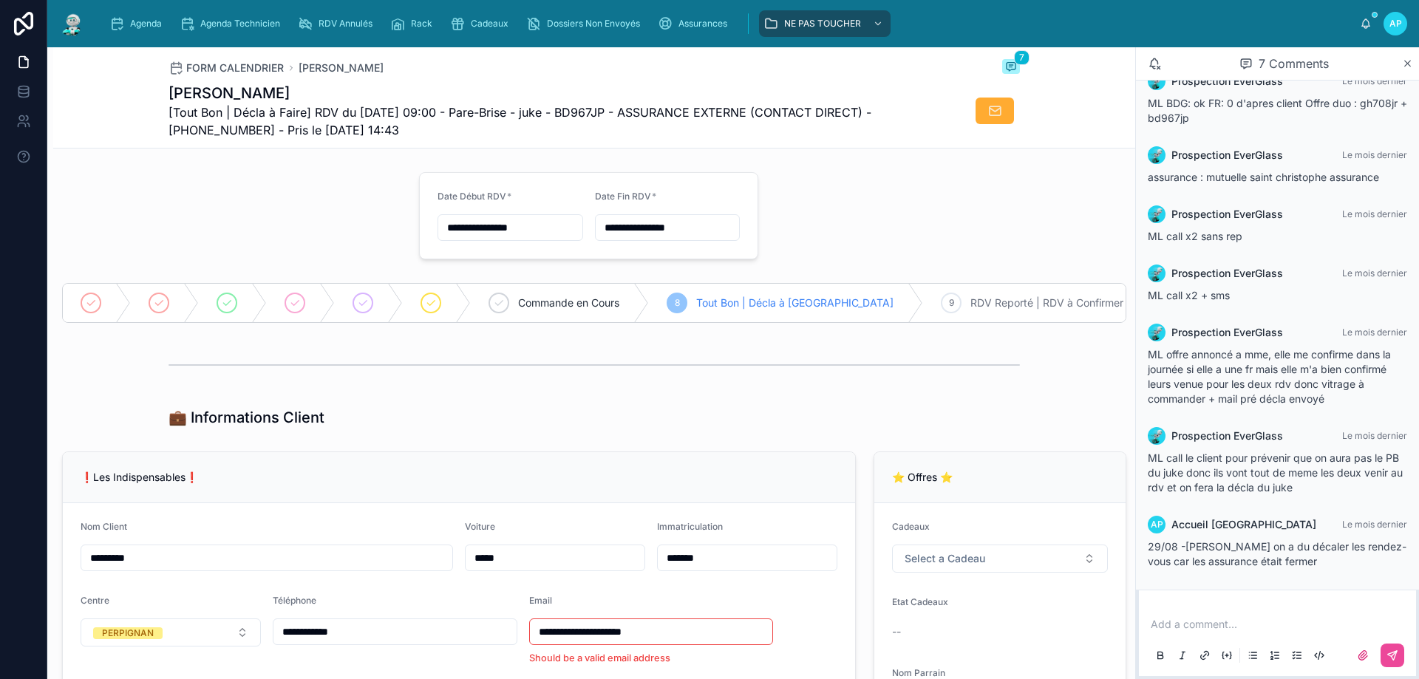
type input "******"
click at [1233, 623] on p at bounding box center [1280, 624] width 259 height 15
click at [1156, 625] on span "**********" at bounding box center [1280, 617] width 259 height 25
click at [1277, 626] on p "**********" at bounding box center [1280, 617] width 259 height 30
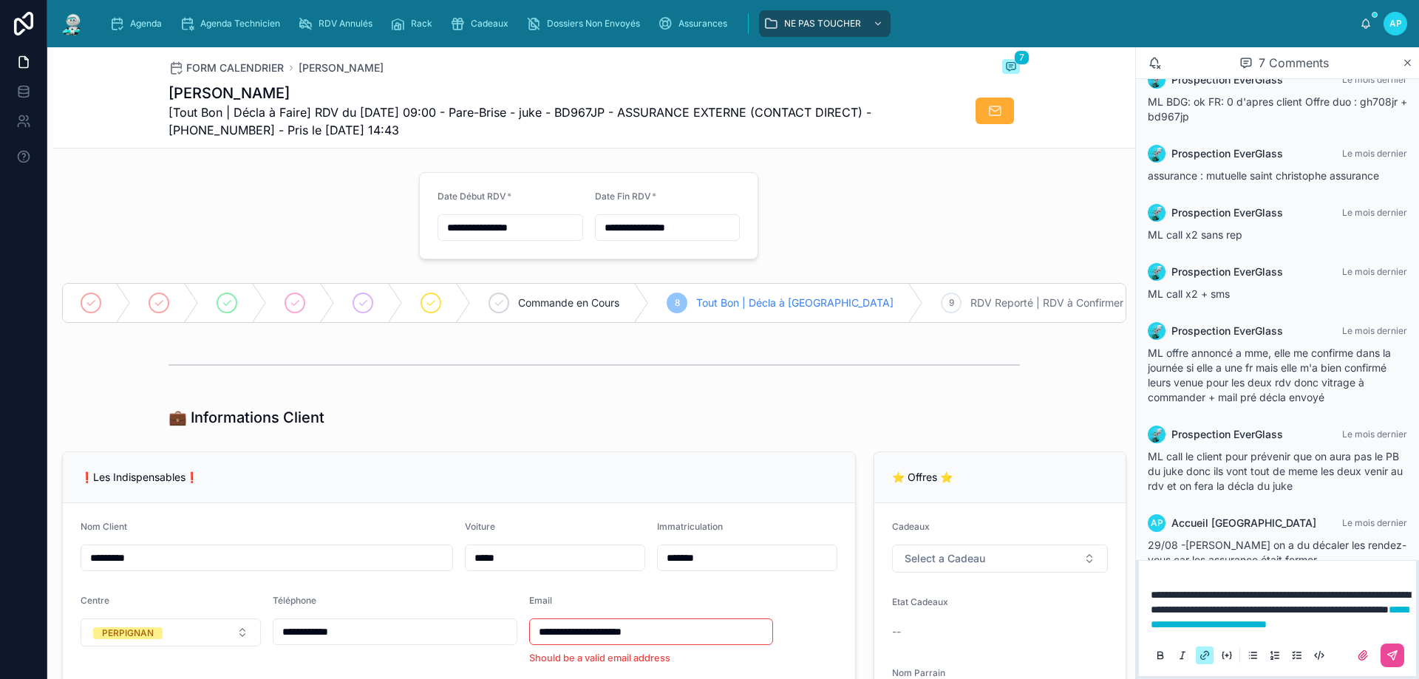
click at [1350, 597] on span "**********" at bounding box center [1280, 602] width 259 height 25
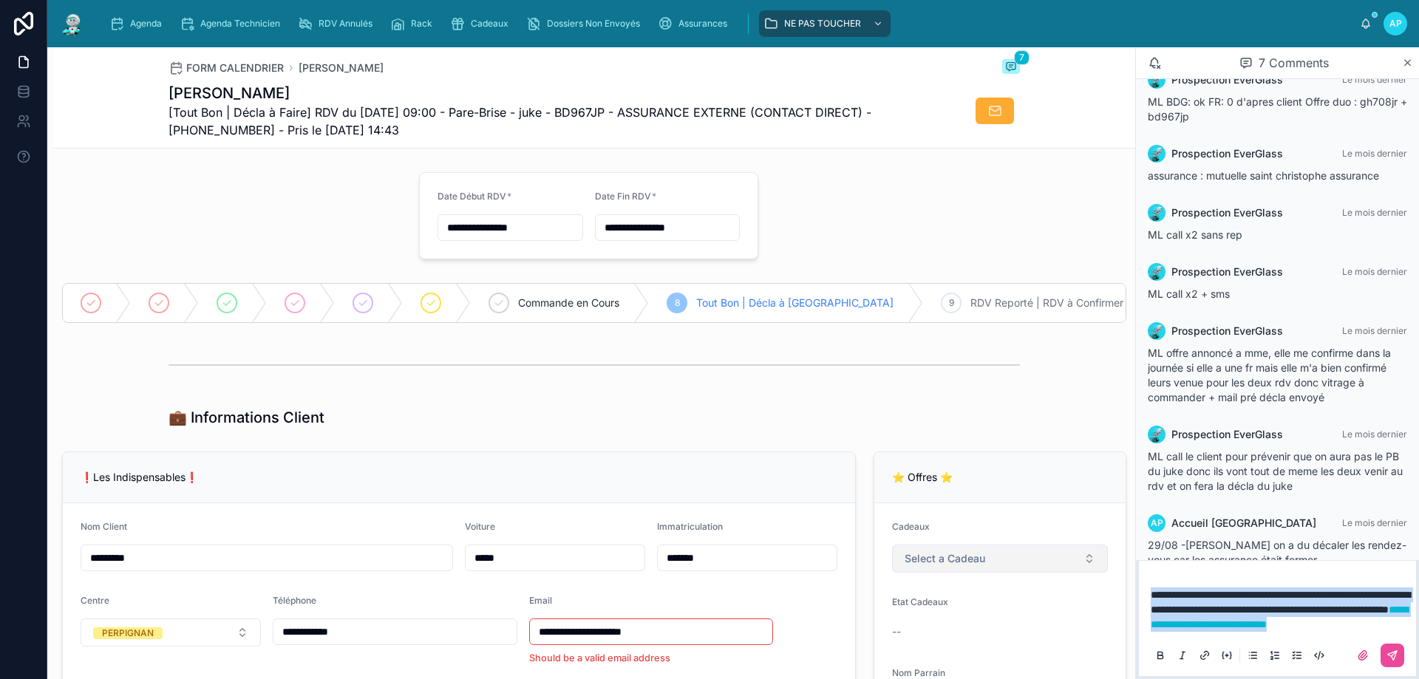
drag, startPoint x: 1366, startPoint y: 622, endPoint x: 1024, endPoint y: 557, distance: 348.4
click at [1024, 557] on div "**********" at bounding box center [733, 363] width 1372 height 632
copy p "**********"
click at [1347, 619] on p "**********" at bounding box center [1280, 610] width 259 height 44
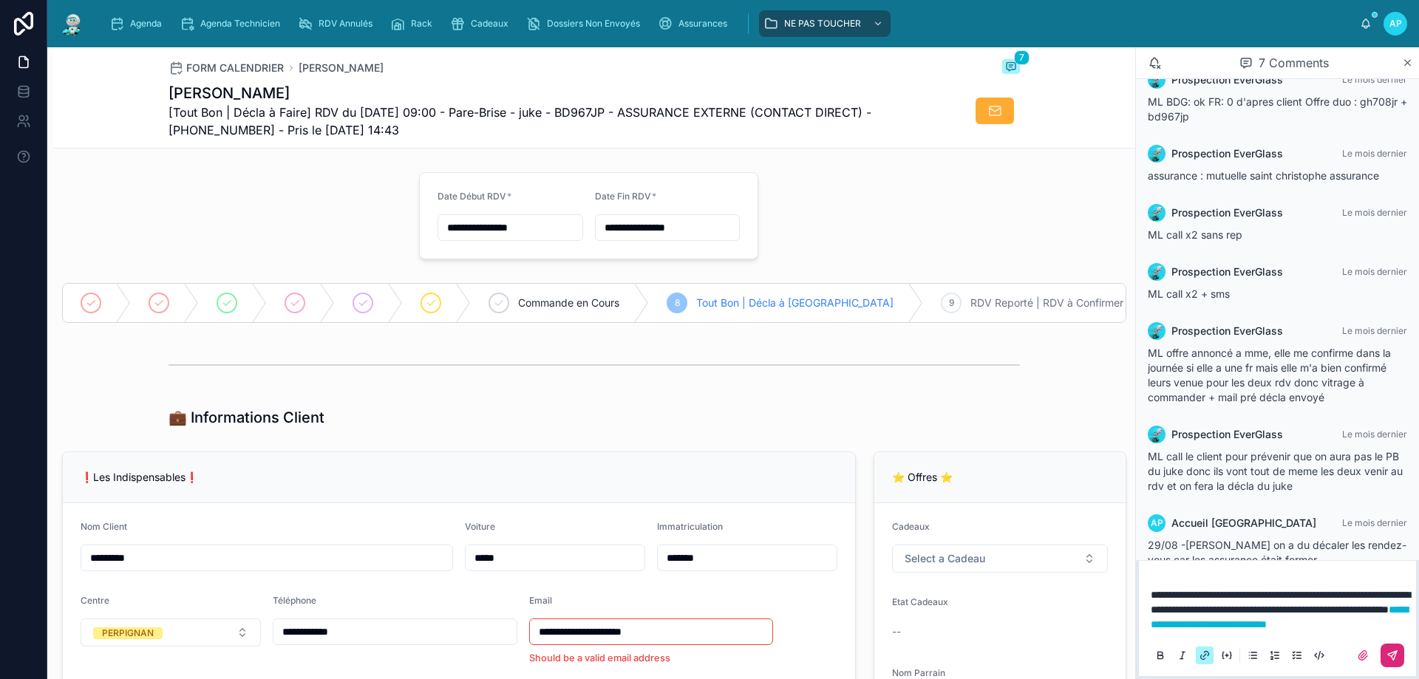
click at [1393, 650] on icon at bounding box center [1393, 656] width 12 height 12
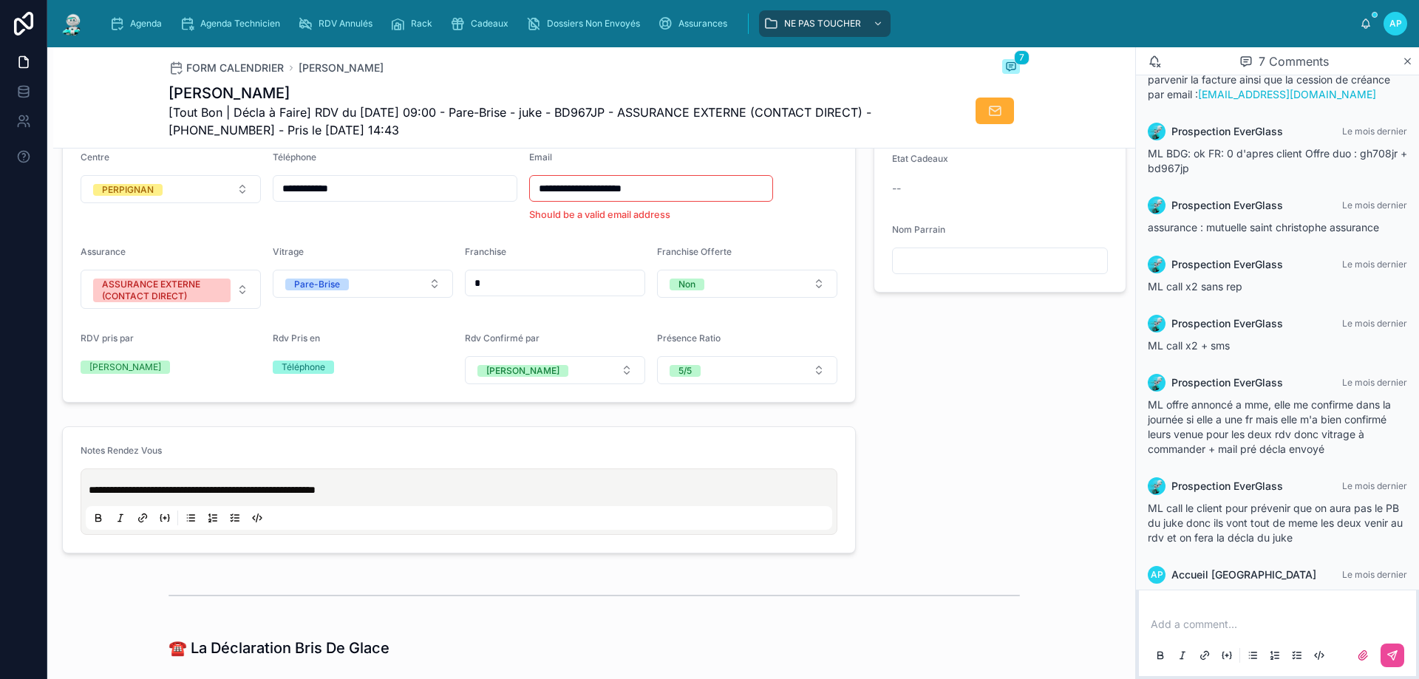
scroll to position [127, 0]
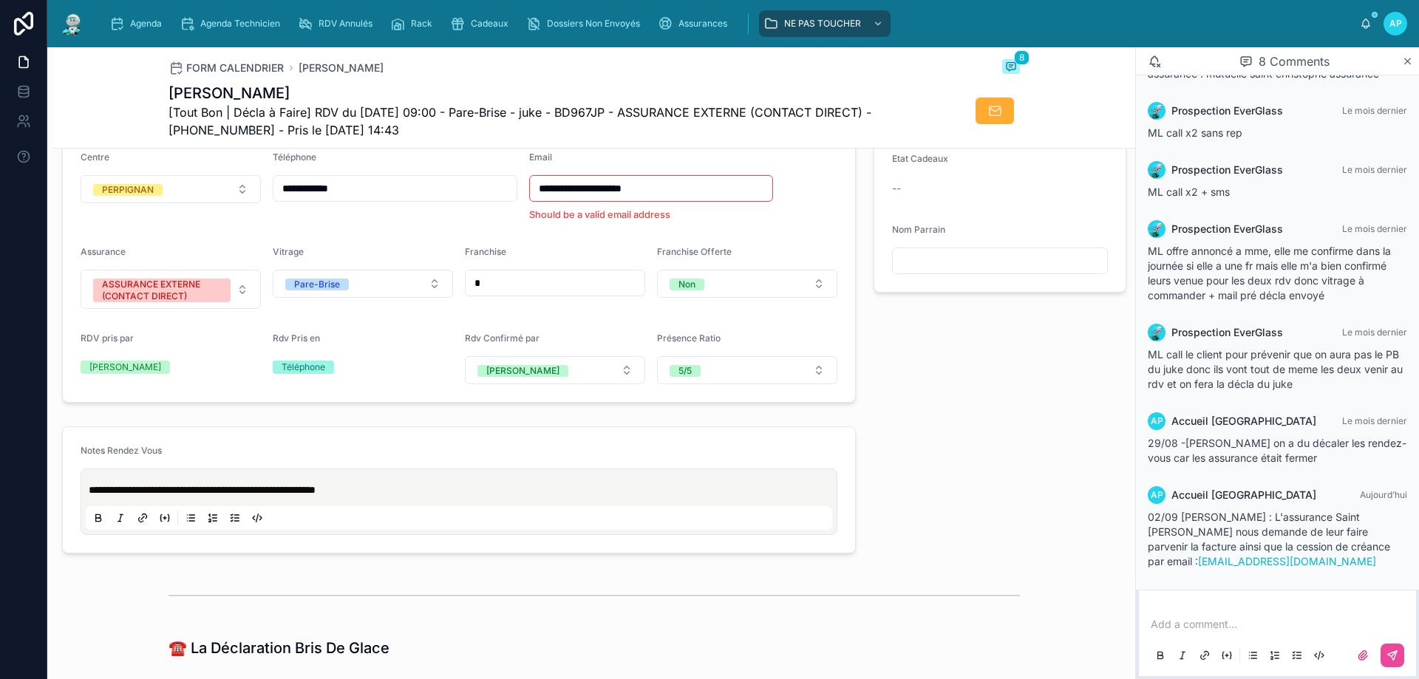
click at [409, 497] on p "**********" at bounding box center [462, 490] width 747 height 15
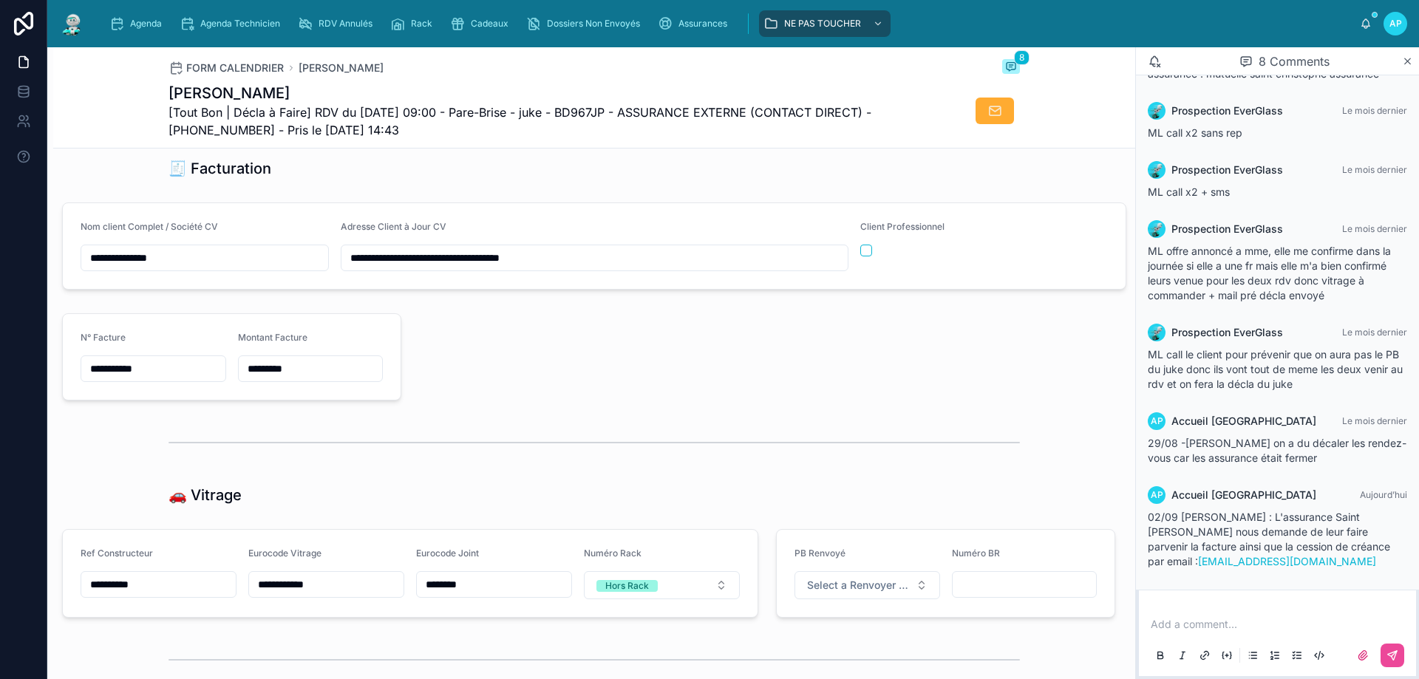
scroll to position [1626, 0]
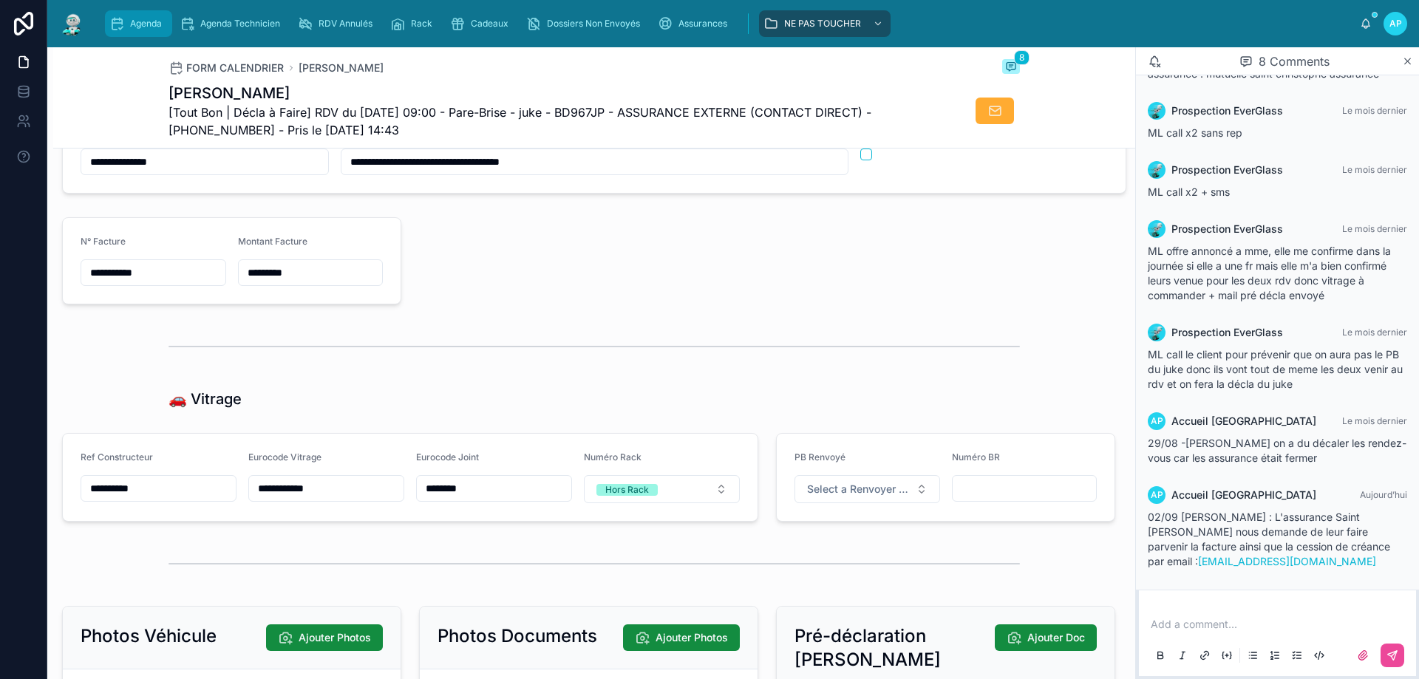
click at [144, 16] on div "Agenda" at bounding box center [138, 24] width 58 height 24
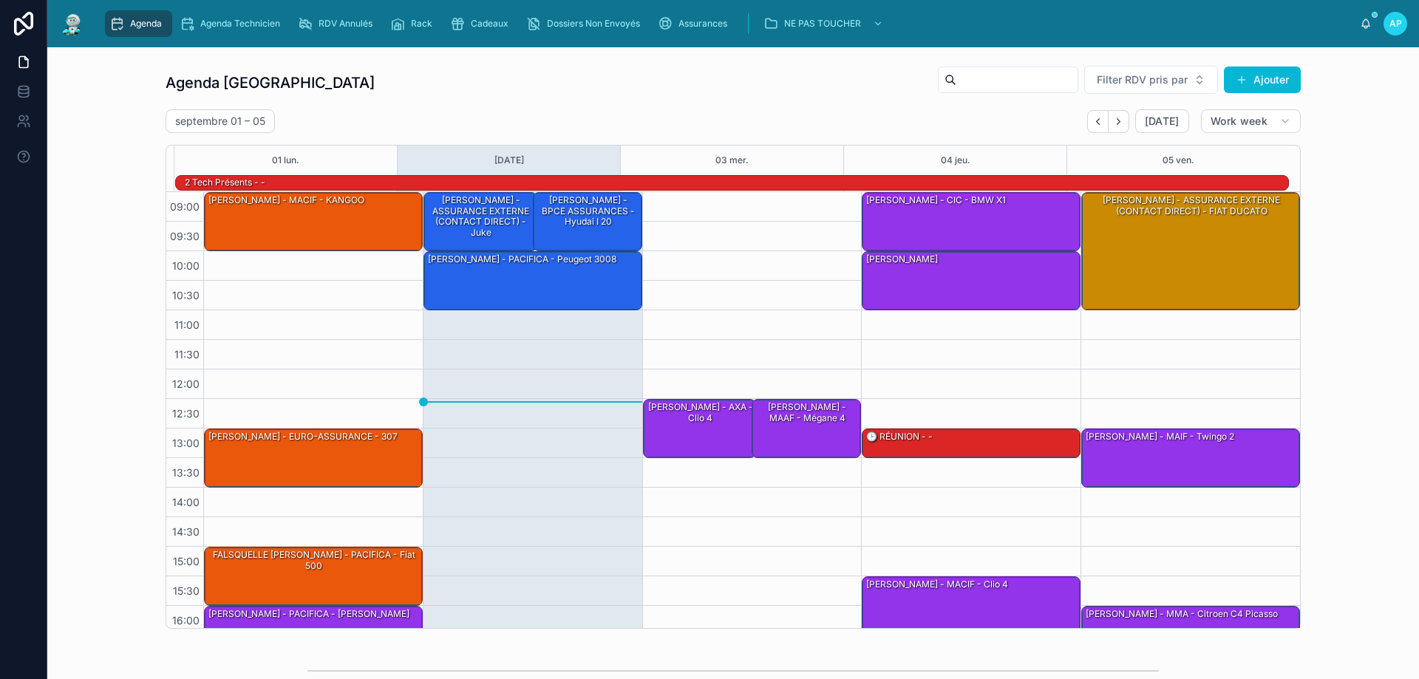
scroll to position [97, 0]
